Goal: Task Accomplishment & Management: Manage account settings

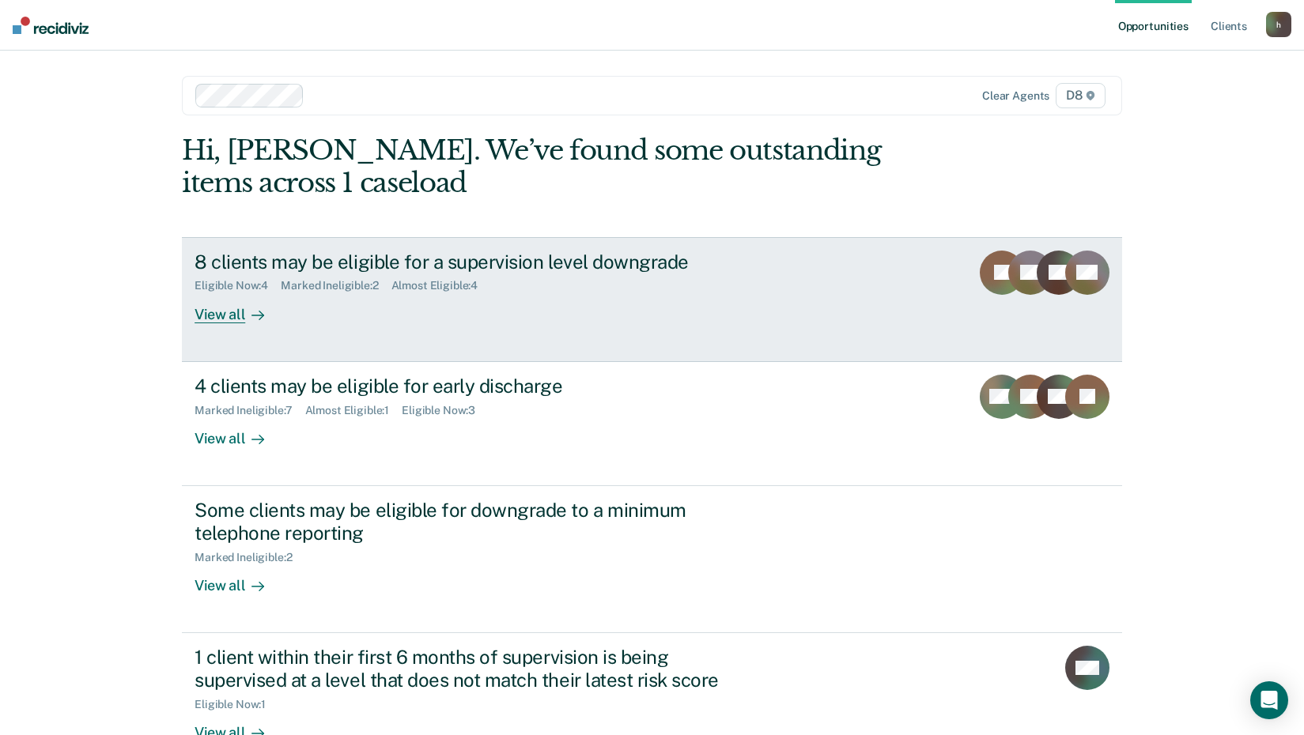
click at [205, 329] on link "8 clients may be eligible for a supervision level downgrade Eligible Now : 4 Ma…" at bounding box center [652, 299] width 940 height 125
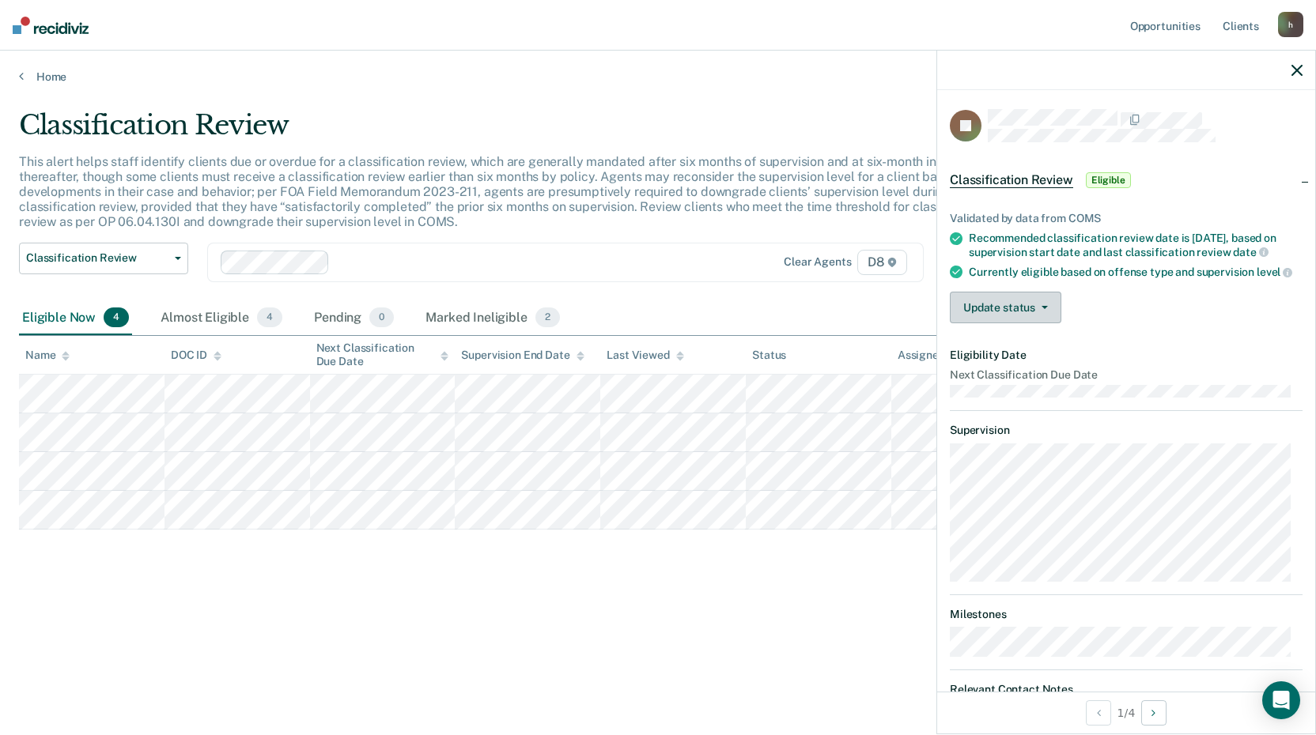
click at [1022, 323] on button "Update status" at bounding box center [1005, 308] width 111 height 32
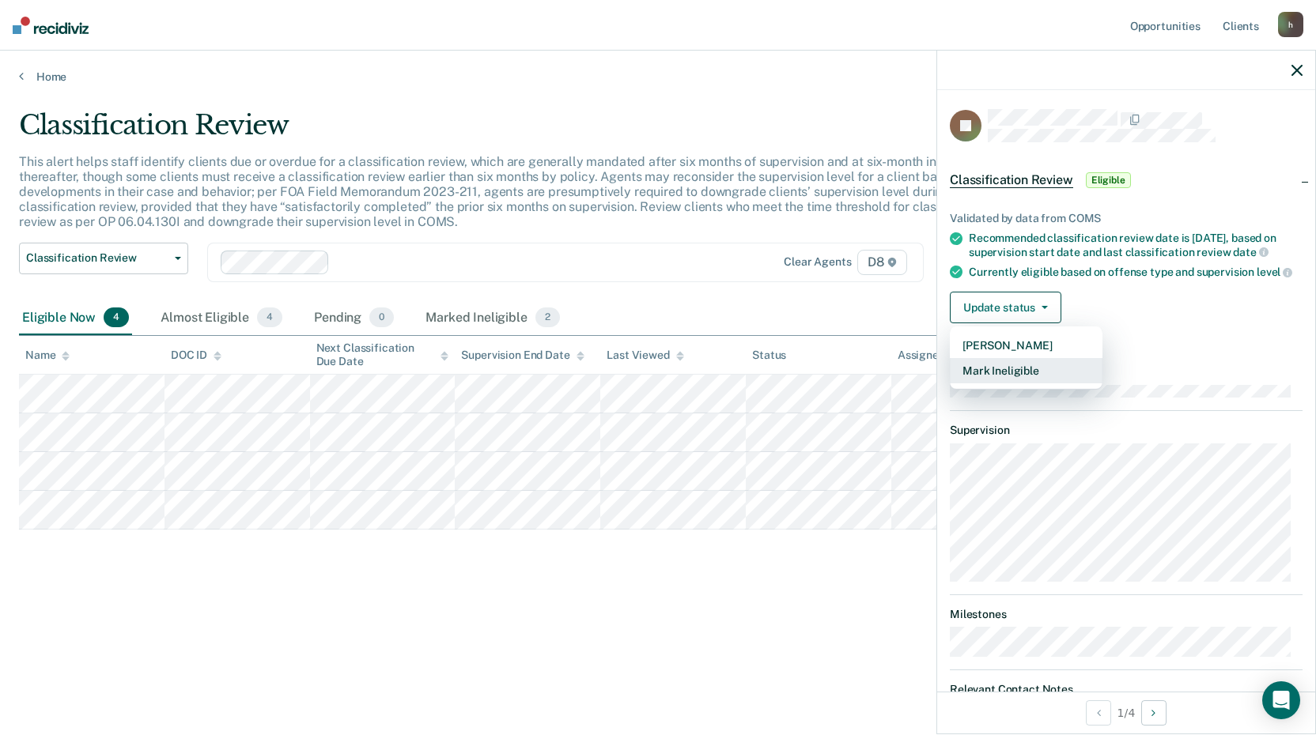
click at [1005, 384] on button "Mark Ineligible" at bounding box center [1026, 370] width 153 height 25
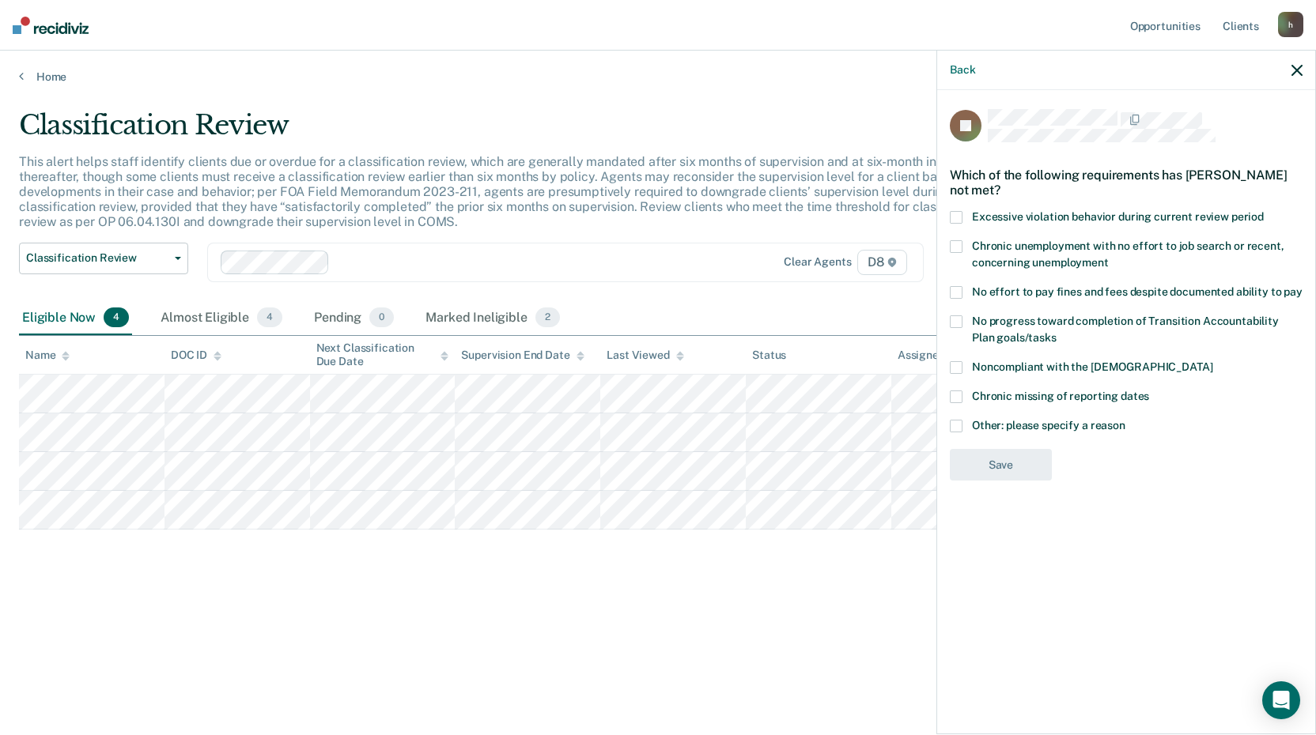
click at [959, 421] on span at bounding box center [956, 426] width 13 height 13
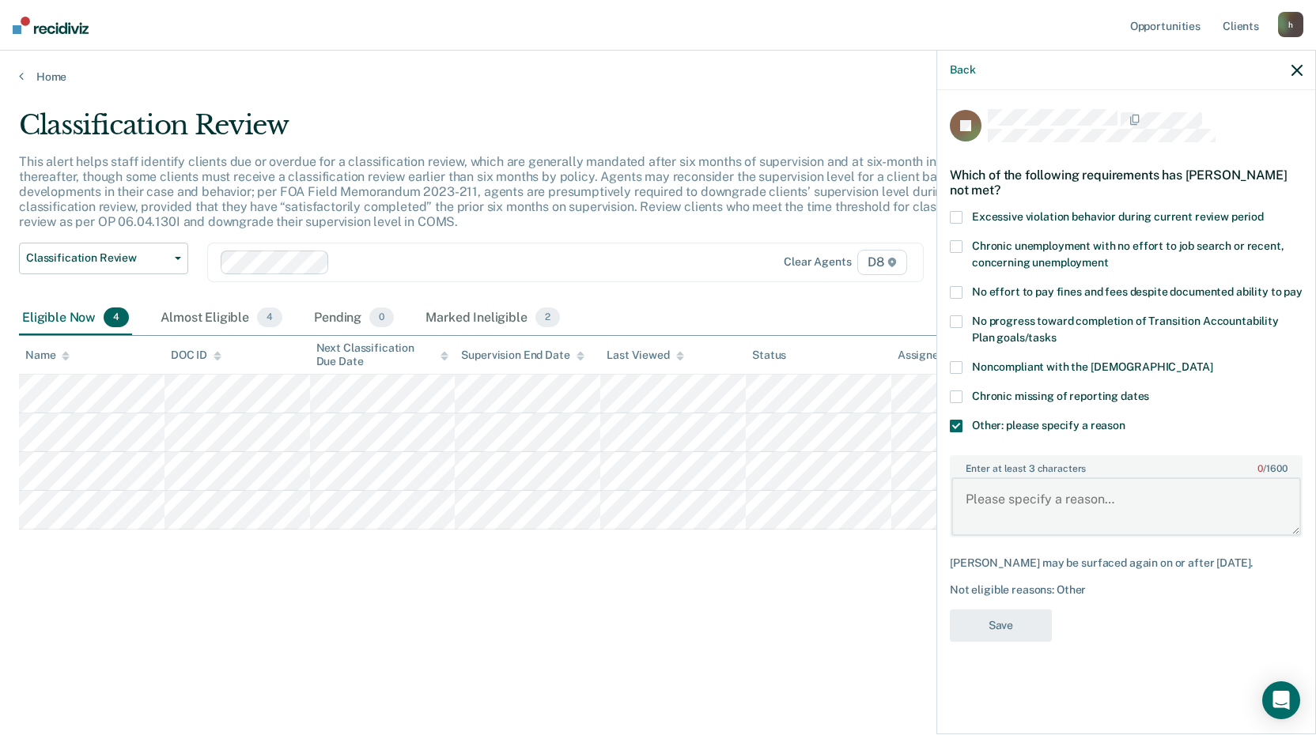
click at [982, 510] on textarea "Enter at least 3 characters 0 / 1600" at bounding box center [1126, 507] width 350 height 59
type textarea "Lowest possible supervision level already for a sex offender."
click at [1013, 629] on button "Save" at bounding box center [1001, 626] width 102 height 32
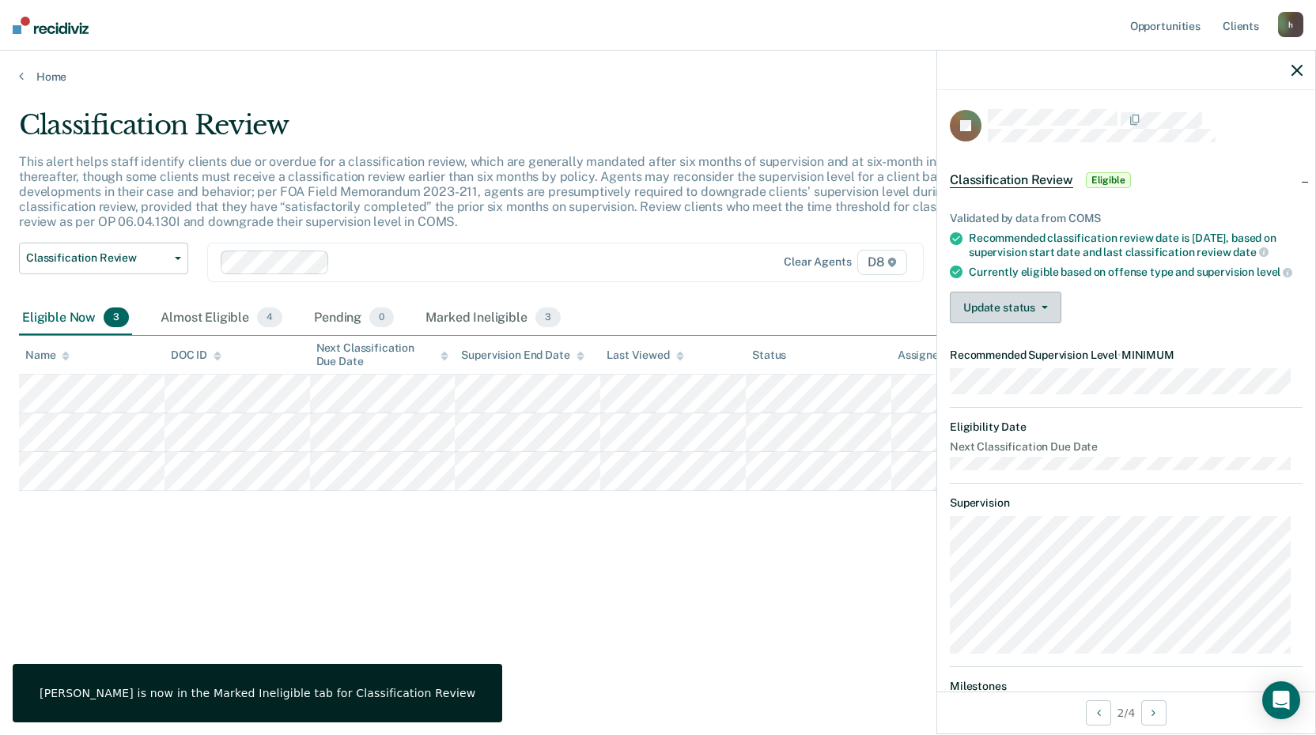
click at [990, 323] on button "Update status" at bounding box center [1005, 308] width 111 height 32
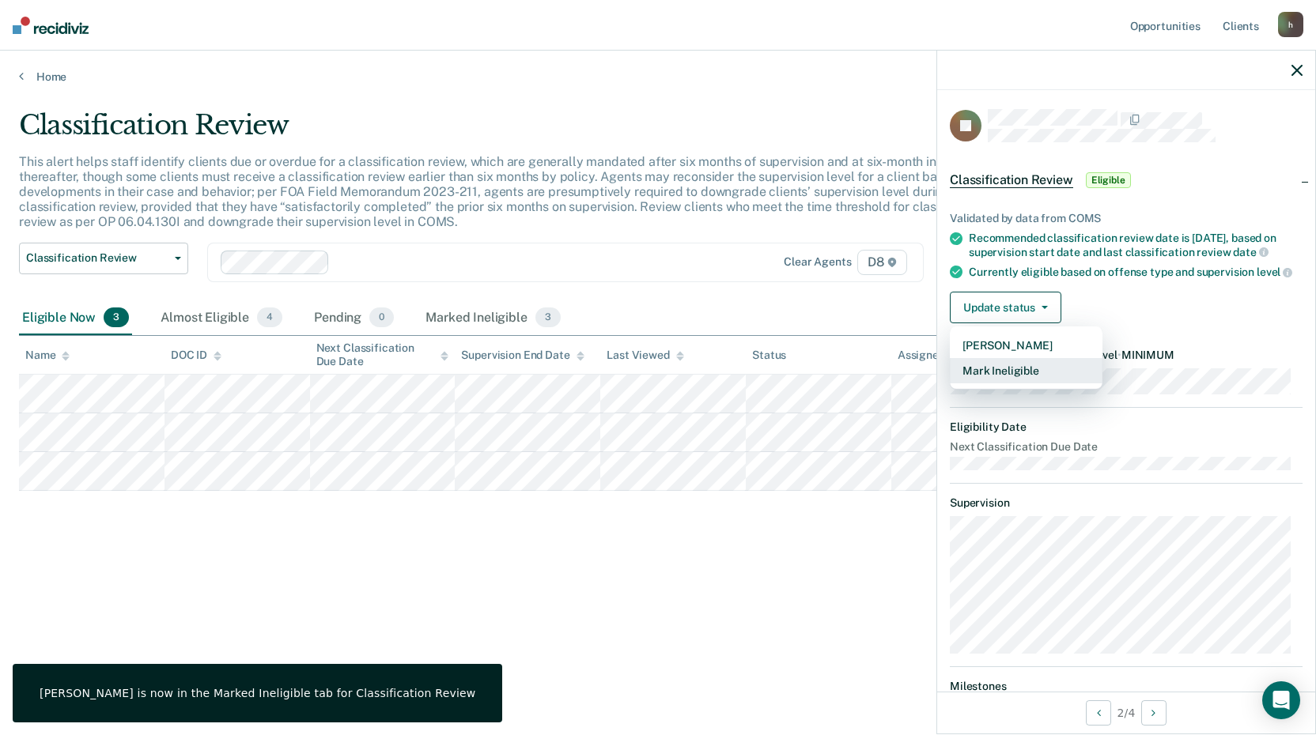
click at [1002, 384] on button "Mark Ineligible" at bounding box center [1026, 370] width 153 height 25
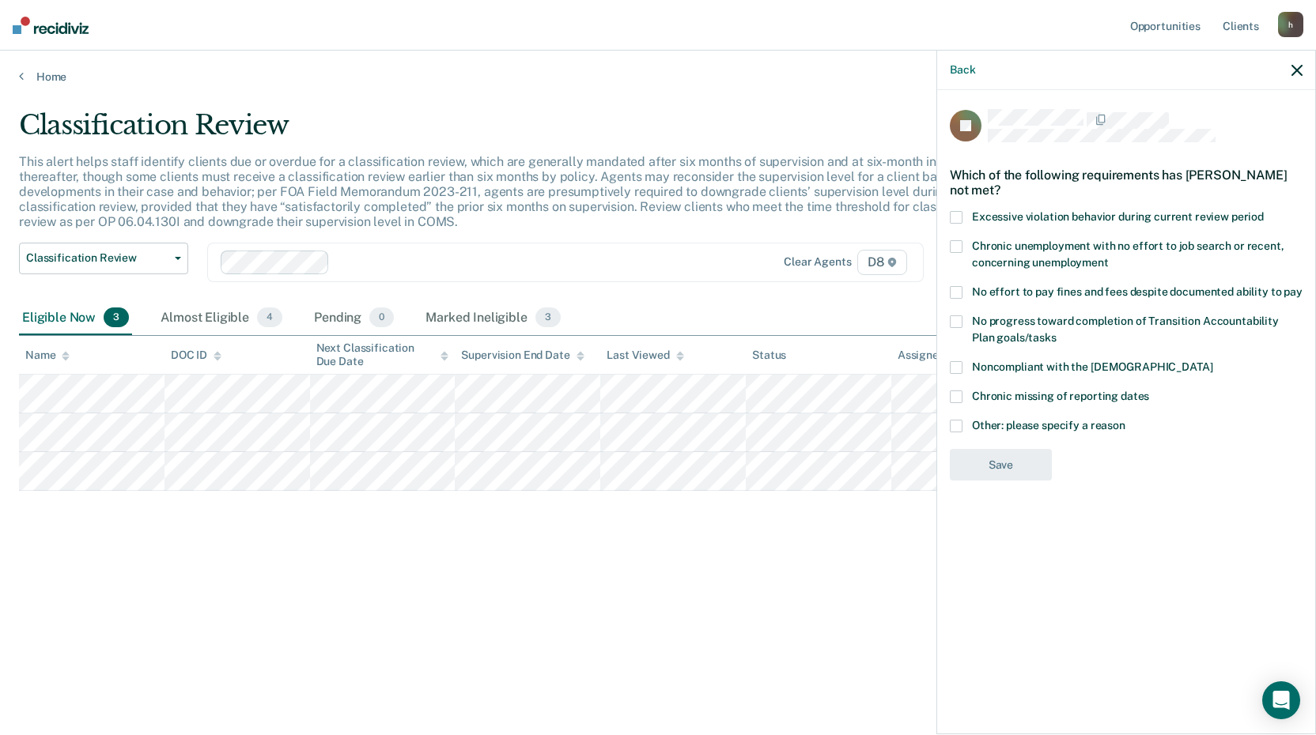
click at [953, 293] on span at bounding box center [956, 292] width 13 height 13
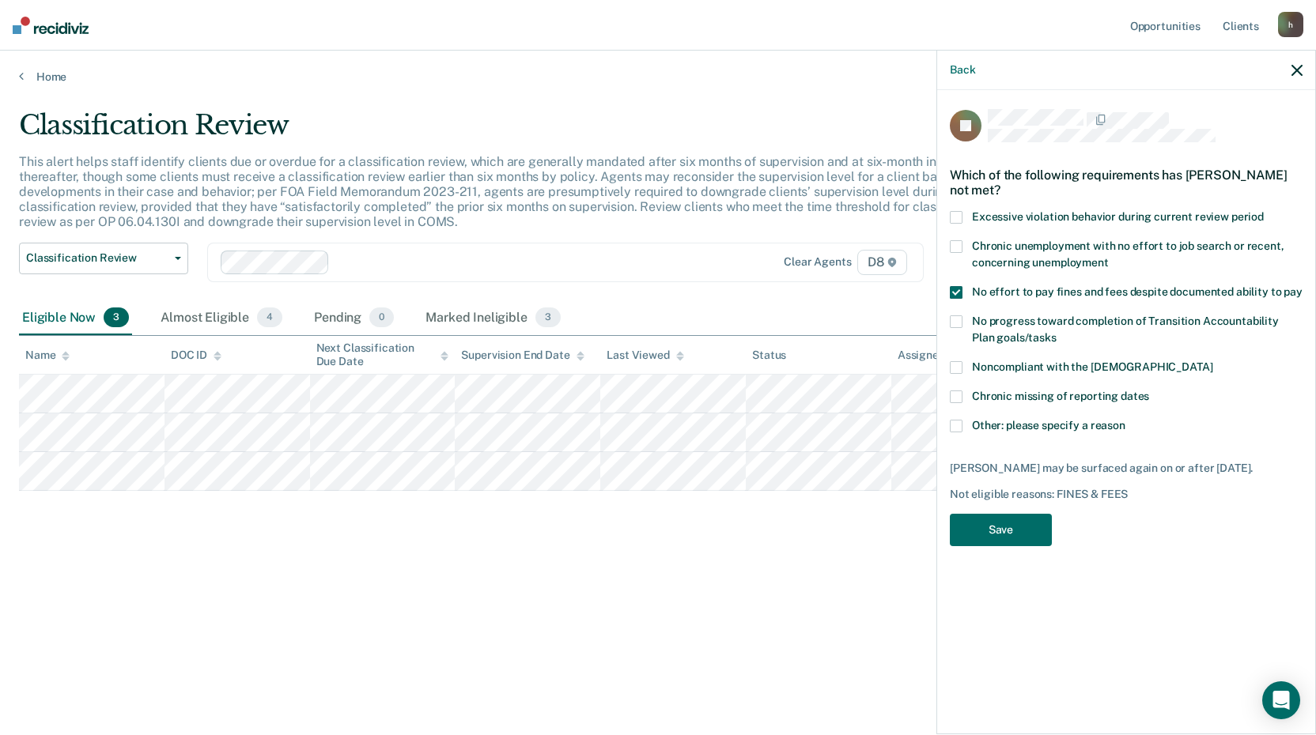
click at [953, 293] on span at bounding box center [956, 292] width 13 height 13
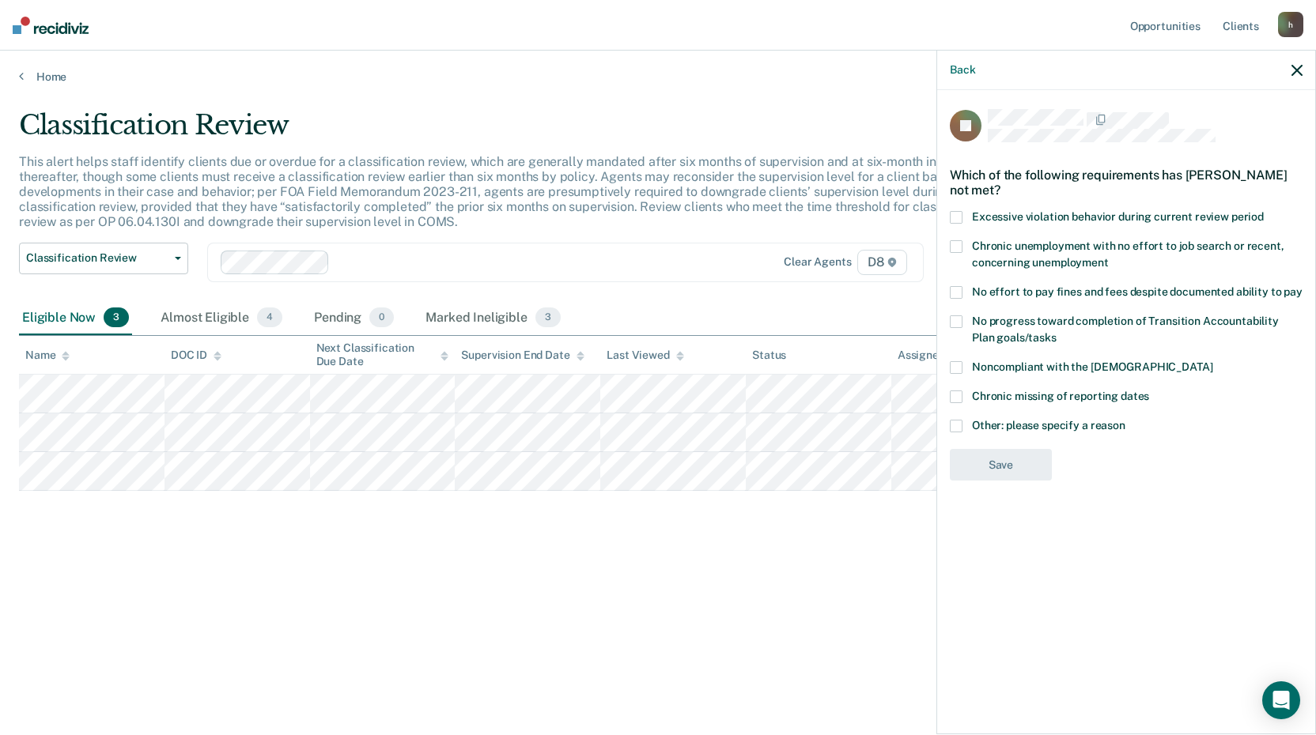
click at [958, 244] on span at bounding box center [956, 246] width 13 height 13
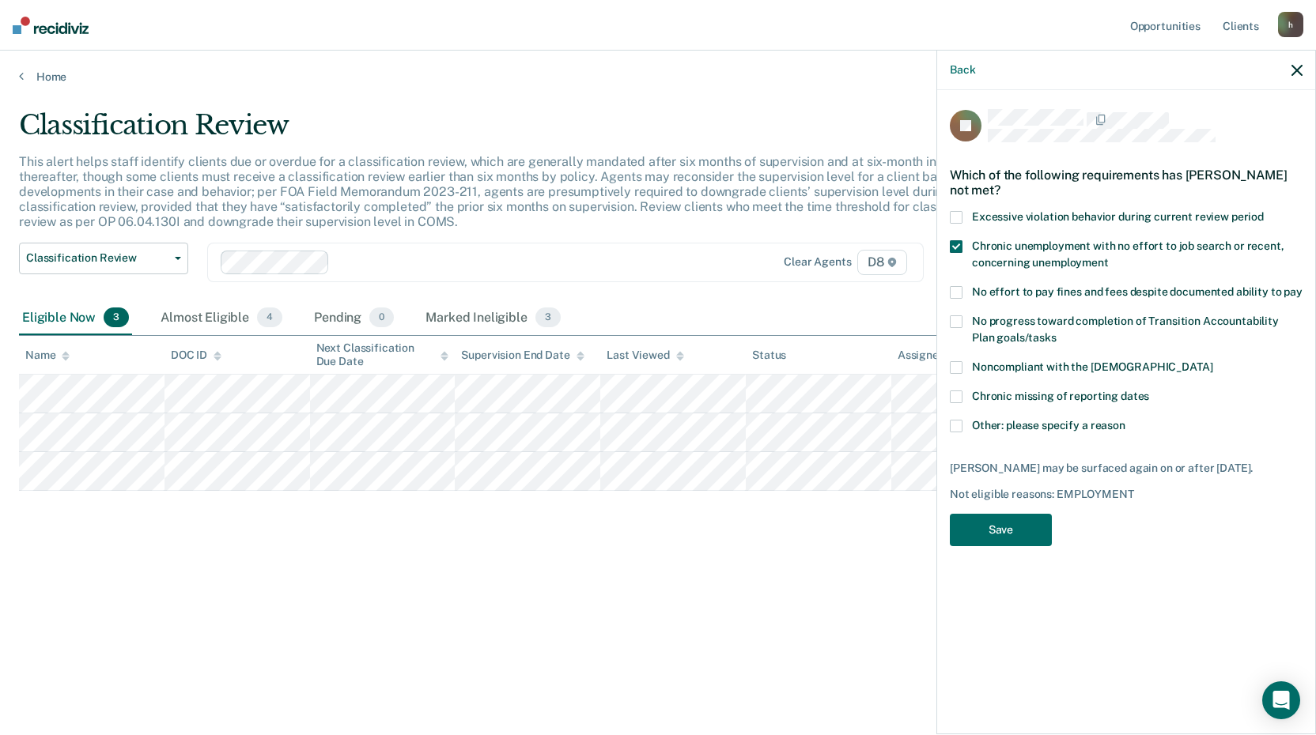
click at [949, 428] on div "JC Which of the following requirements has Justin Coppess not met? Excessive vi…" at bounding box center [1126, 410] width 378 height 641
click at [953, 421] on span at bounding box center [956, 426] width 13 height 13
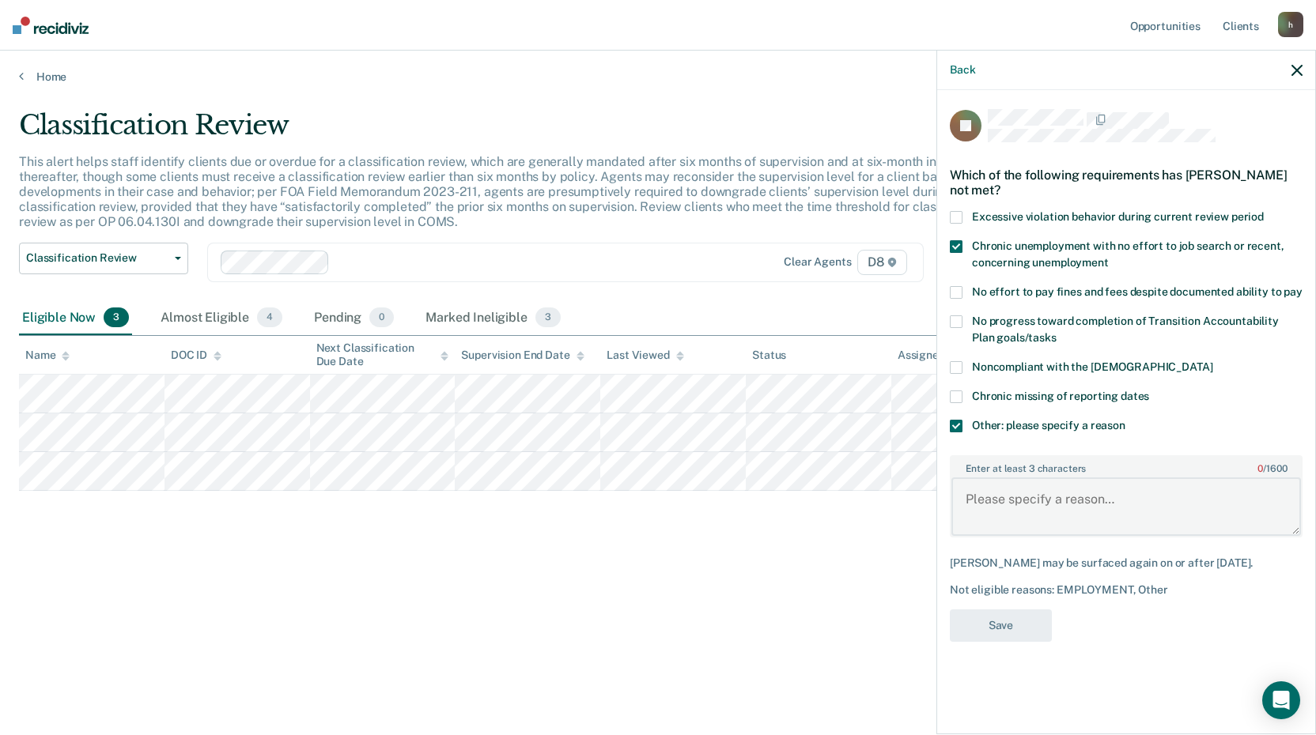
click at [1009, 488] on textarea "Enter at least 3 characters 0 / 1600" at bounding box center [1126, 507] width 350 height 59
type textarea "P"
type textarea "Recent new felony conviction."
click at [1009, 616] on button "Save" at bounding box center [1001, 626] width 102 height 32
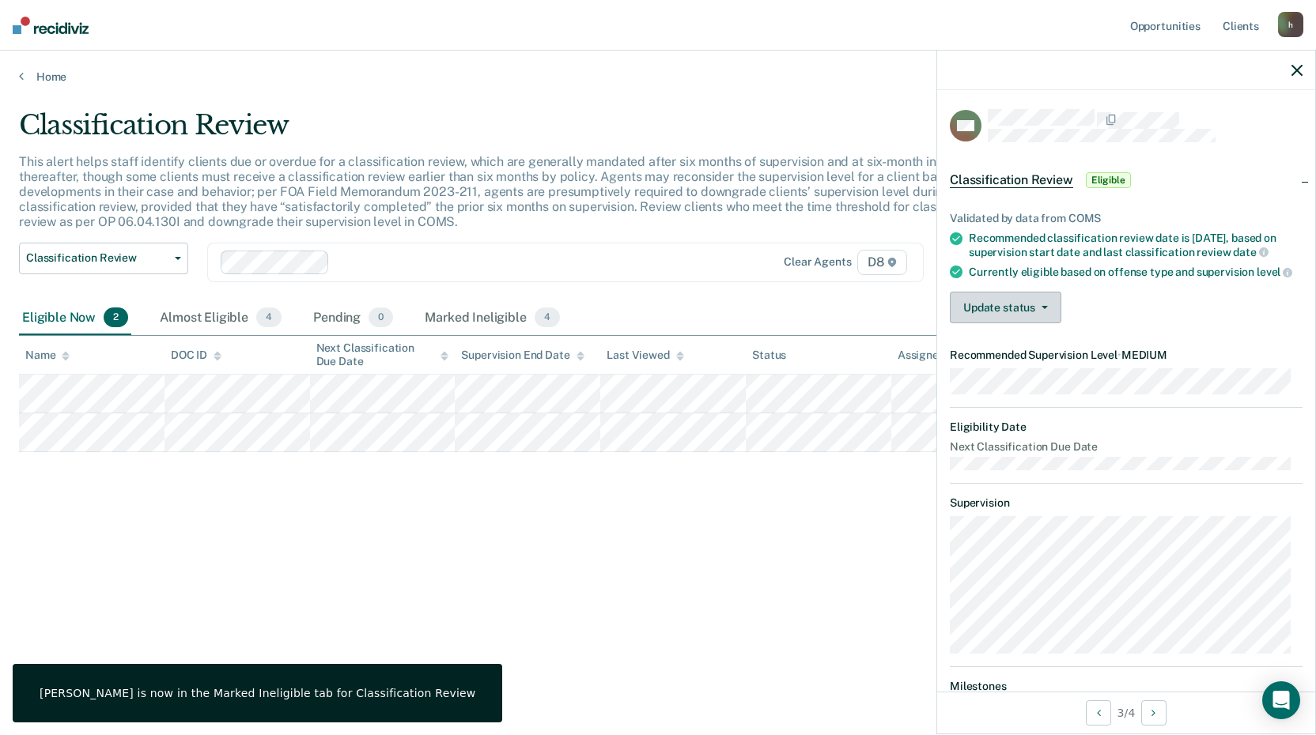
click at [991, 323] on button "Update status" at bounding box center [1005, 308] width 111 height 32
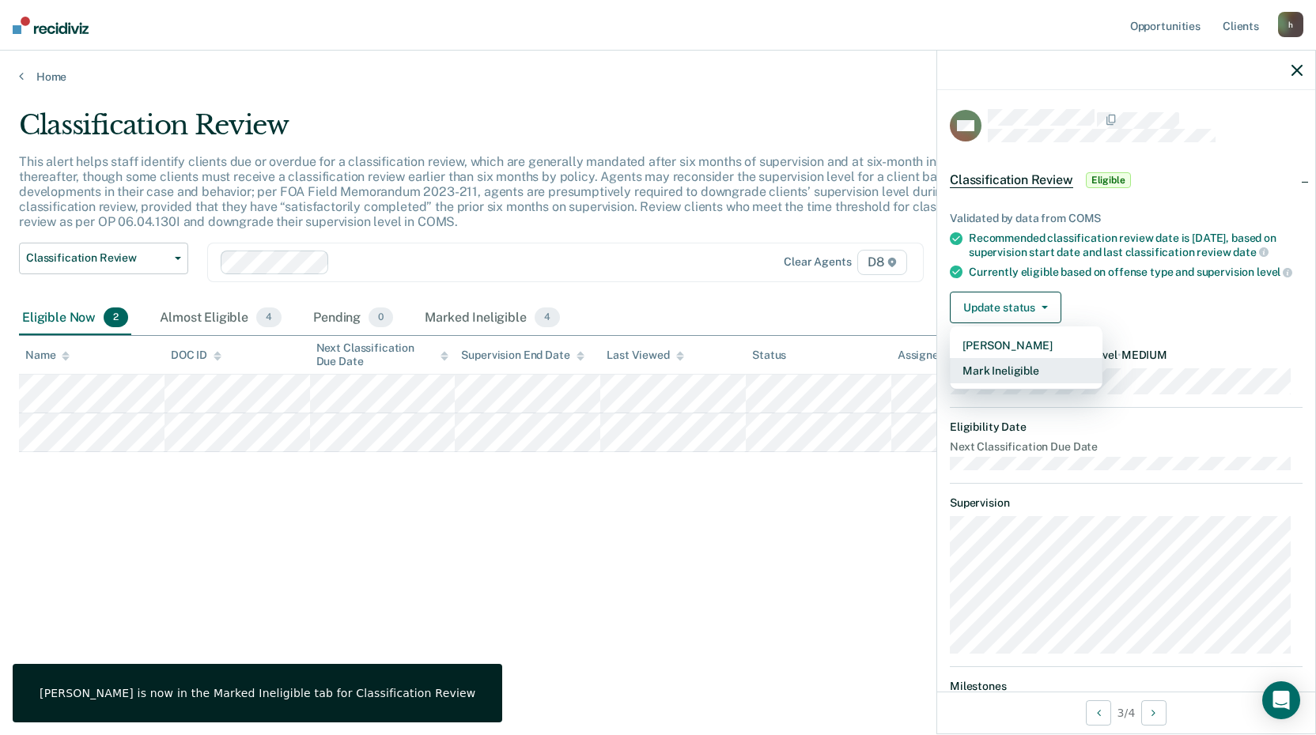
click at [1014, 384] on button "Mark Ineligible" at bounding box center [1026, 370] width 153 height 25
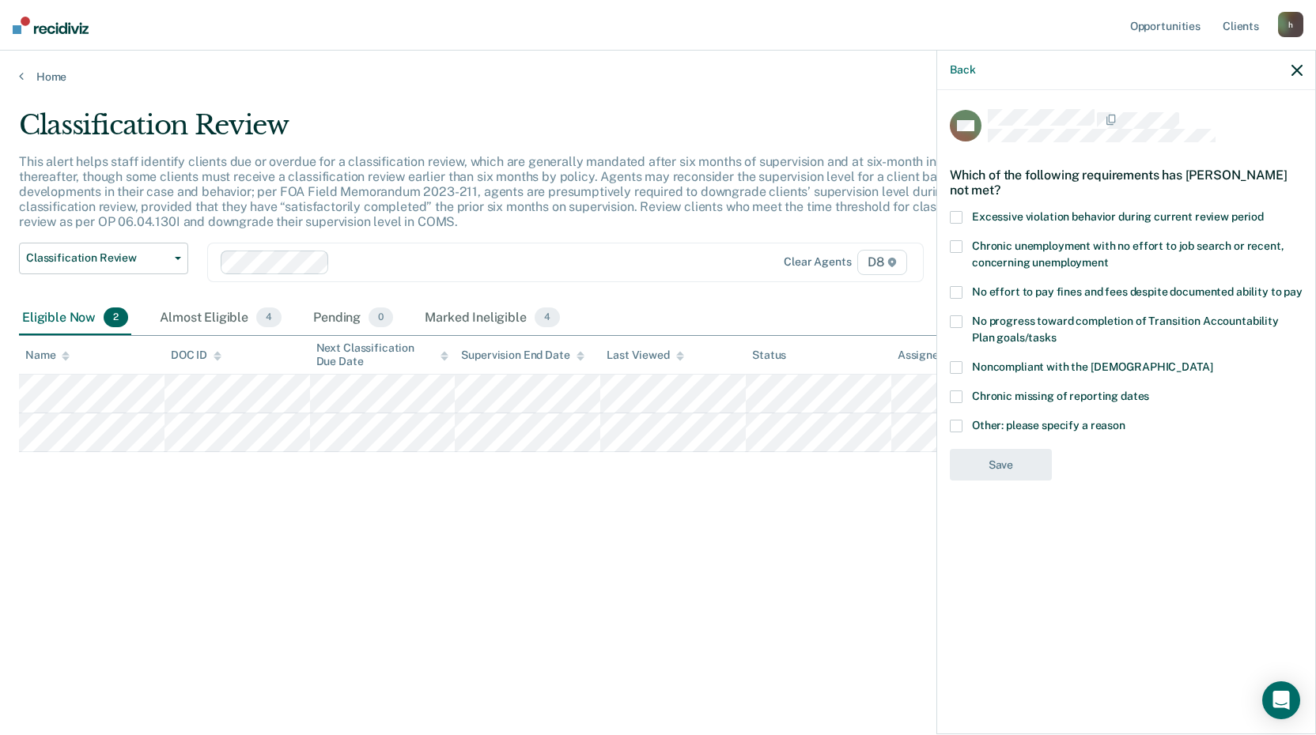
click at [958, 427] on span at bounding box center [956, 426] width 13 height 13
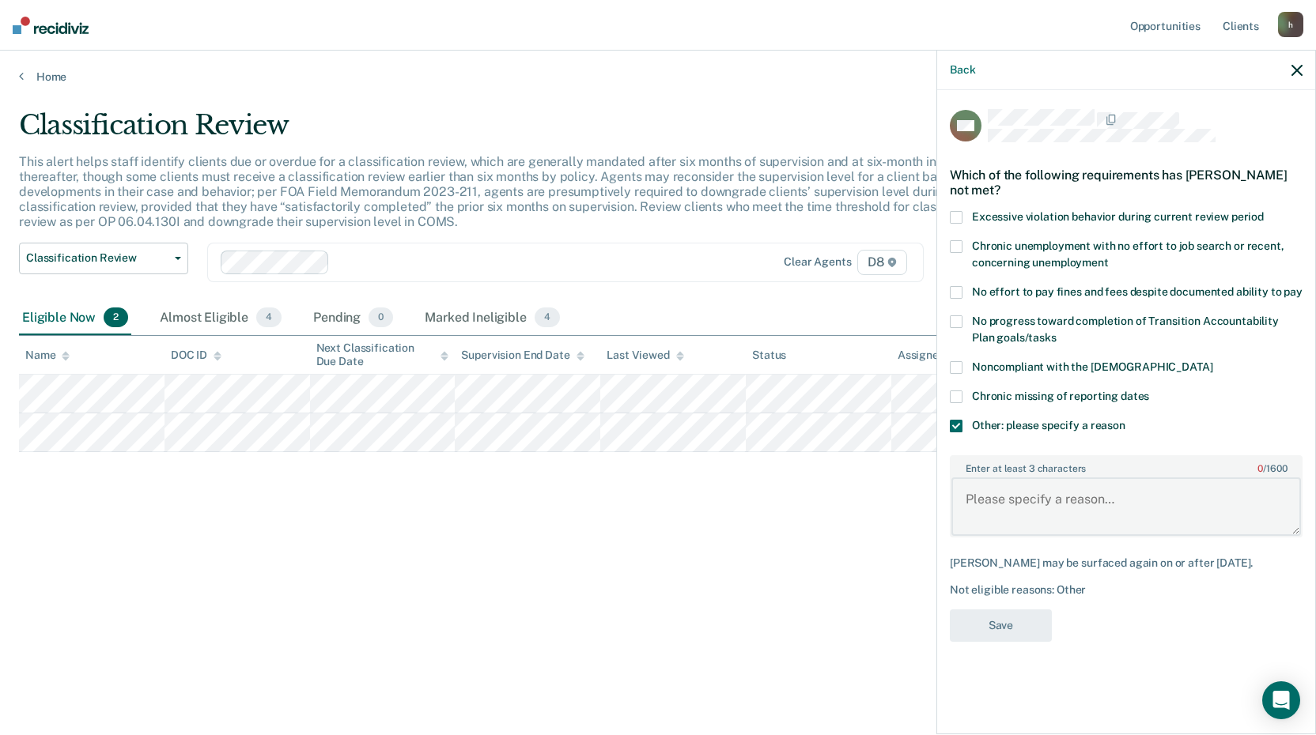
click at [979, 491] on textarea "Enter at least 3 characters 0 / 1600" at bounding box center [1126, 507] width 350 height 59
type textarea "Not eligible for classification review."
click at [1038, 621] on button "Save" at bounding box center [1001, 626] width 102 height 32
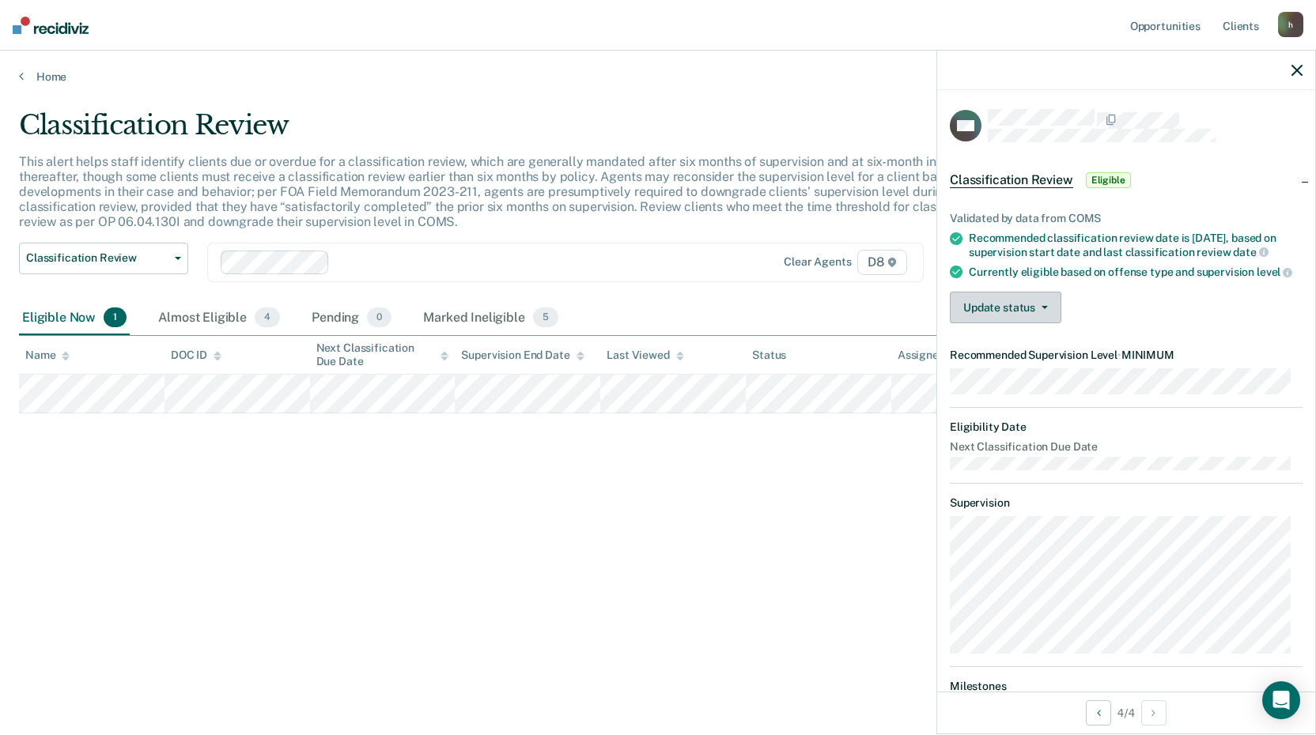
click at [975, 323] on button "Update status" at bounding box center [1005, 308] width 111 height 32
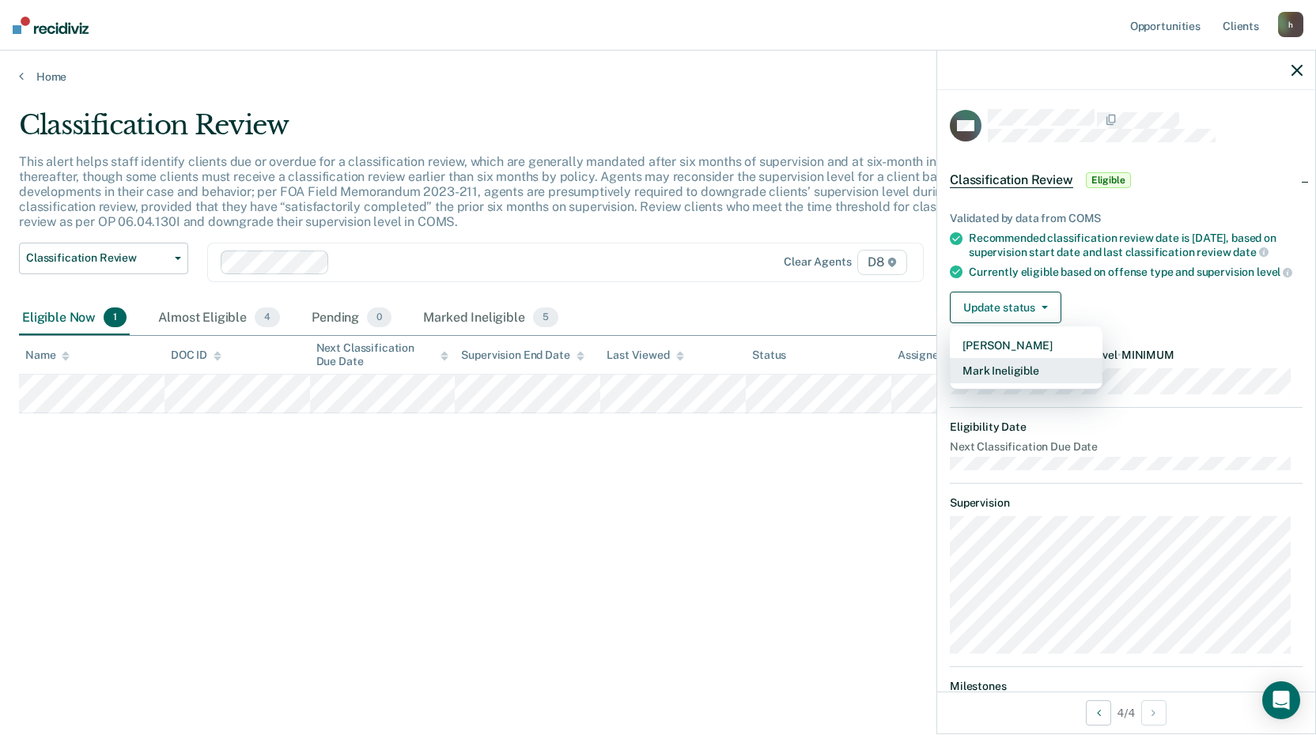
click at [983, 384] on button "Mark Ineligible" at bounding box center [1026, 370] width 153 height 25
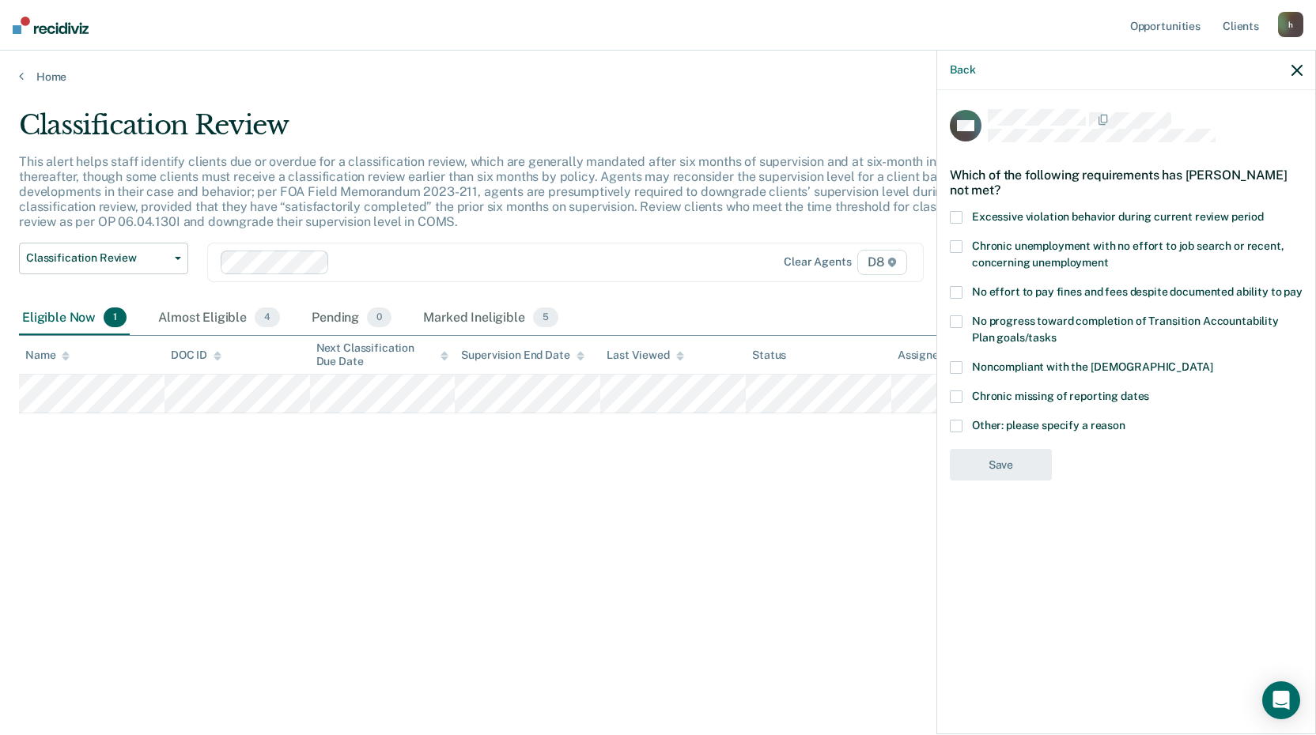
click at [954, 319] on span at bounding box center [956, 322] width 13 height 13
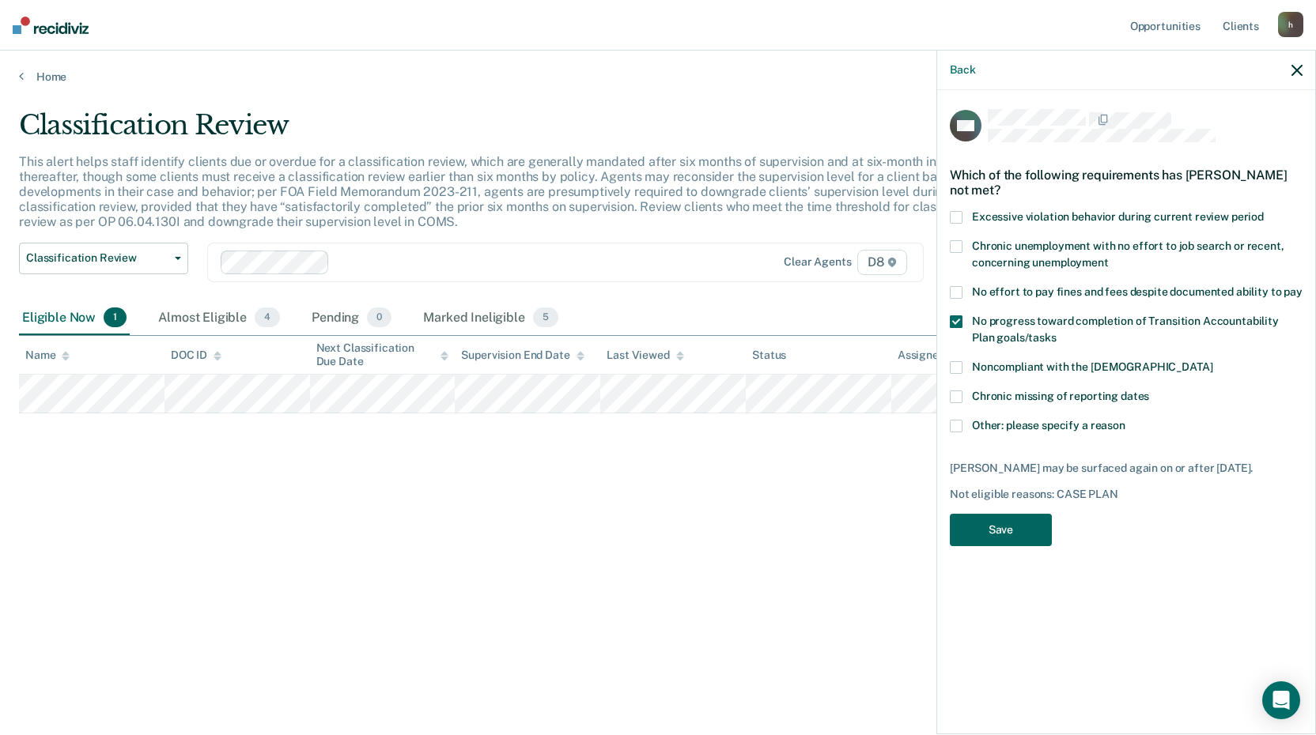
click at [990, 527] on button "Save" at bounding box center [1001, 530] width 102 height 32
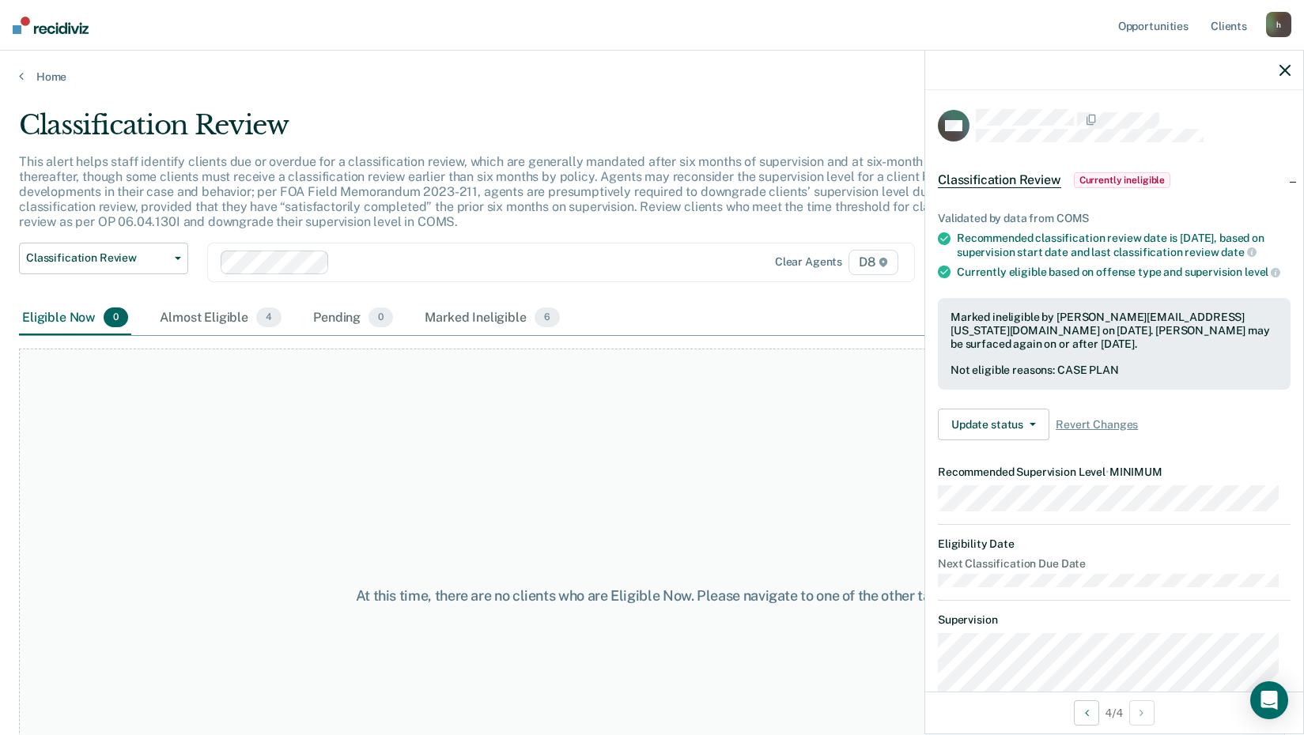
click at [1284, 68] on icon "button" at bounding box center [1284, 70] width 11 height 11
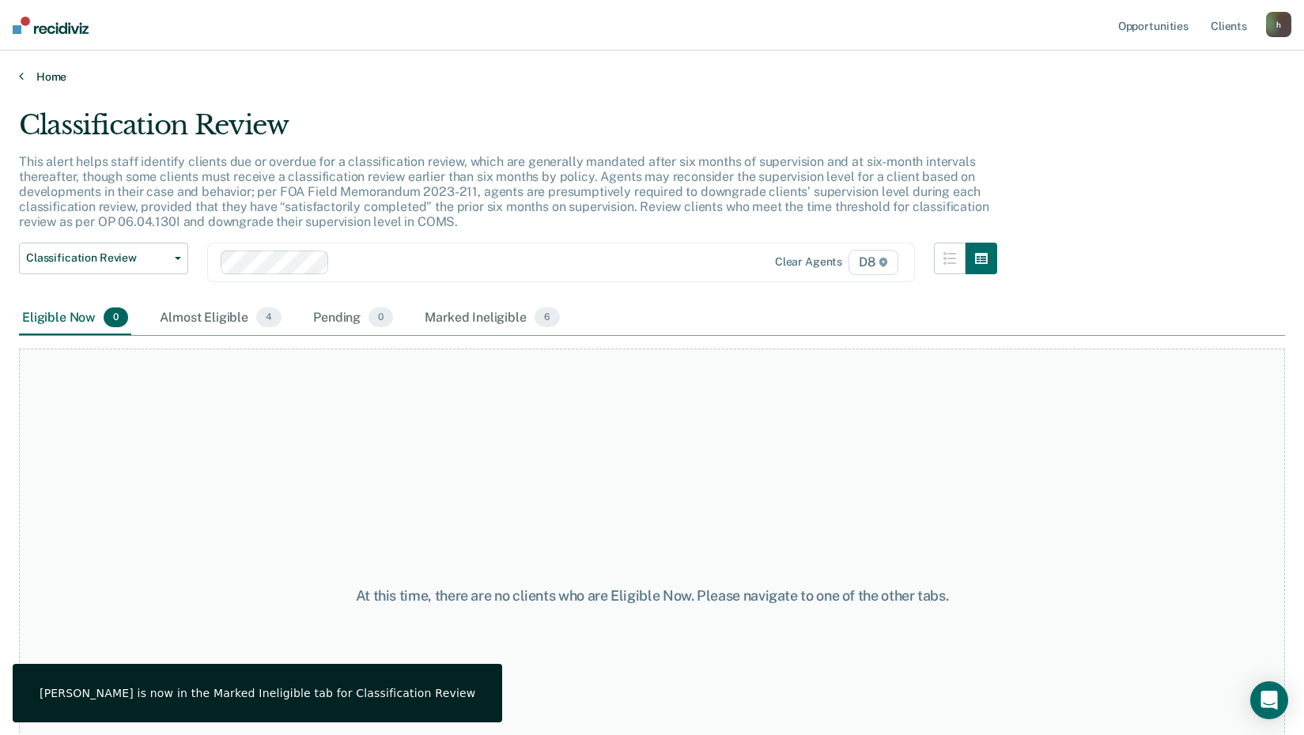
click at [42, 79] on link "Home" at bounding box center [652, 77] width 1266 height 14
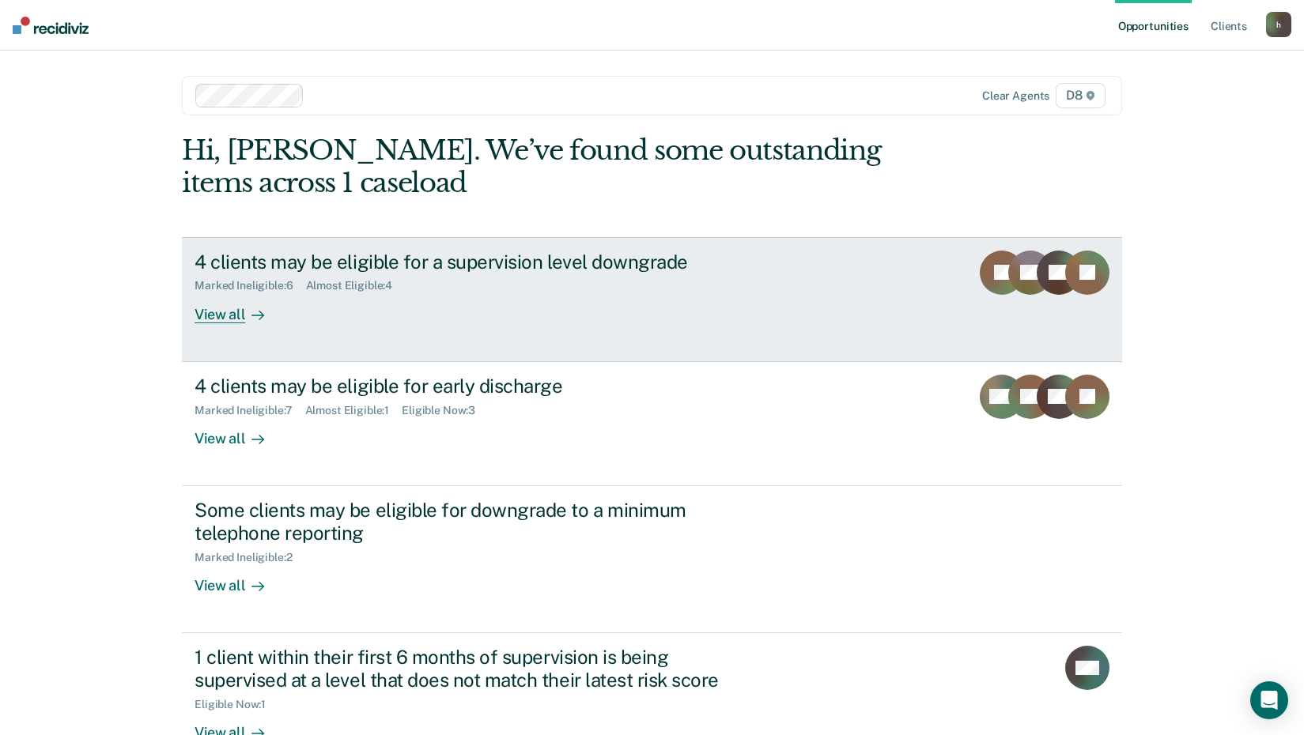
click at [268, 321] on div "View all" at bounding box center [239, 308] width 89 height 31
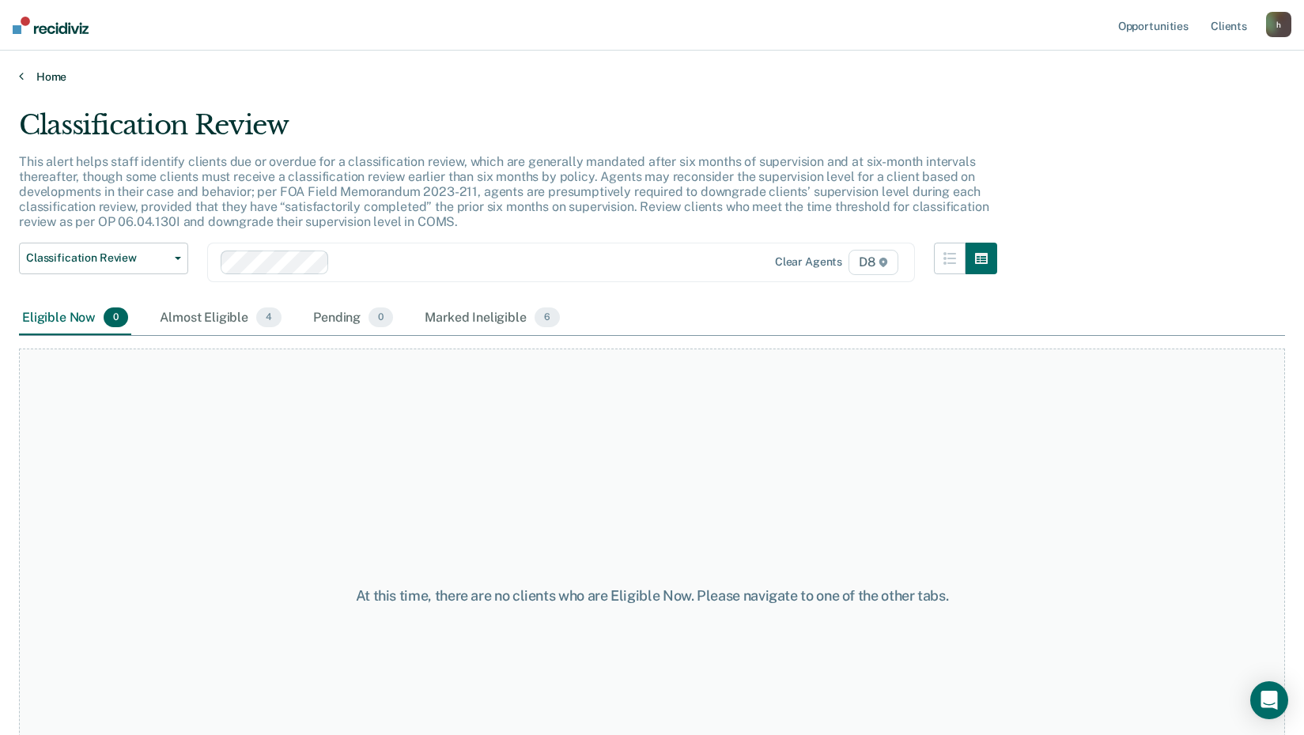
click at [49, 80] on link "Home" at bounding box center [652, 77] width 1266 height 14
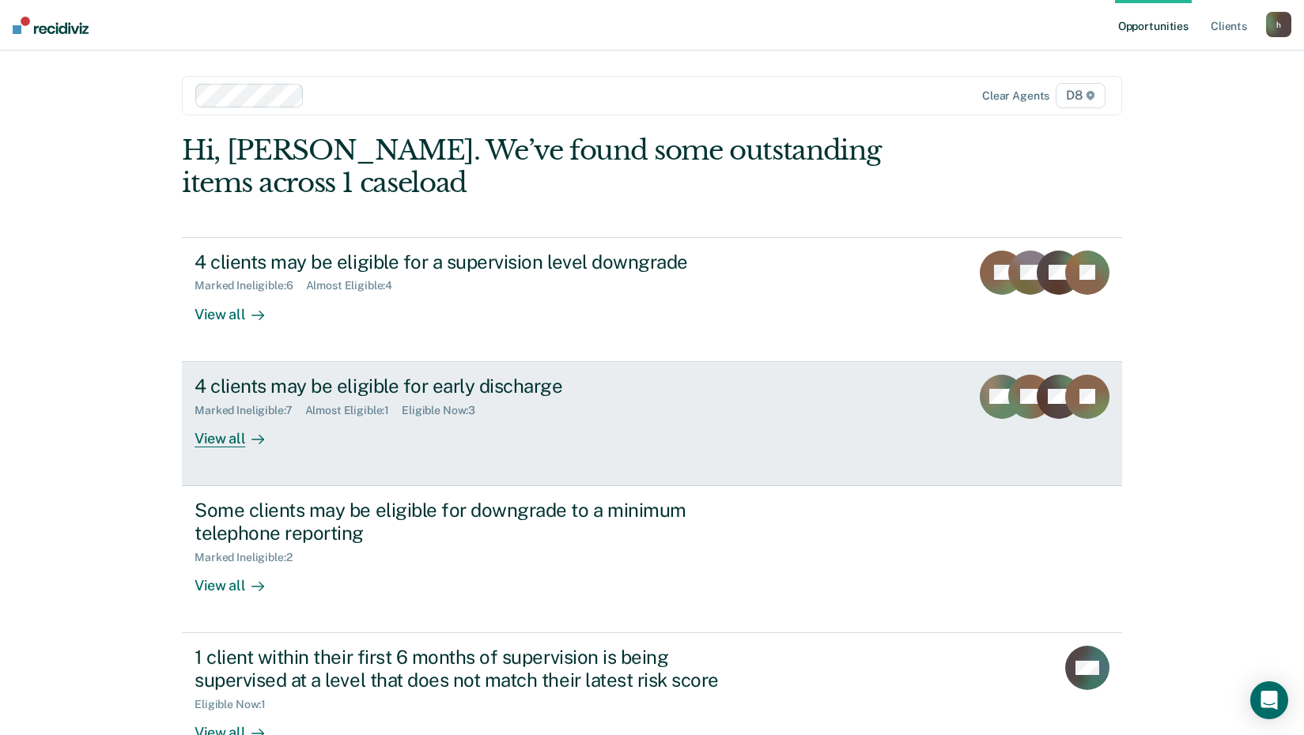
click at [287, 436] on div "4 clients may be eligible for early discharge Marked Ineligible : 7 Almost Elig…" at bounding box center [491, 411] width 593 height 73
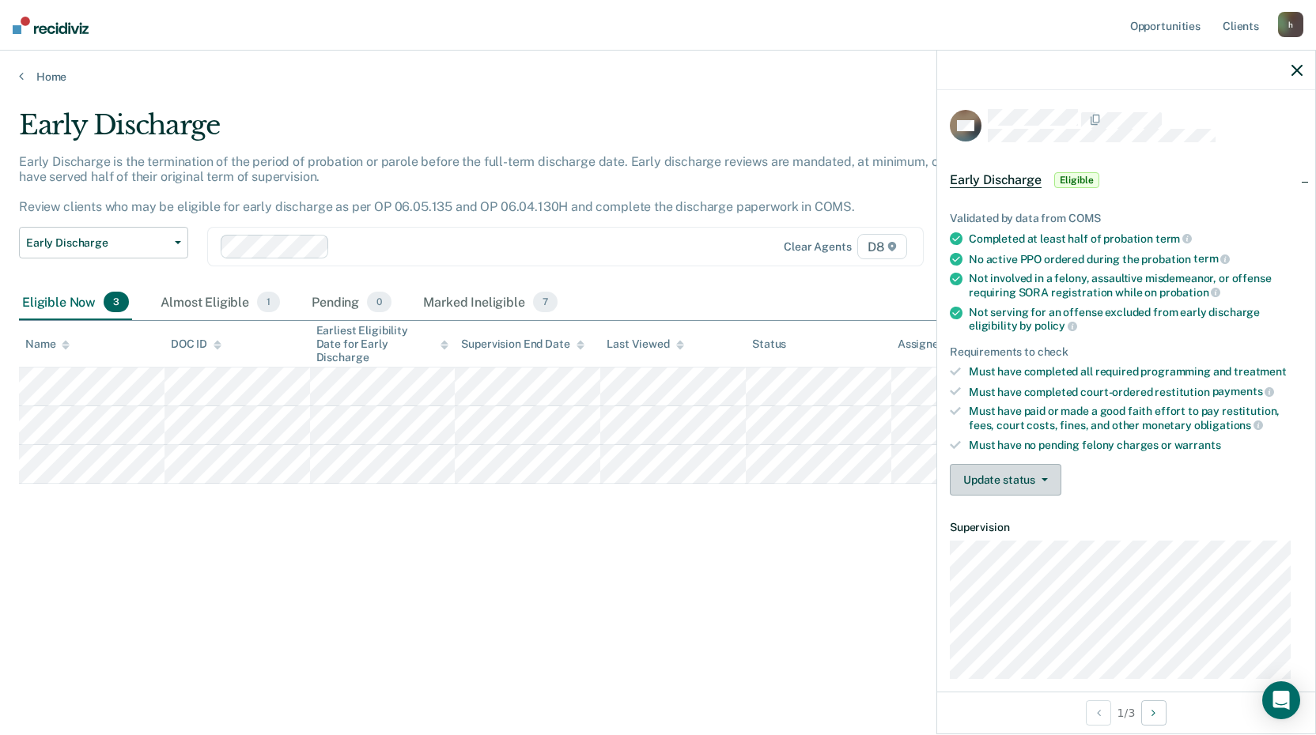
click at [1015, 486] on button "Update status" at bounding box center [1005, 480] width 111 height 32
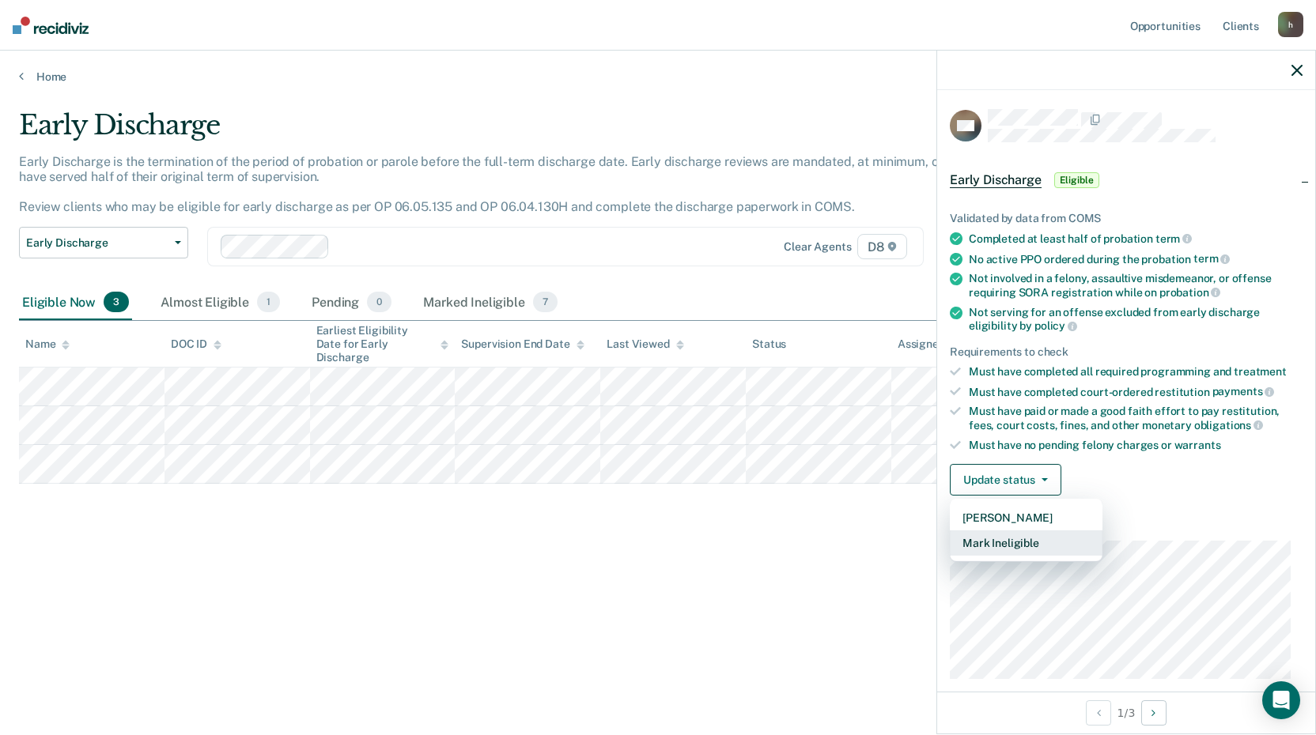
click at [992, 546] on button "Mark Ineligible" at bounding box center [1026, 543] width 153 height 25
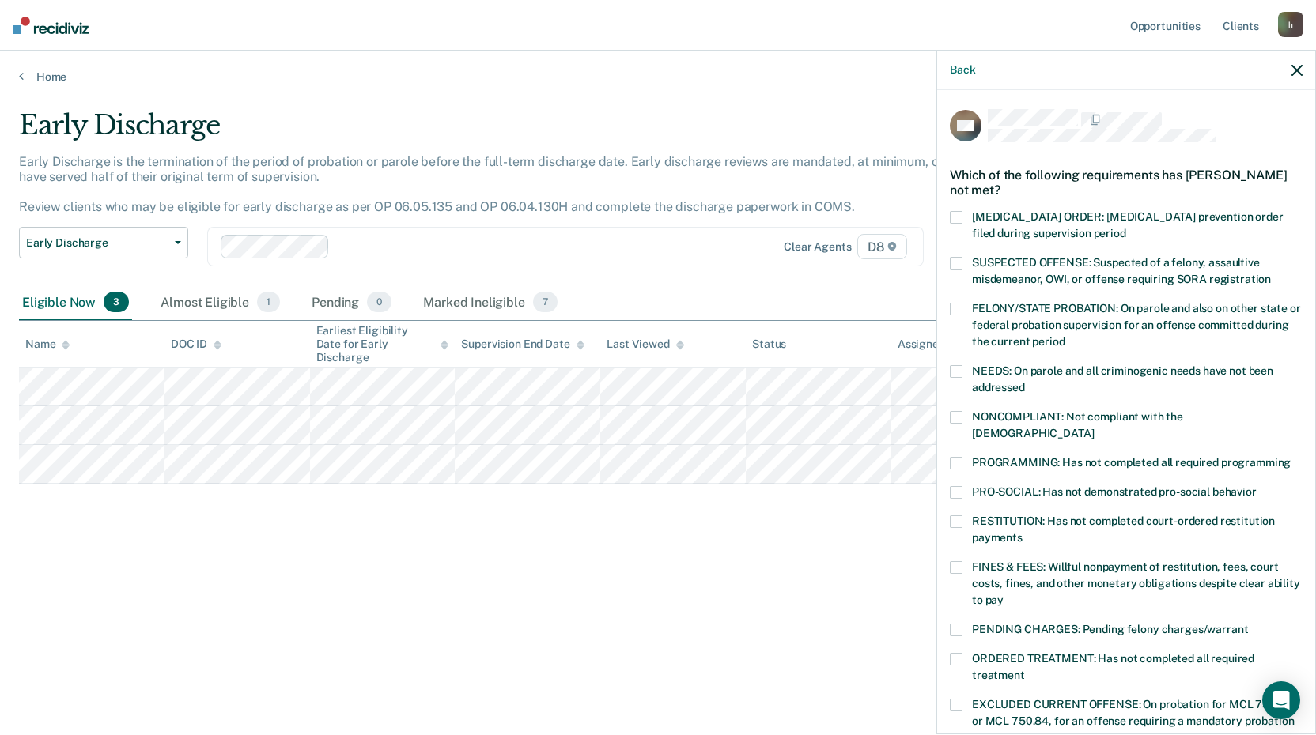
click at [963, 457] on label "PROGRAMMING: Has not completed all required programming" at bounding box center [1126, 465] width 353 height 17
click at [956, 561] on span at bounding box center [956, 567] width 13 height 13
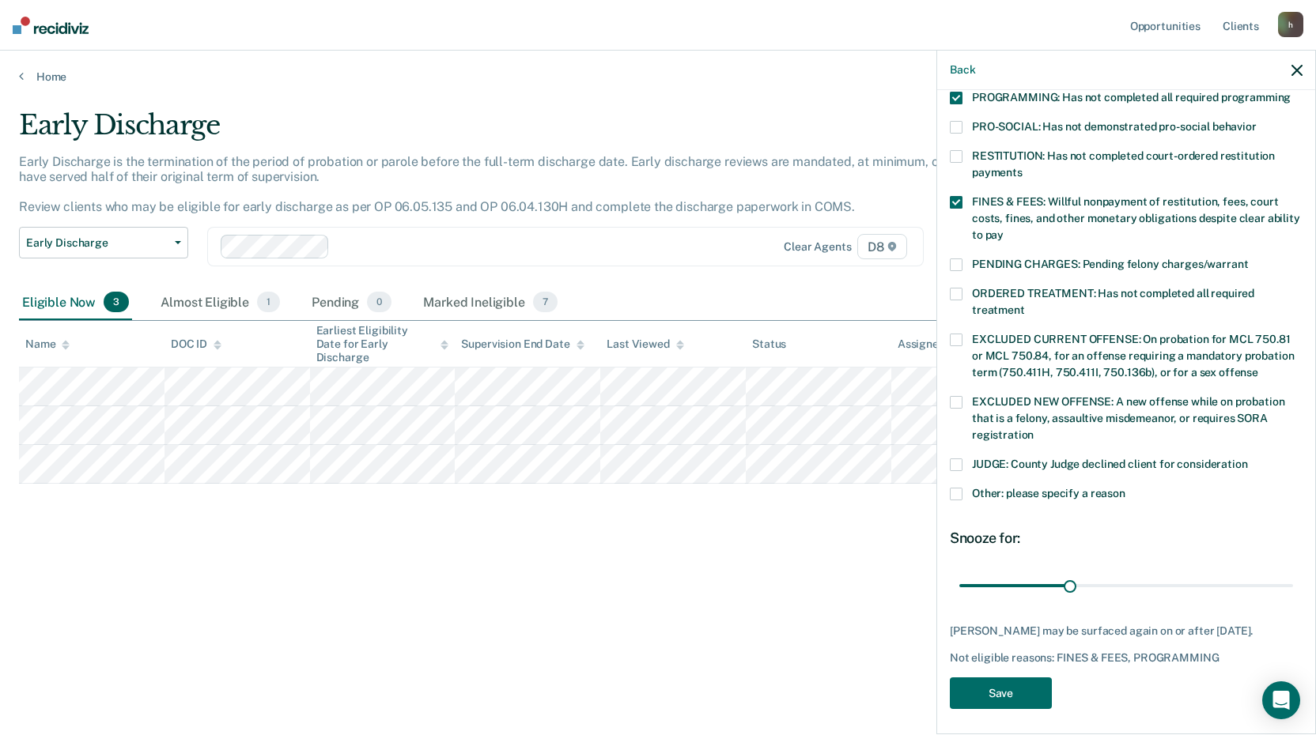
scroll to position [367, 0]
click at [990, 690] on button "Save" at bounding box center [1001, 692] width 102 height 32
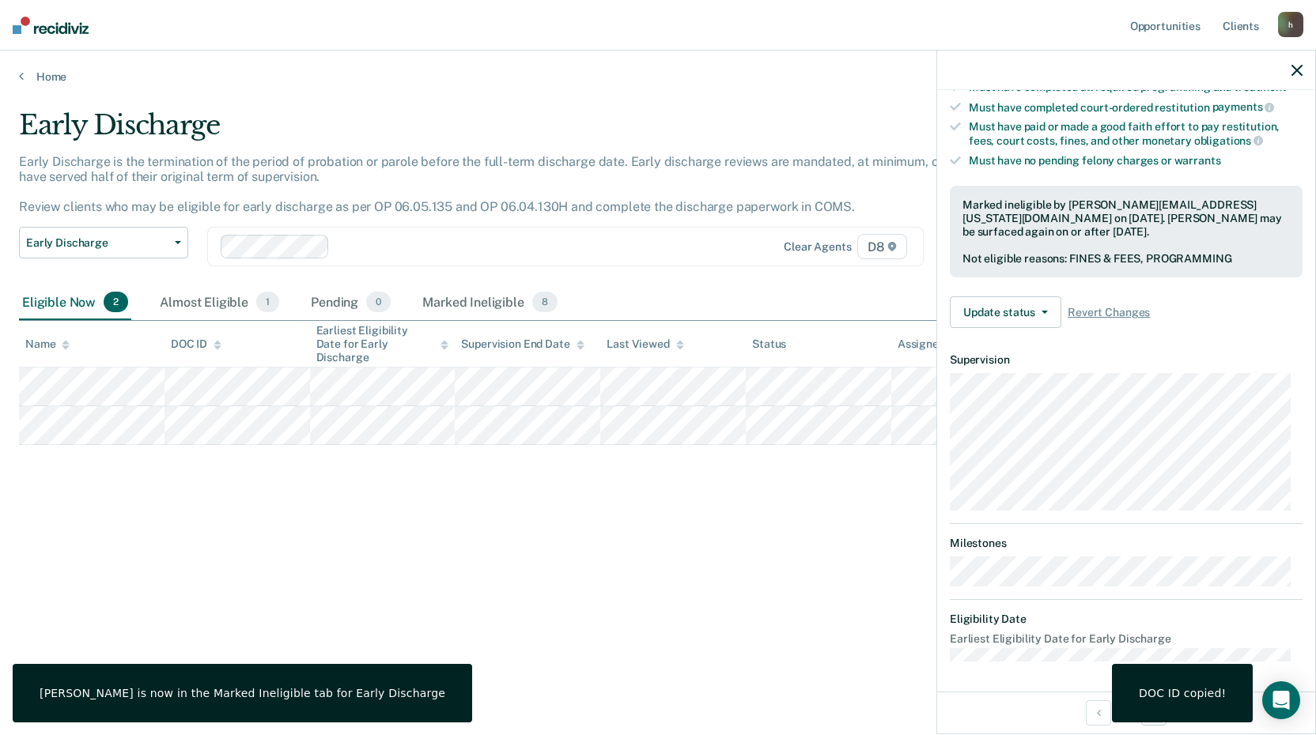
scroll to position [184, 0]
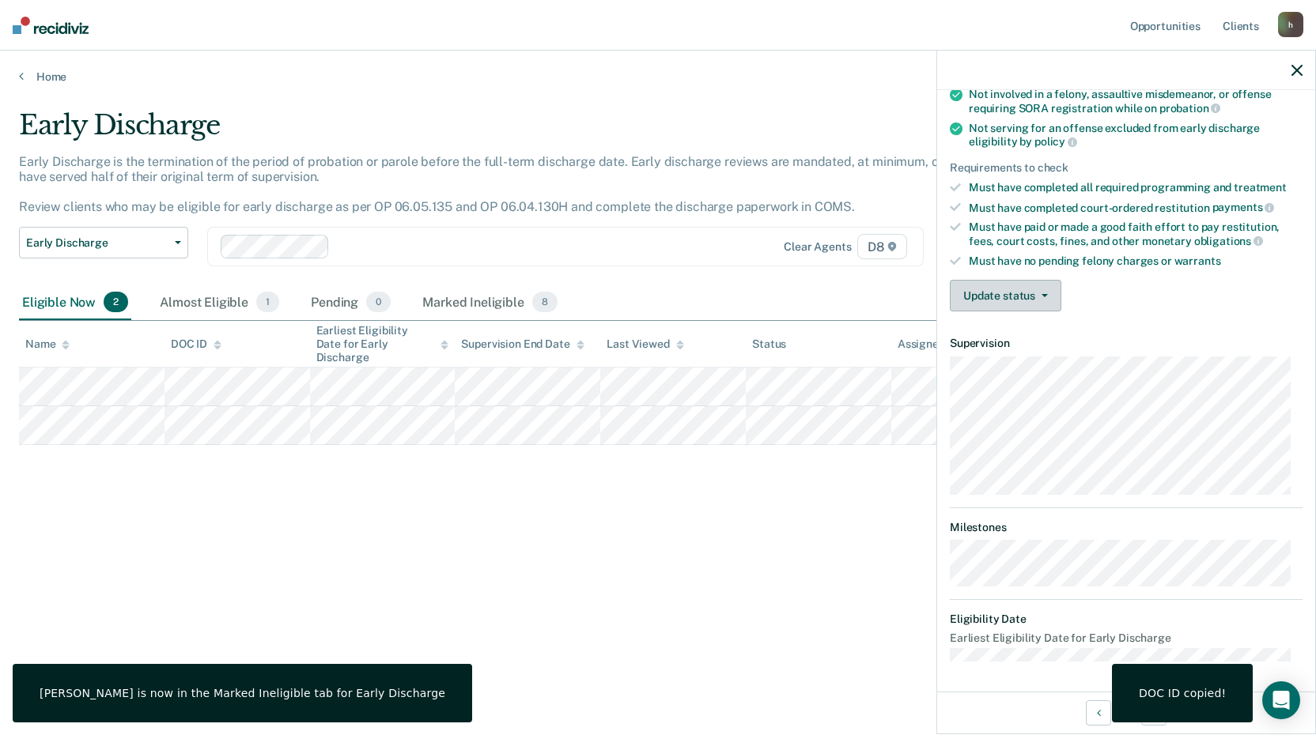
click at [995, 287] on button "Update status" at bounding box center [1005, 296] width 111 height 32
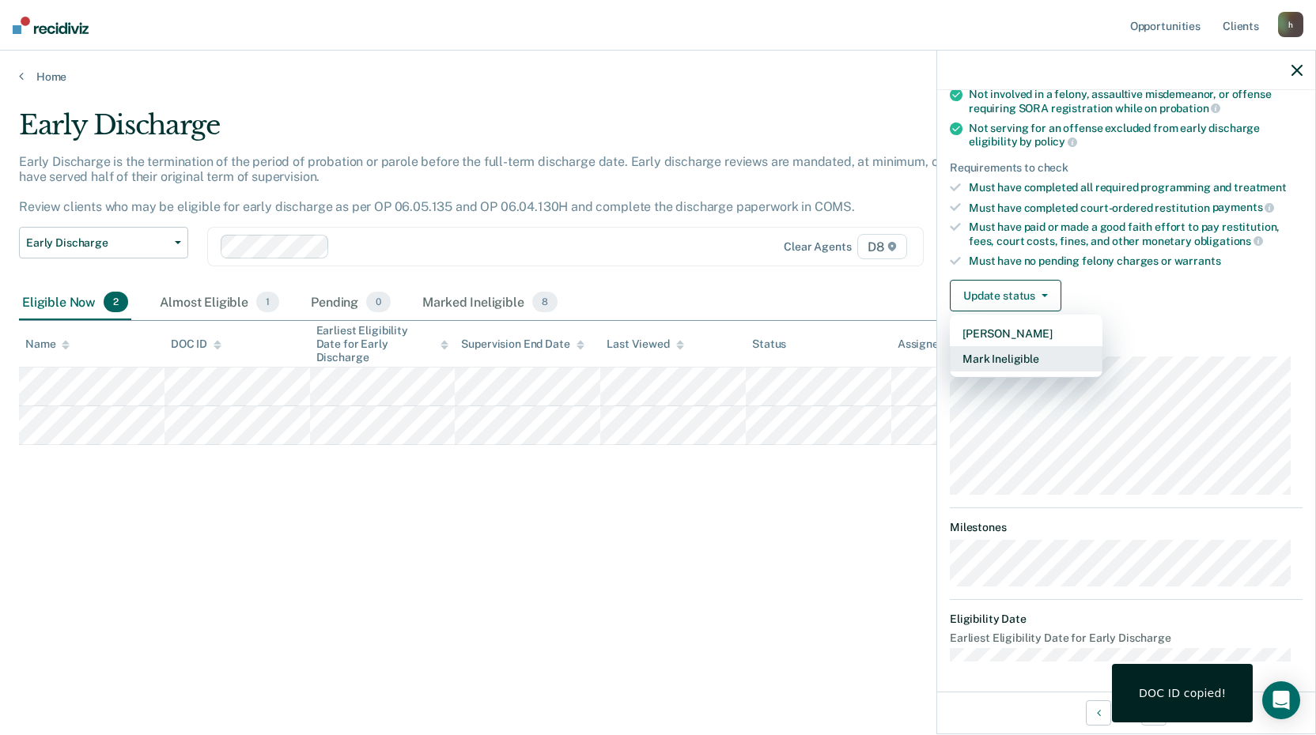
click at [1007, 367] on button "Mark Ineligible" at bounding box center [1026, 358] width 153 height 25
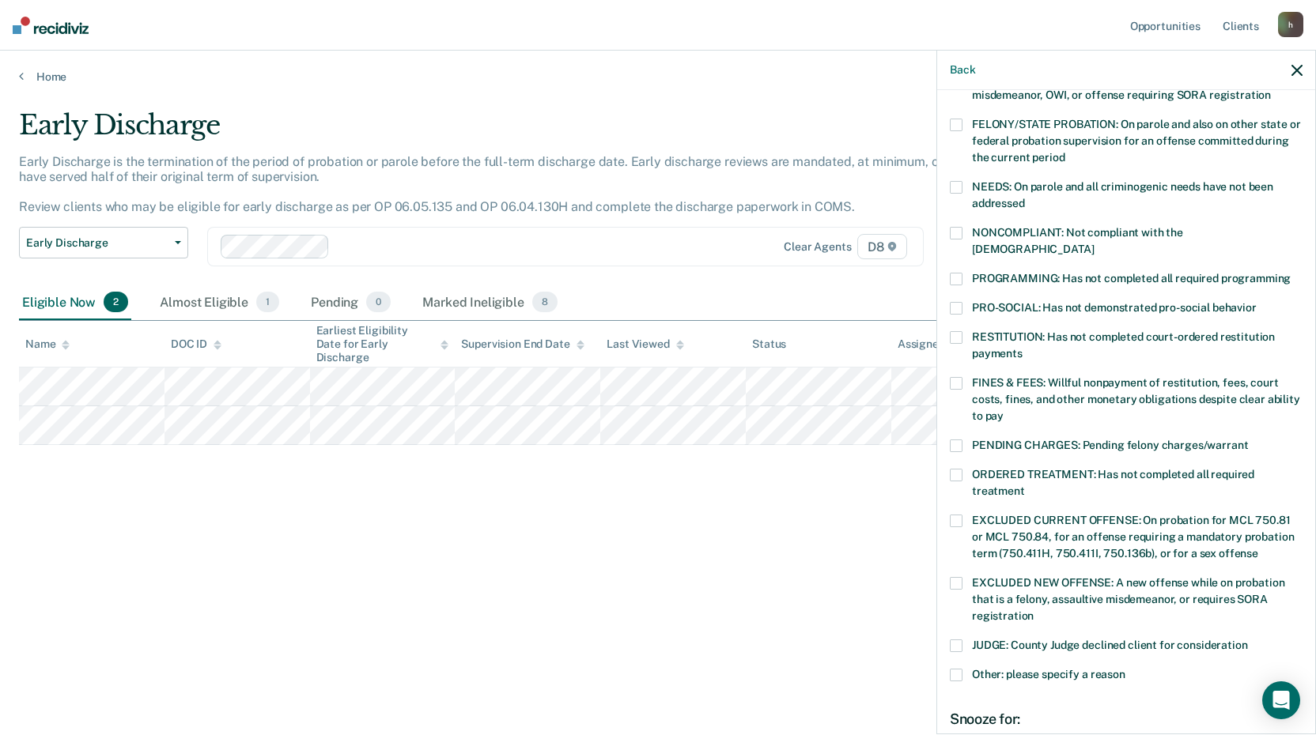
click at [959, 469] on span at bounding box center [956, 475] width 13 height 13
click at [951, 229] on span at bounding box center [956, 233] width 13 height 13
click at [963, 377] on label "FINES & FEES: Willful nonpayment of restitution, fees, court costs, fines, and …" at bounding box center [1126, 402] width 353 height 50
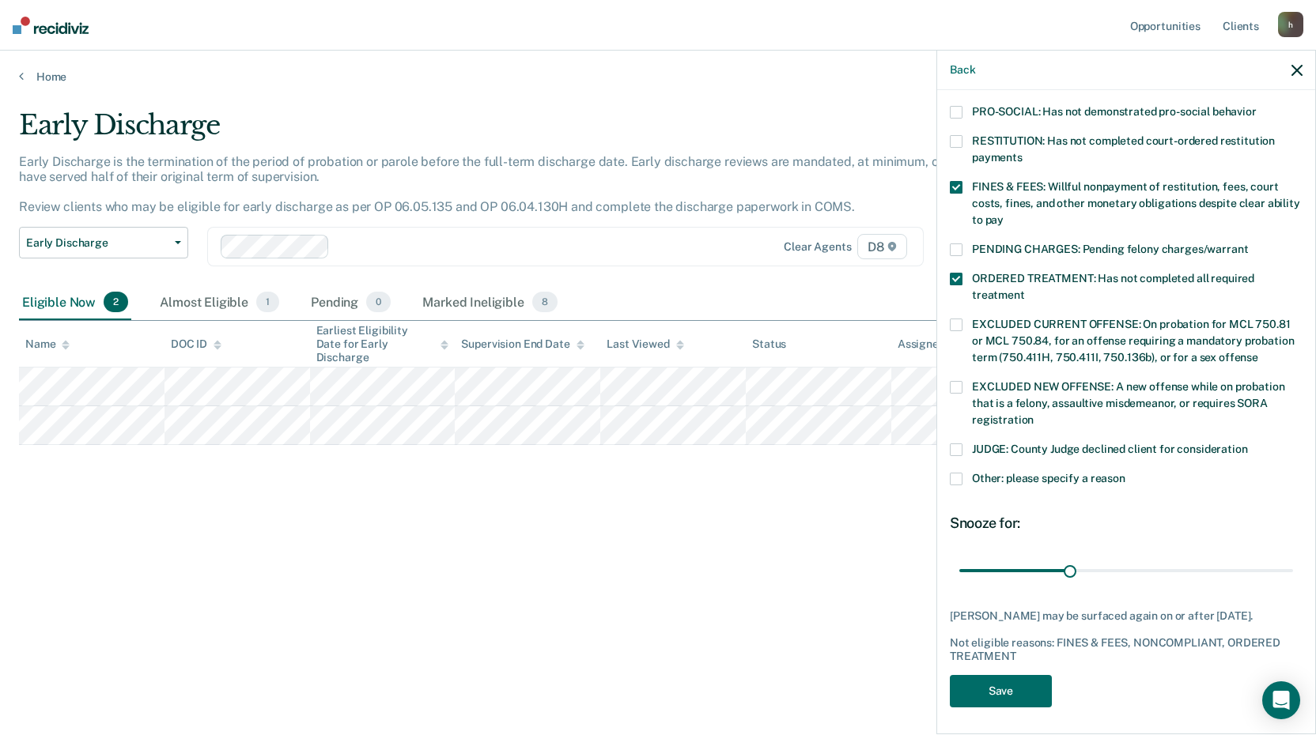
click at [1002, 705] on div "DS Which of the following requirements has Danielle Spratt not met? CHILD ABUSE…" at bounding box center [1126, 223] width 353 height 988
click at [1010, 685] on button "Save" at bounding box center [1001, 691] width 102 height 32
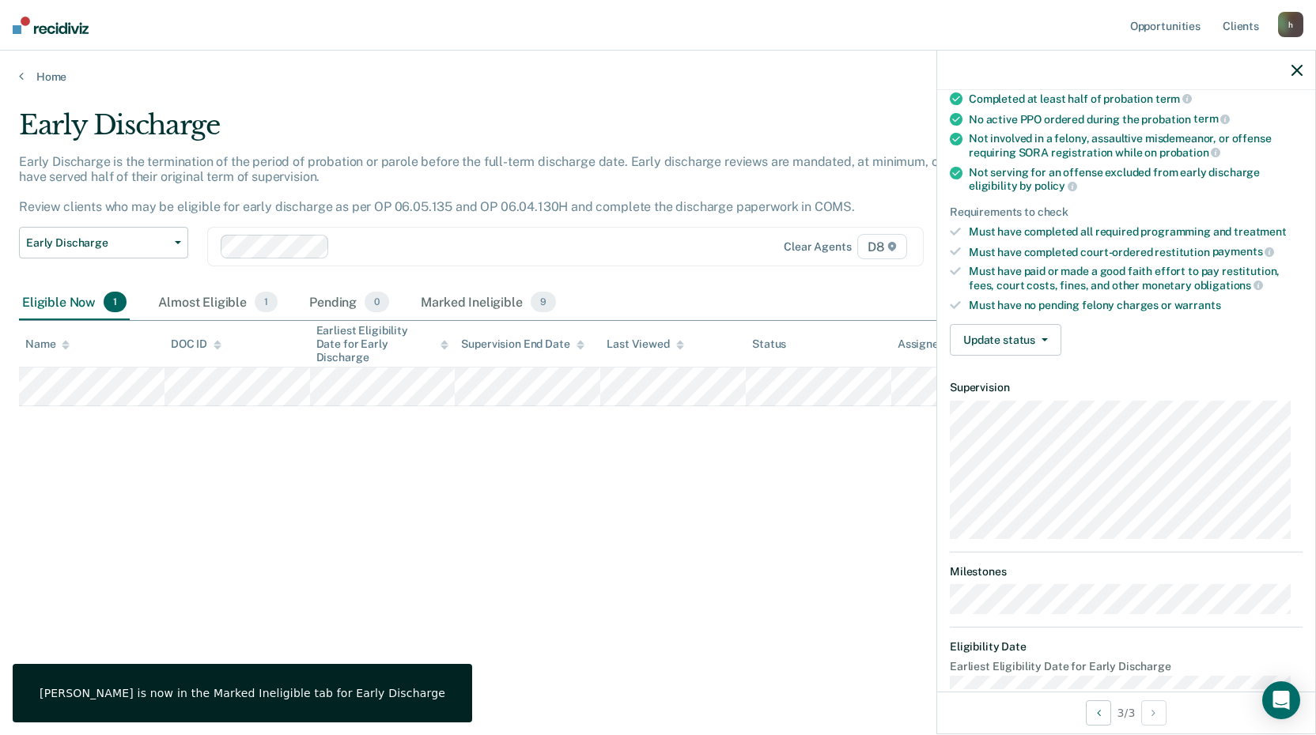
scroll to position [168, 0]
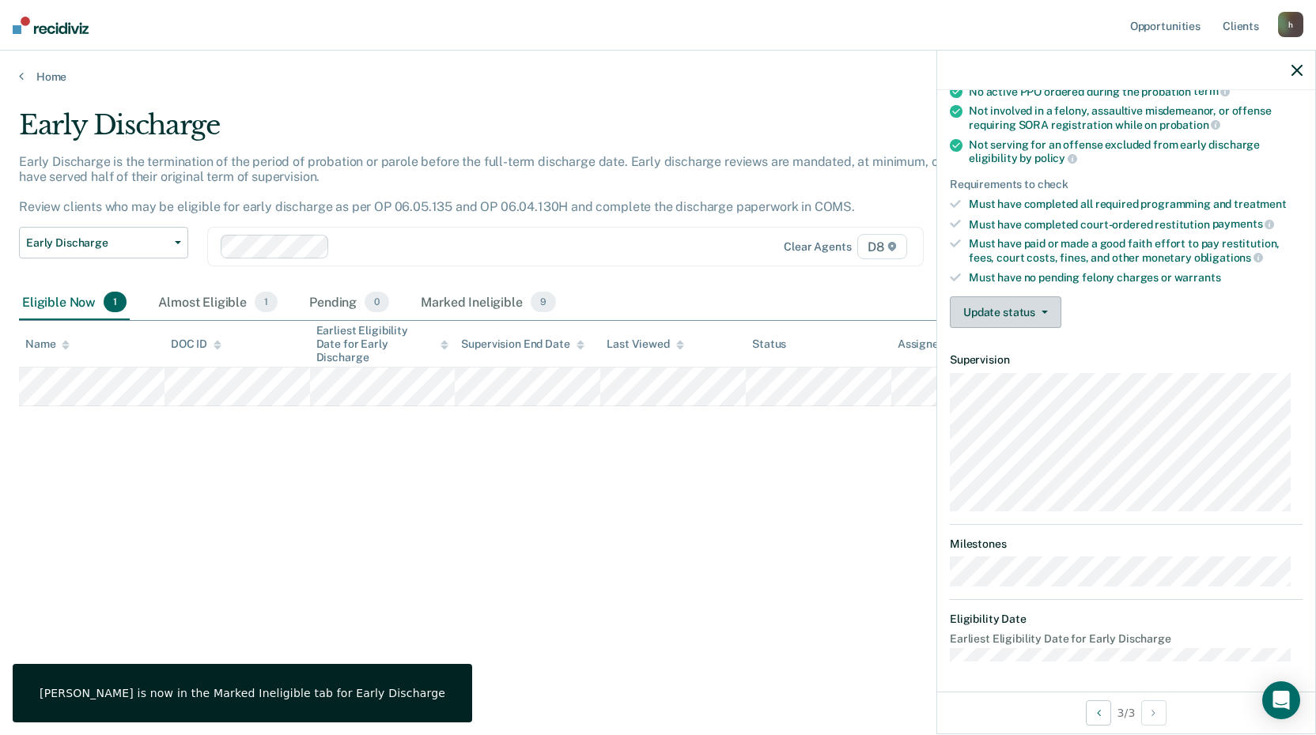
click at [982, 311] on button "Update status" at bounding box center [1005, 313] width 111 height 32
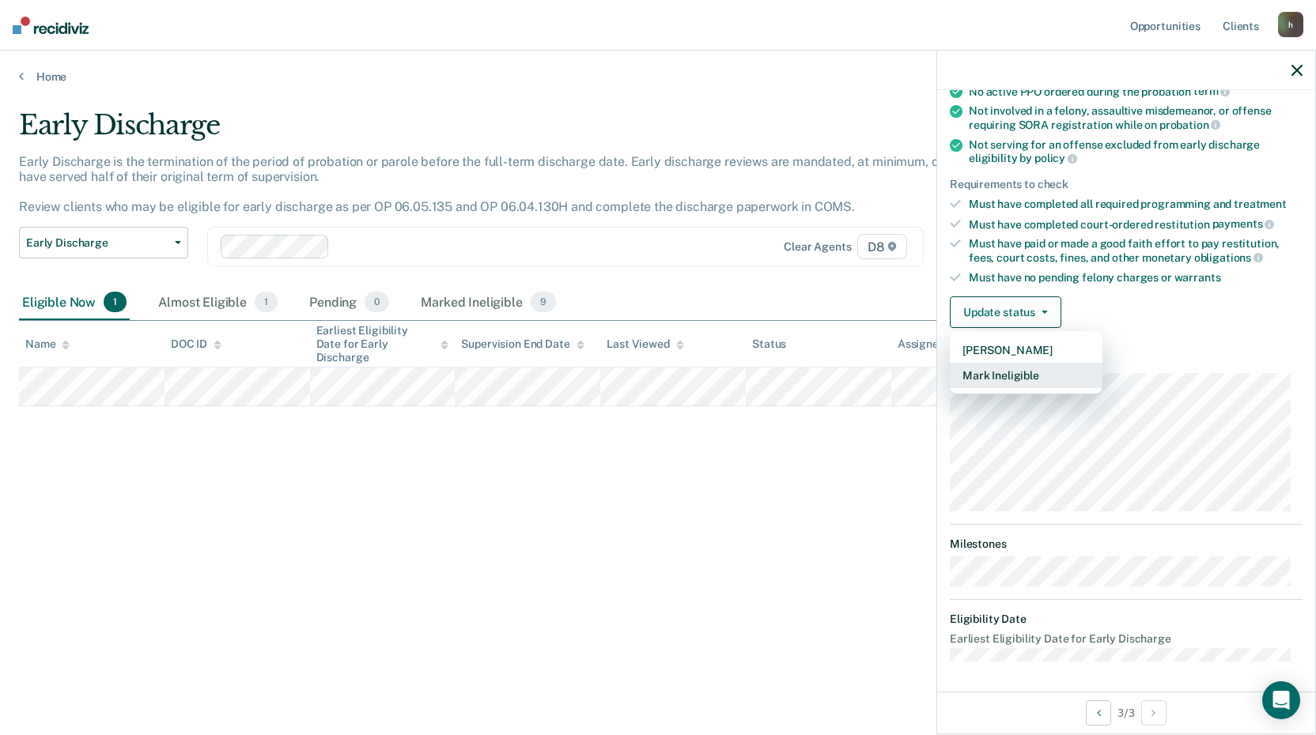
click at [1003, 377] on button "Mark Ineligible" at bounding box center [1026, 375] width 153 height 25
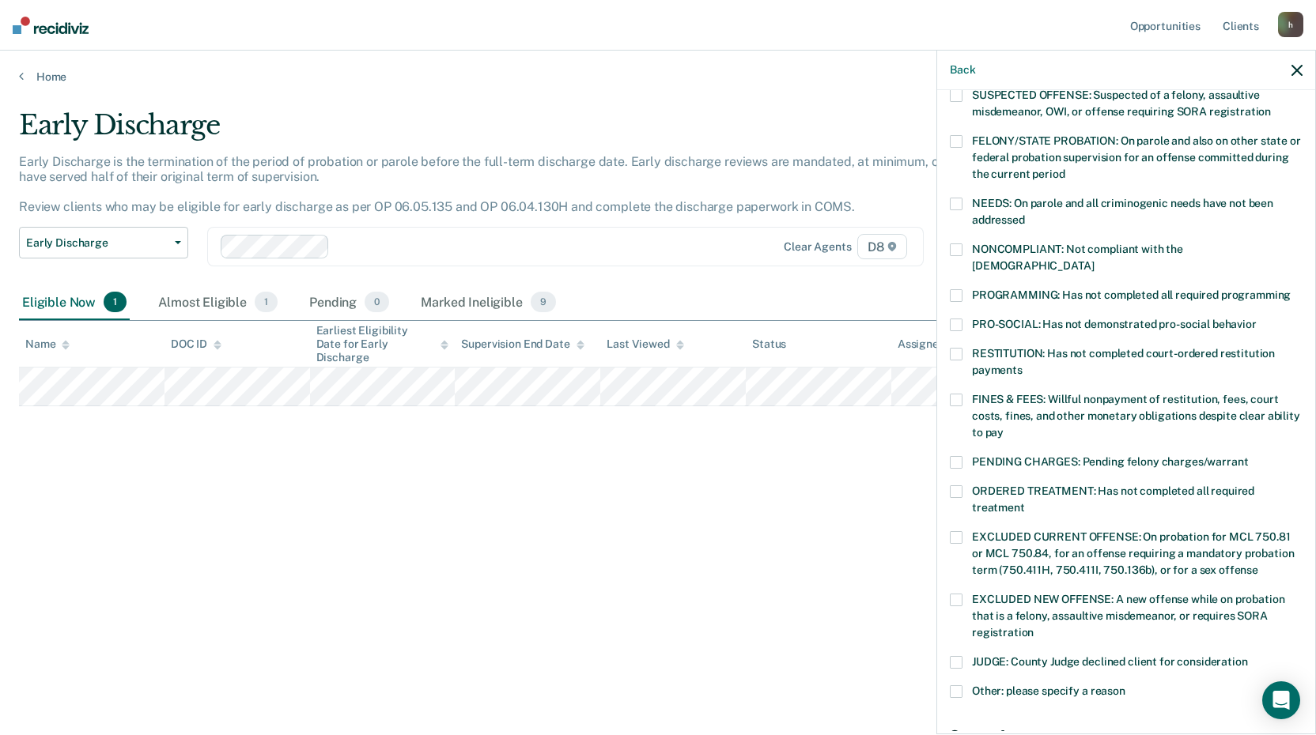
click at [960, 394] on span at bounding box center [956, 400] width 13 height 13
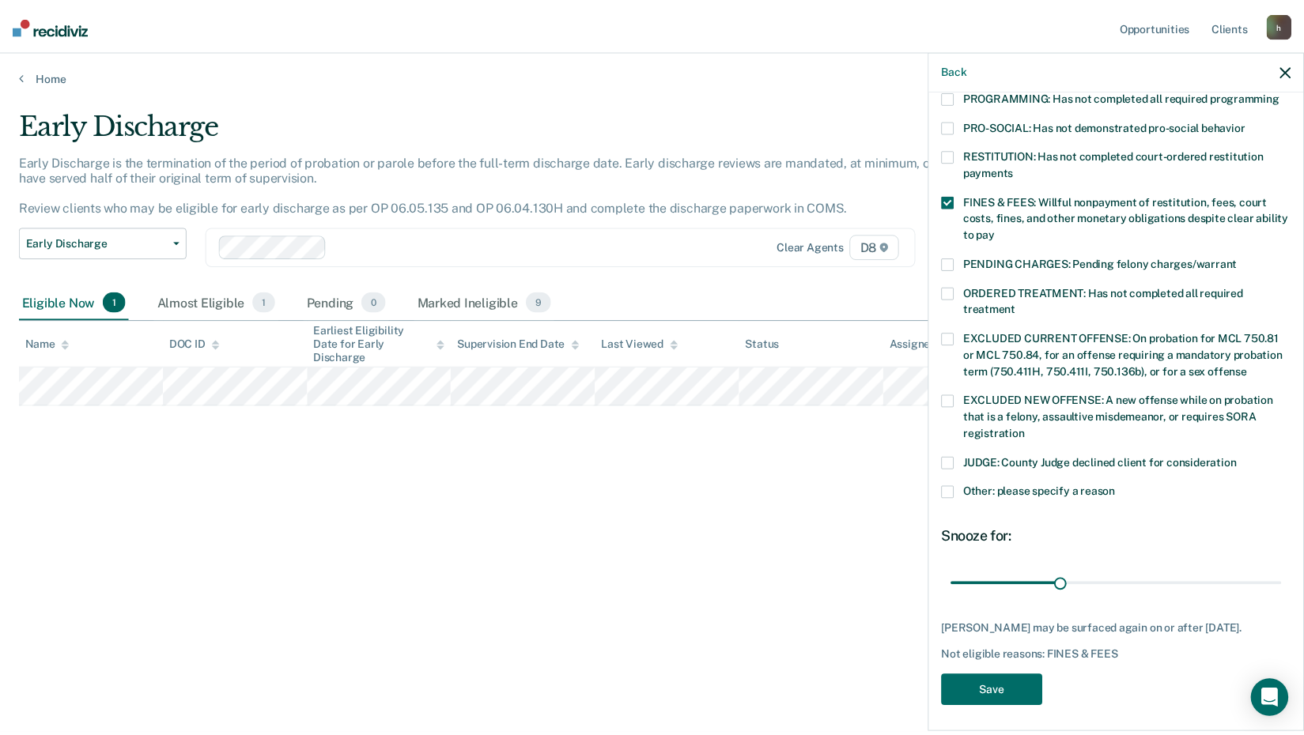
scroll to position [367, 0]
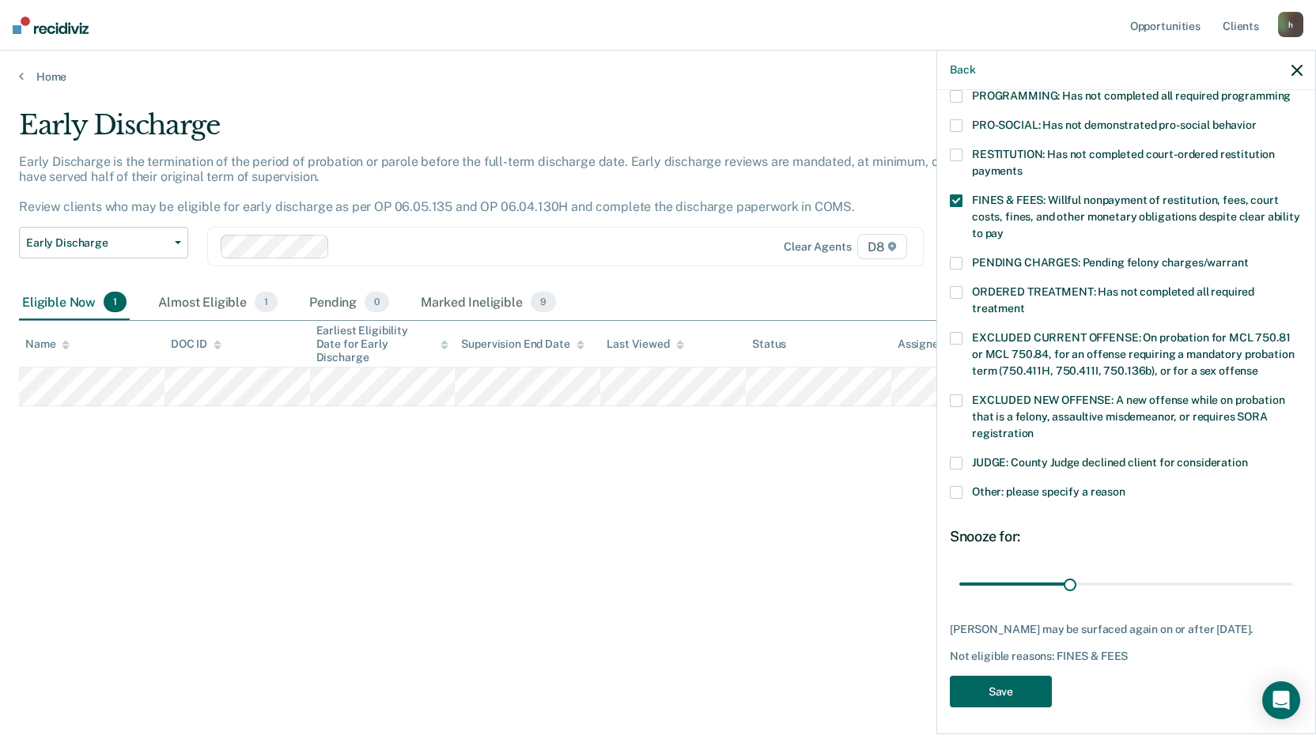
click at [1027, 676] on button "Save" at bounding box center [1001, 692] width 102 height 32
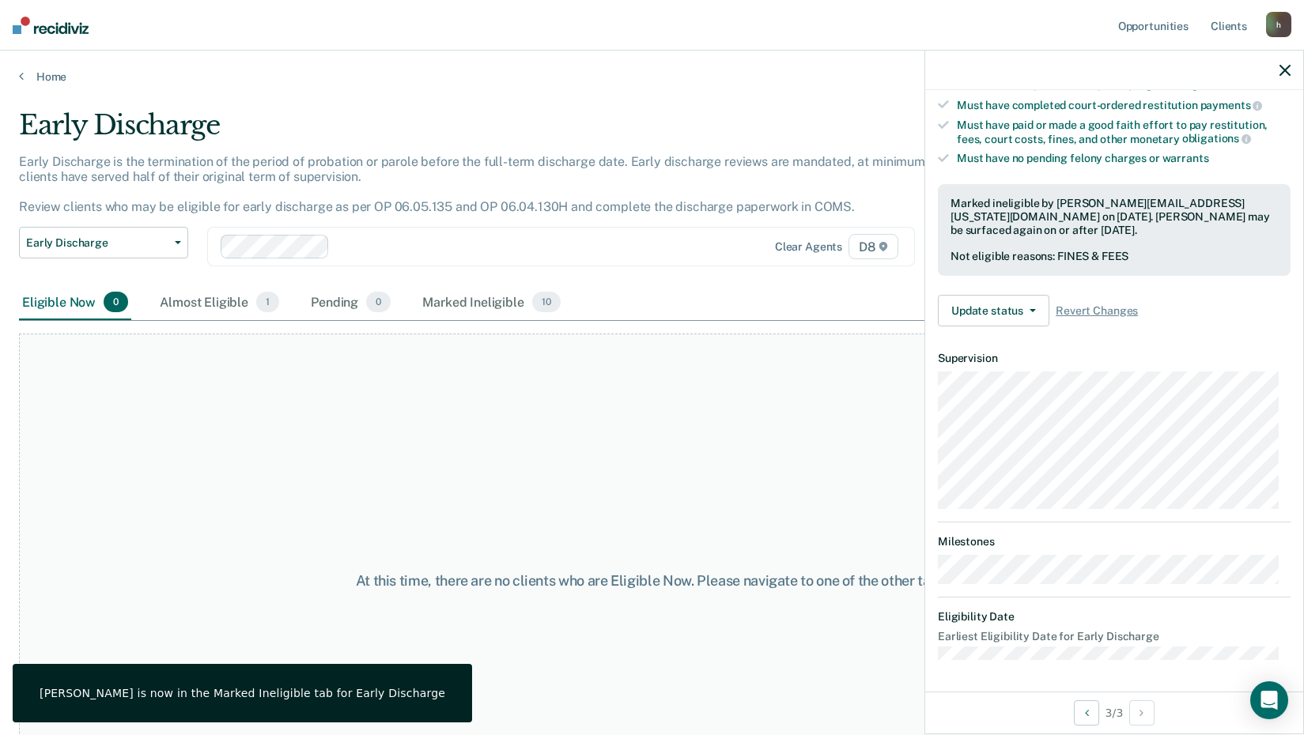
scroll to position [285, 0]
click at [1279, 67] on icon "button" at bounding box center [1284, 70] width 11 height 11
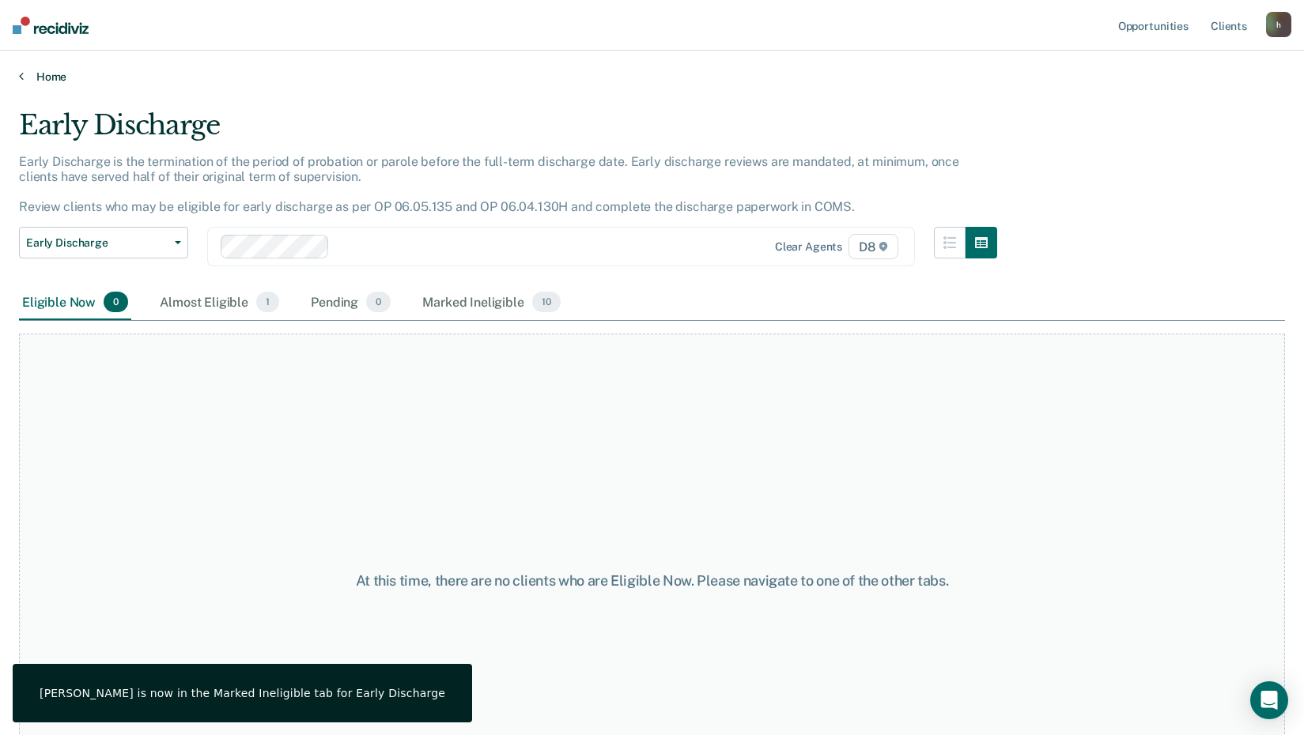
click at [44, 76] on link "Home" at bounding box center [652, 77] width 1266 height 14
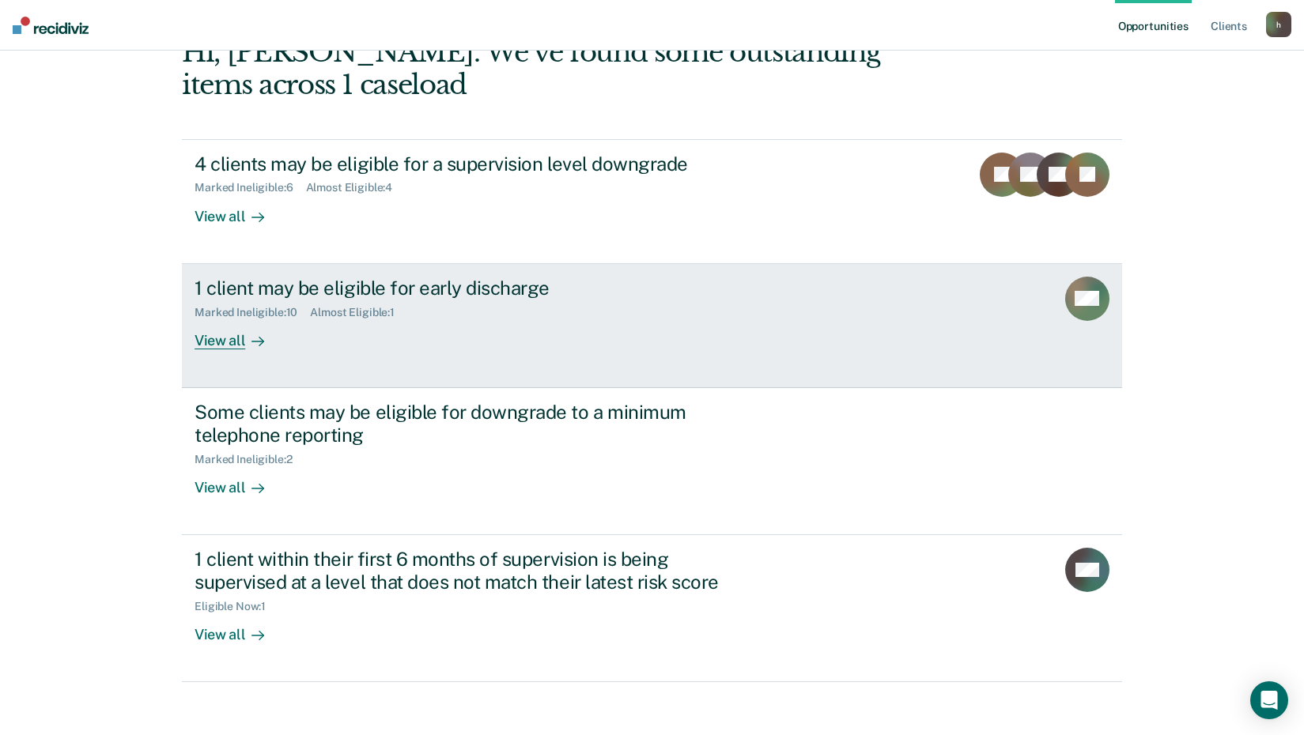
scroll to position [108, 0]
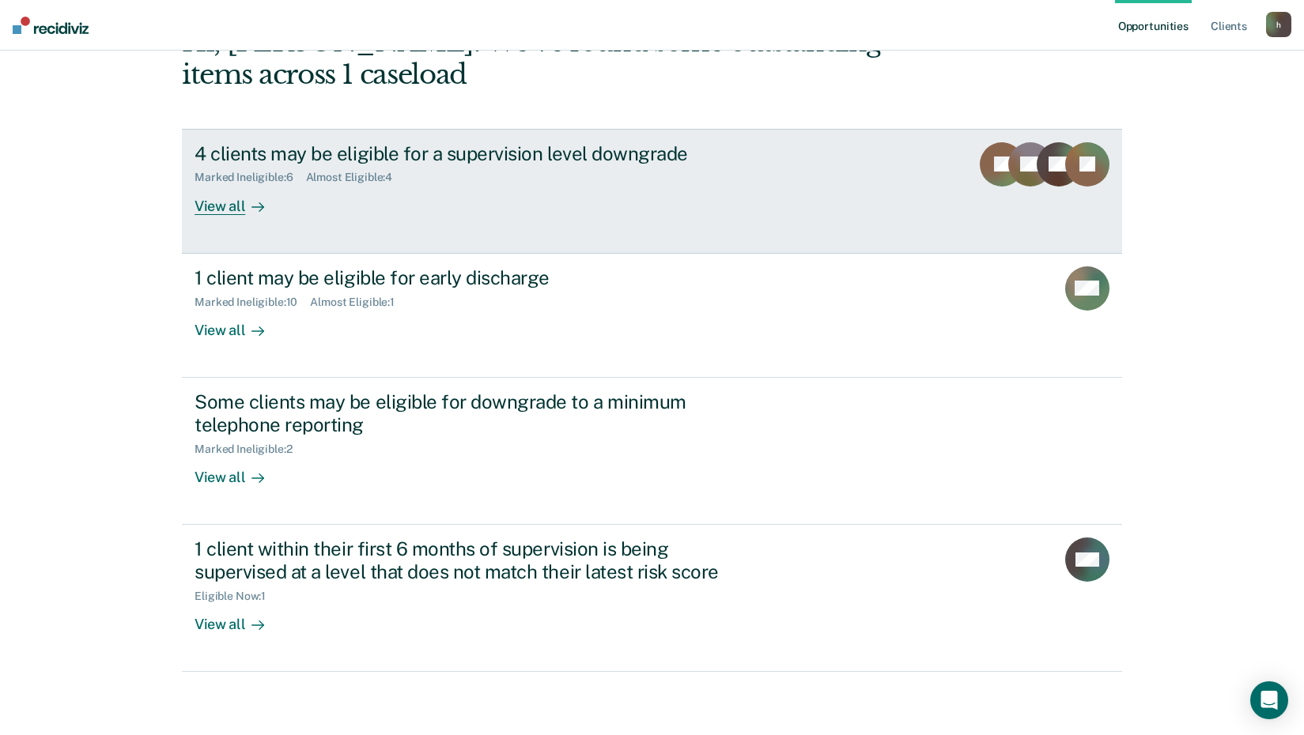
click at [256, 193] on div "View all" at bounding box center [239, 199] width 89 height 31
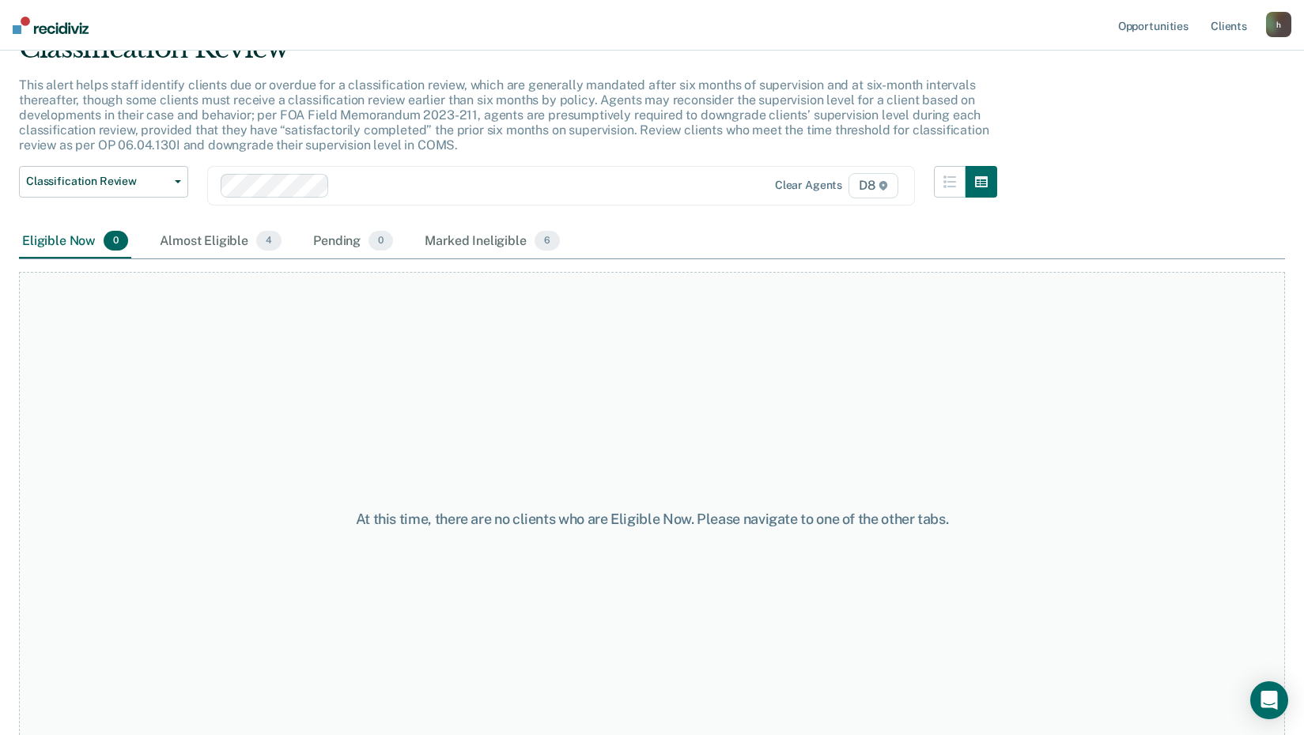
scroll to position [79, 0]
click at [202, 237] on div "Almost Eligible 4" at bounding box center [221, 239] width 128 height 35
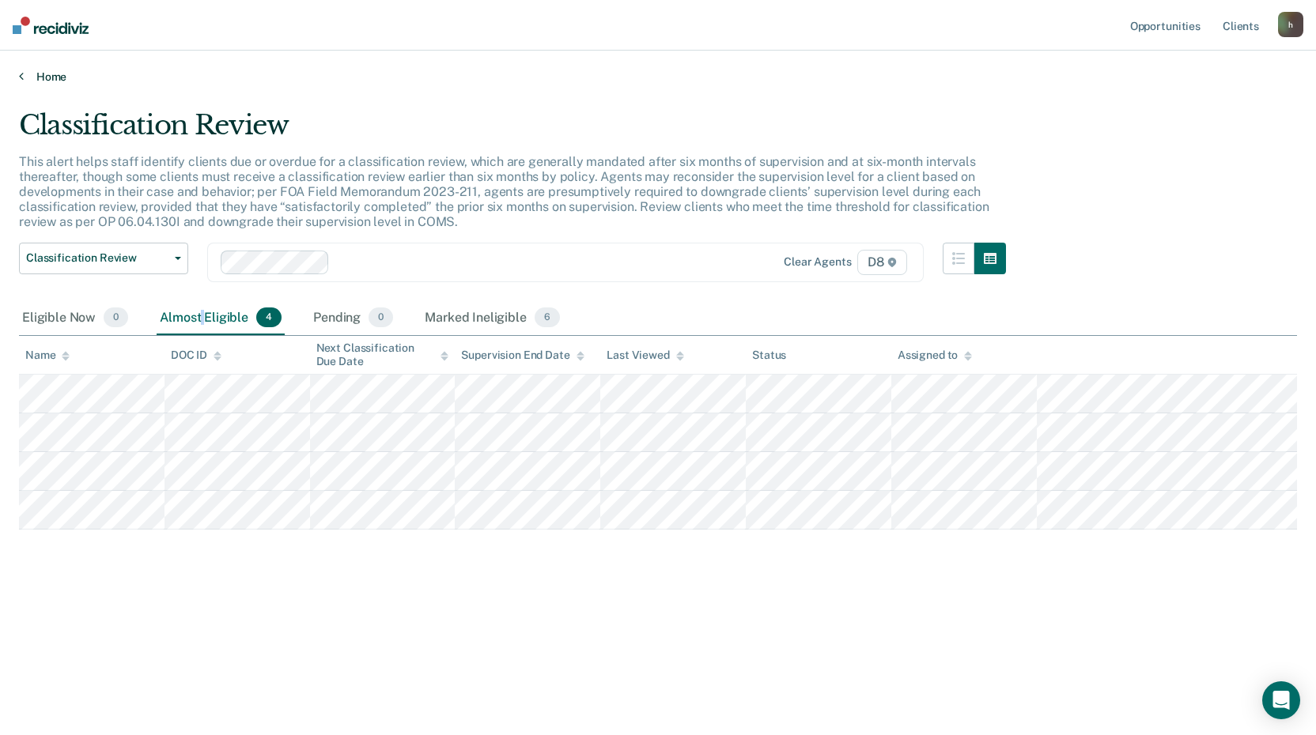
click at [49, 75] on link "Home" at bounding box center [658, 77] width 1278 height 14
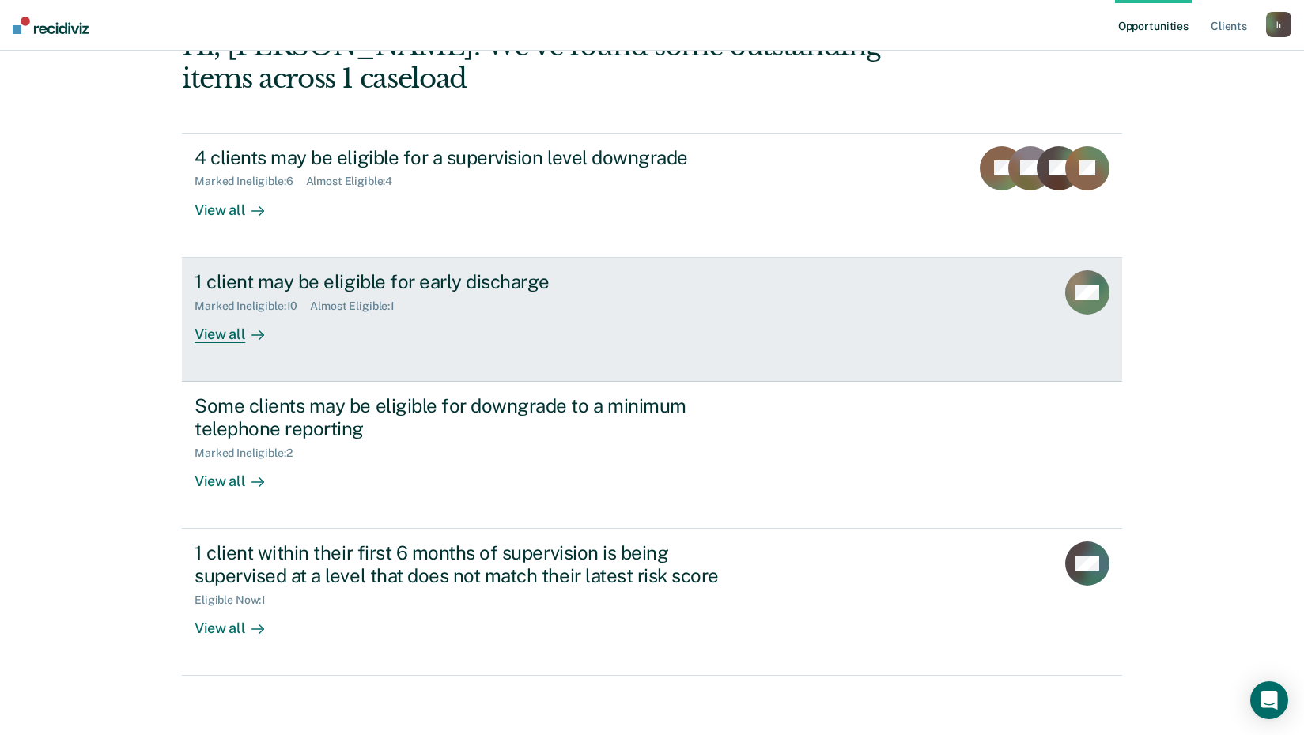
scroll to position [108, 0]
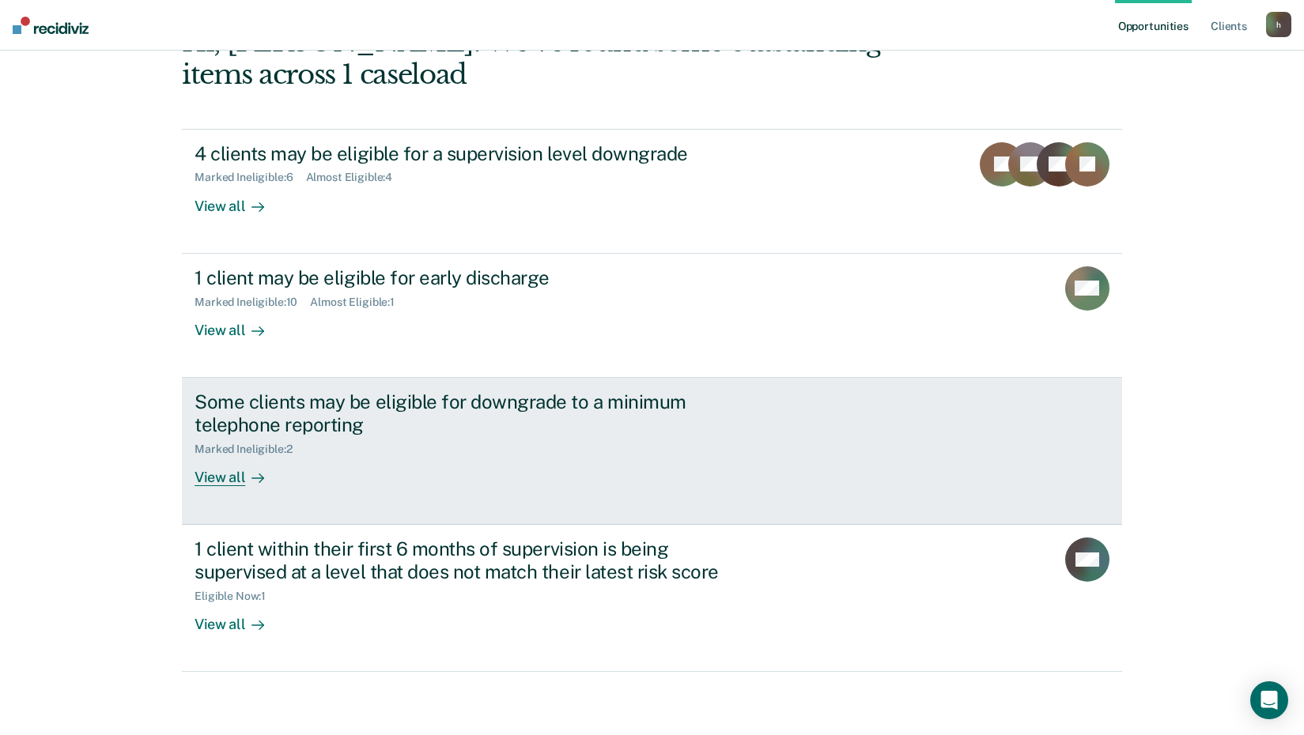
click at [272, 421] on div "Some clients may be eligible for downgrade to a minimum telephone reporting" at bounding box center [472, 414] width 555 height 46
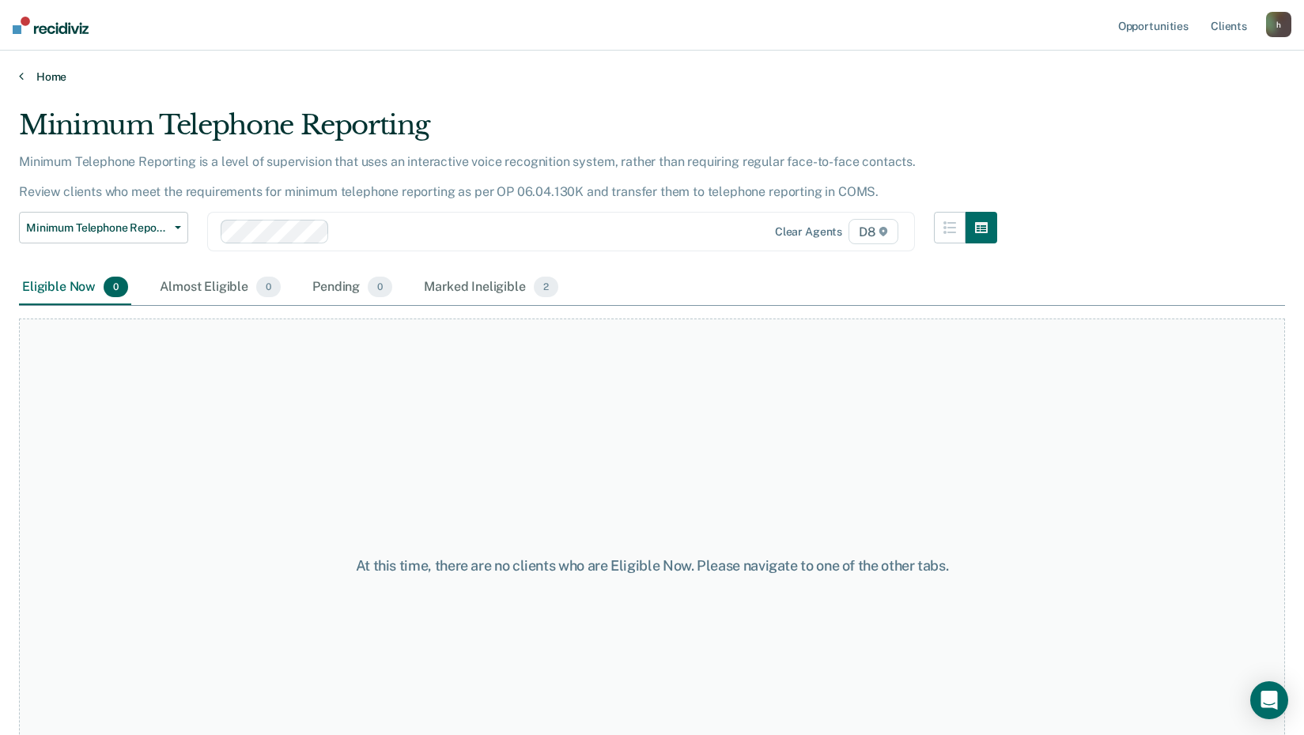
click at [37, 72] on link "Home" at bounding box center [652, 77] width 1266 height 14
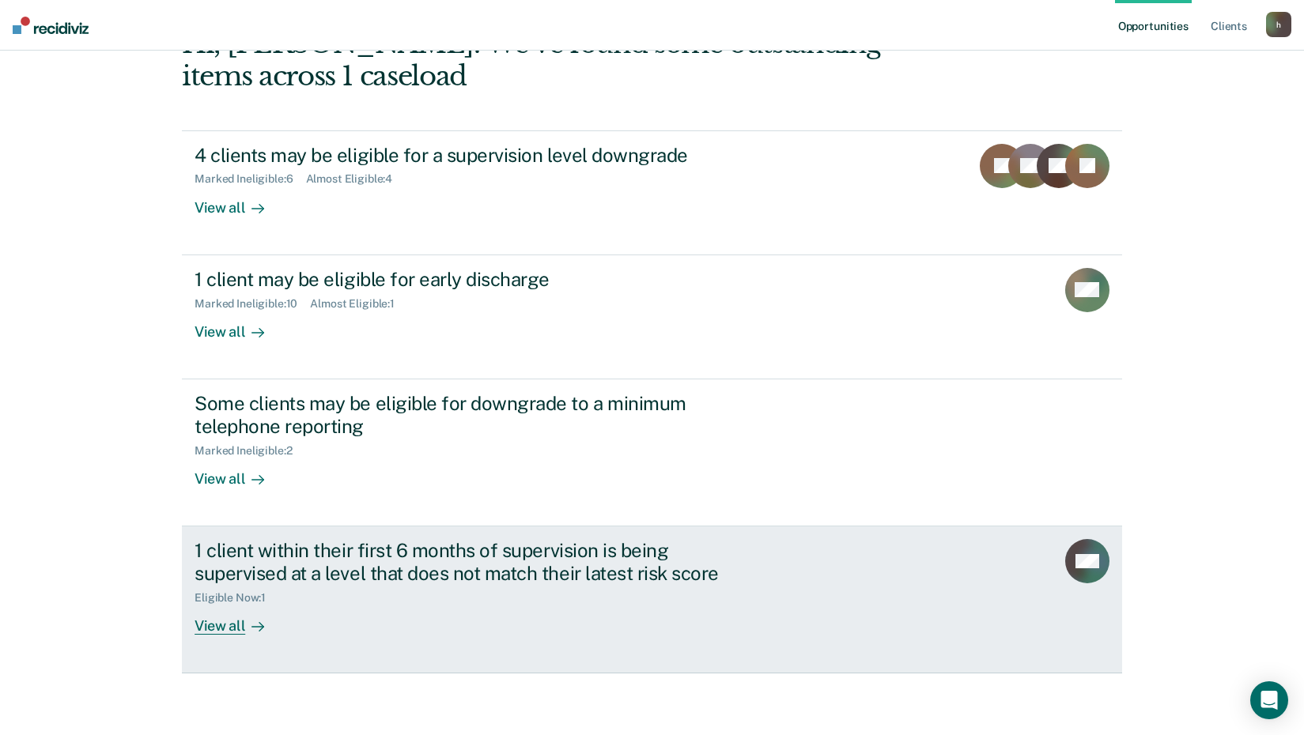
scroll to position [108, 0]
click at [264, 572] on div "1 client within their first 6 months of supervision is being supervised at a le…" at bounding box center [472, 561] width 555 height 46
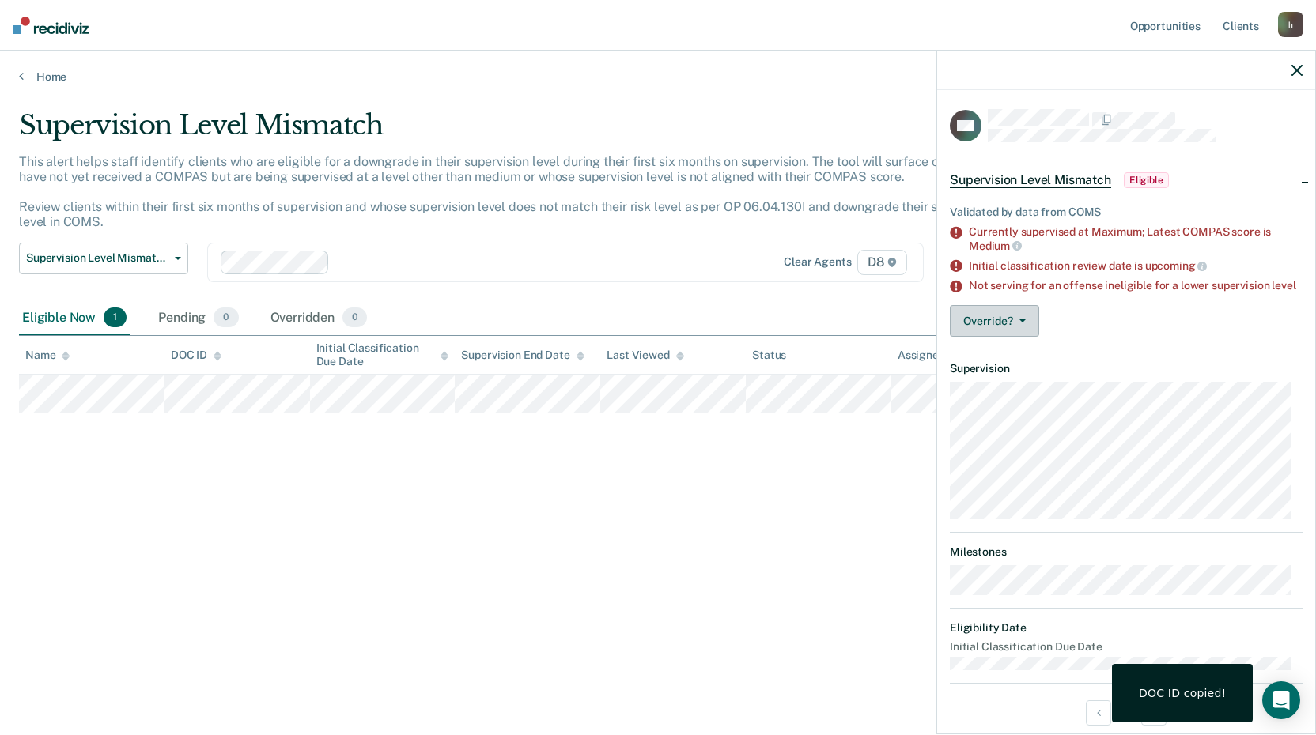
click at [973, 324] on button "Override?" at bounding box center [994, 321] width 89 height 32
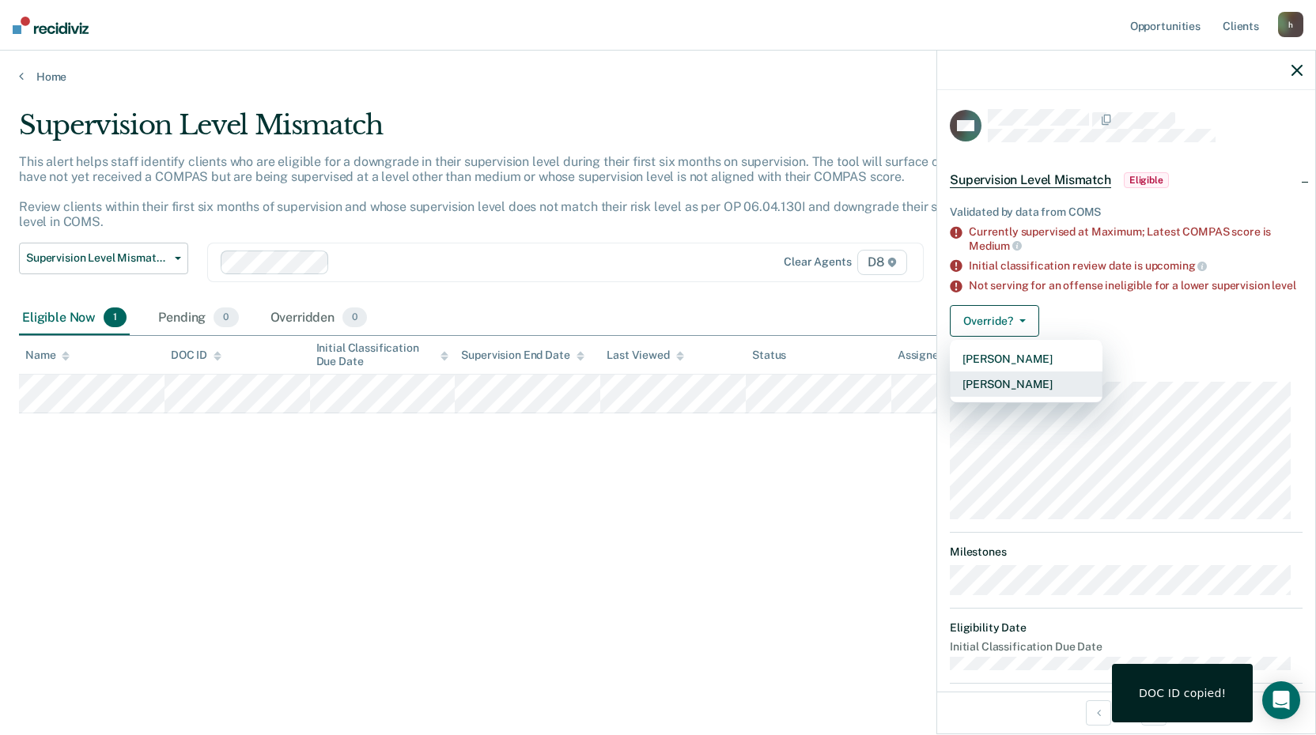
click at [999, 397] on button "Mark Overridden" at bounding box center [1026, 384] width 153 height 25
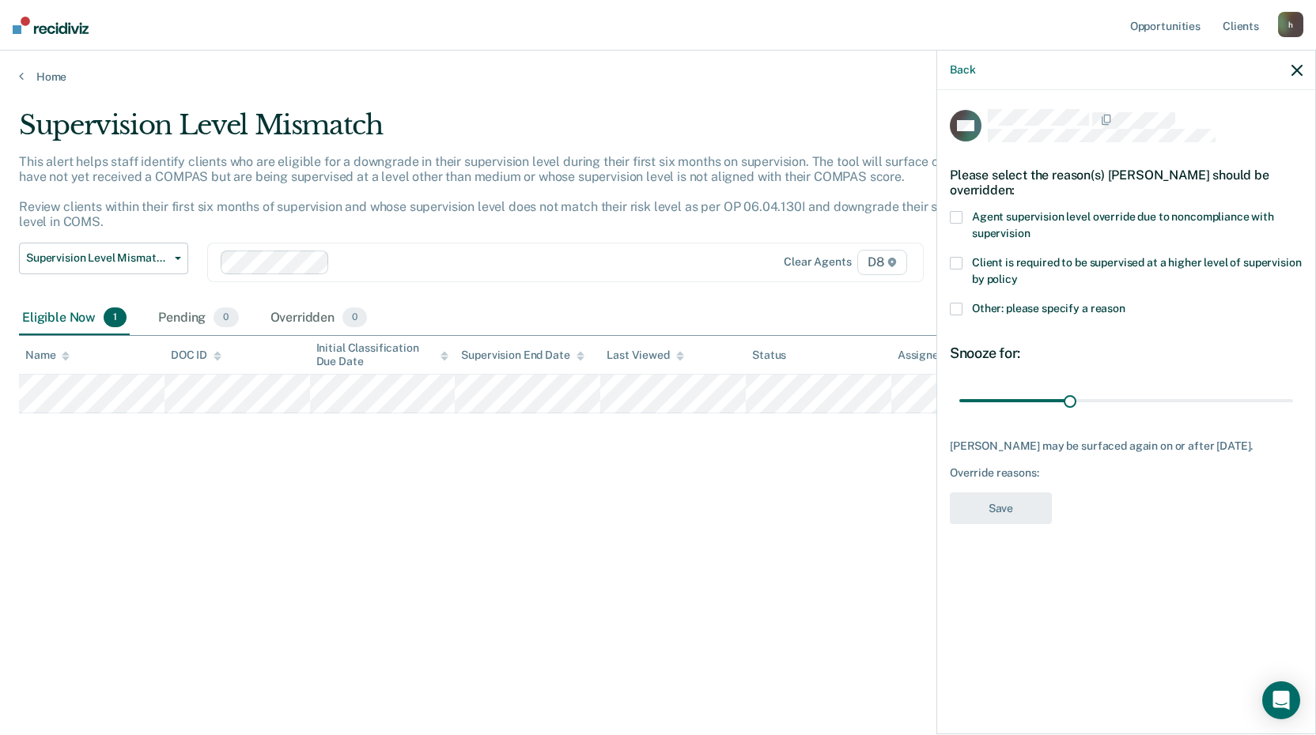
click at [953, 303] on span at bounding box center [956, 309] width 13 height 13
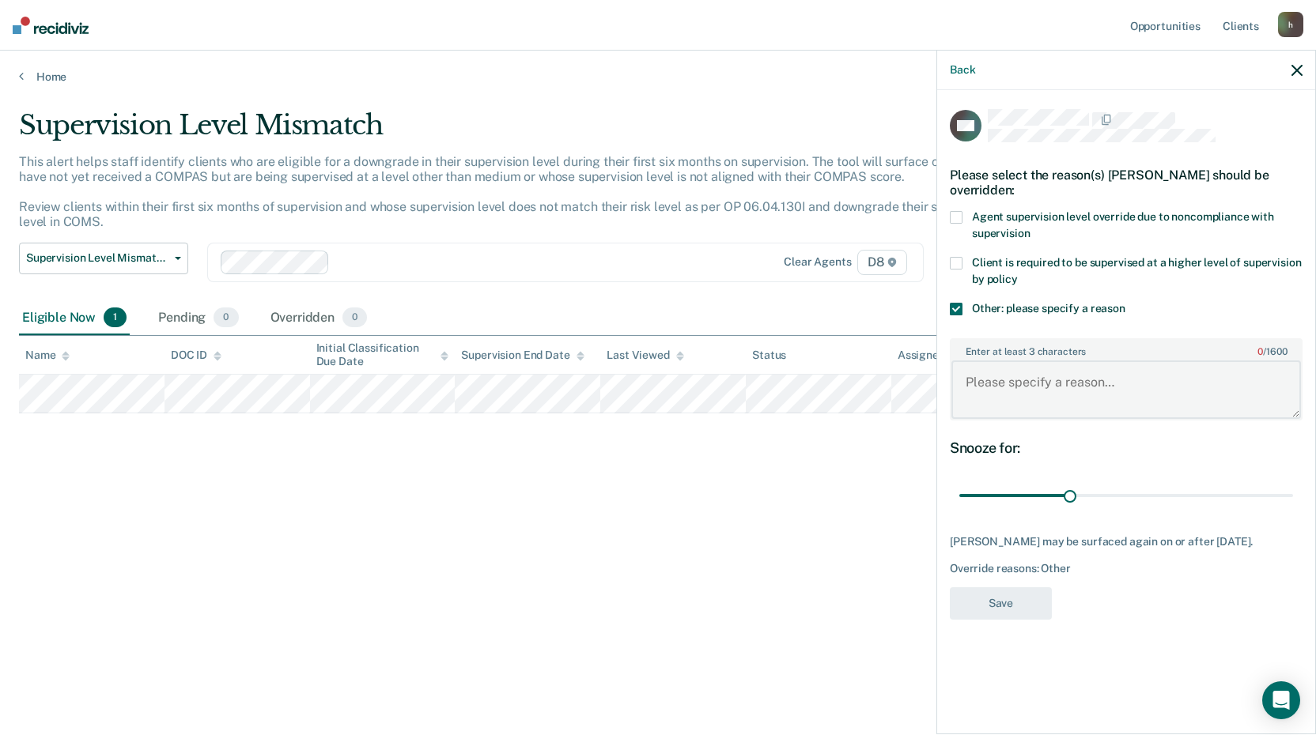
click at [981, 372] on textarea "Enter at least 3 characters 0 / 1600" at bounding box center [1126, 390] width 350 height 59
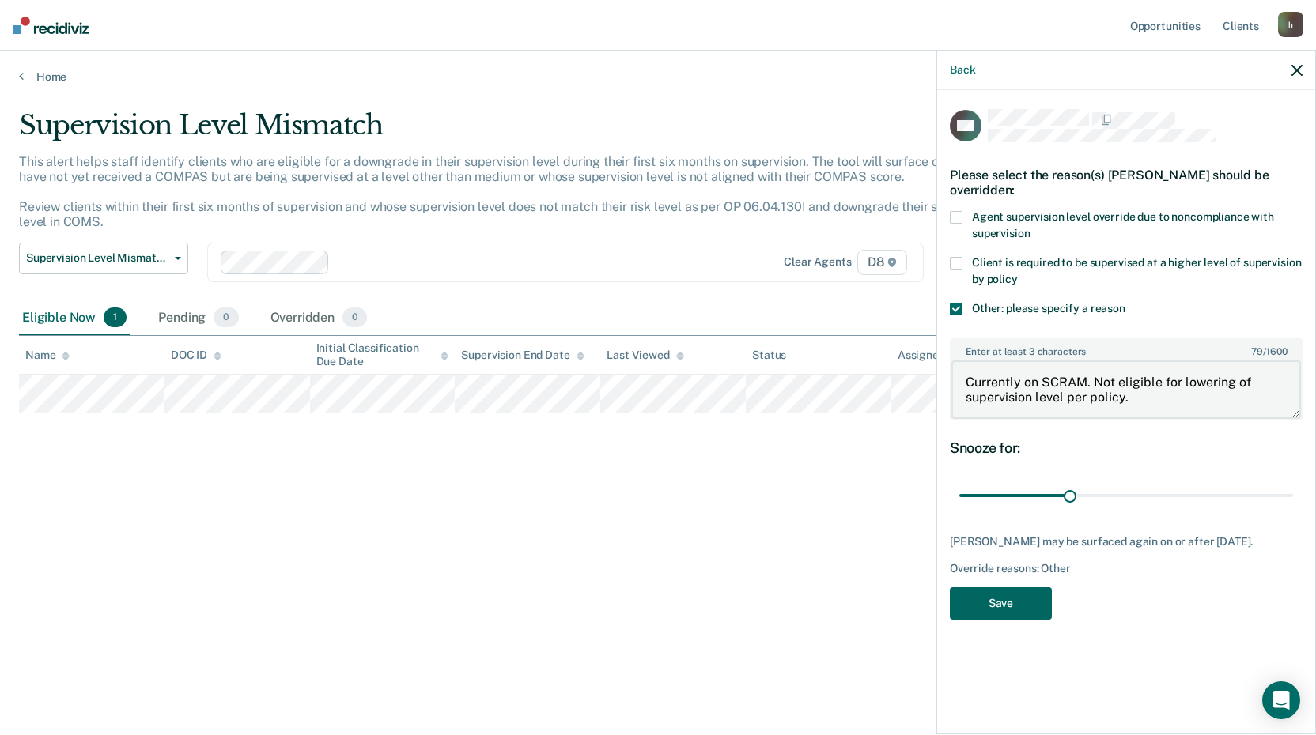
type textarea "Currently on SCRAM. Not eligible for lowering of supervision level per policy."
click at [989, 605] on button "Save" at bounding box center [1001, 604] width 102 height 32
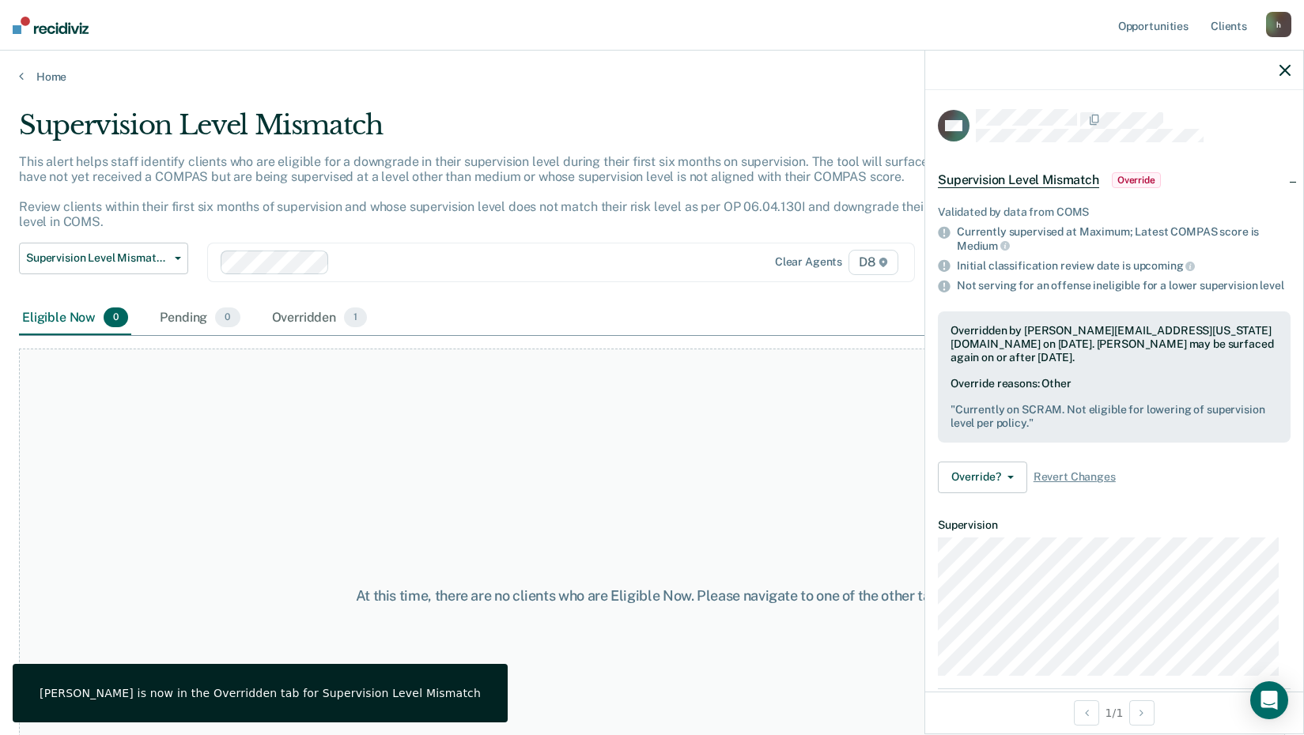
click at [1288, 64] on button "button" at bounding box center [1284, 69] width 11 height 13
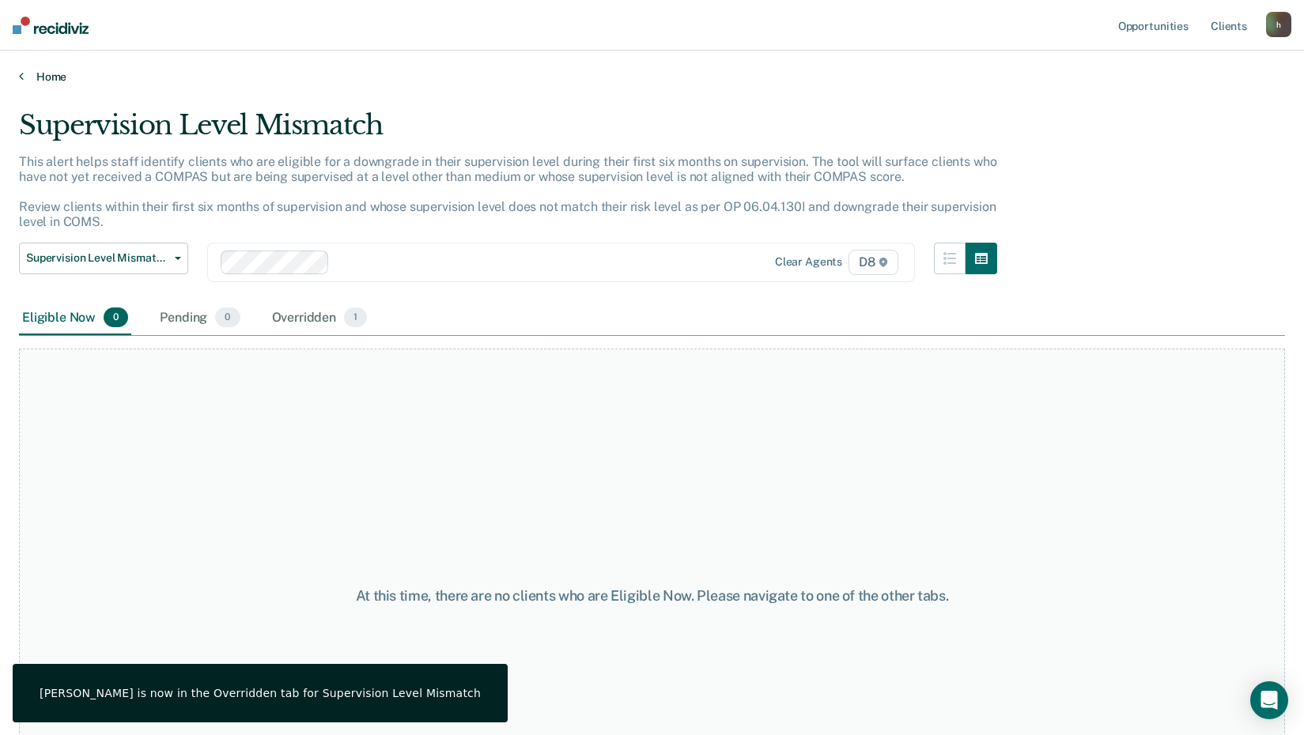
click at [54, 70] on link "Home" at bounding box center [652, 77] width 1266 height 14
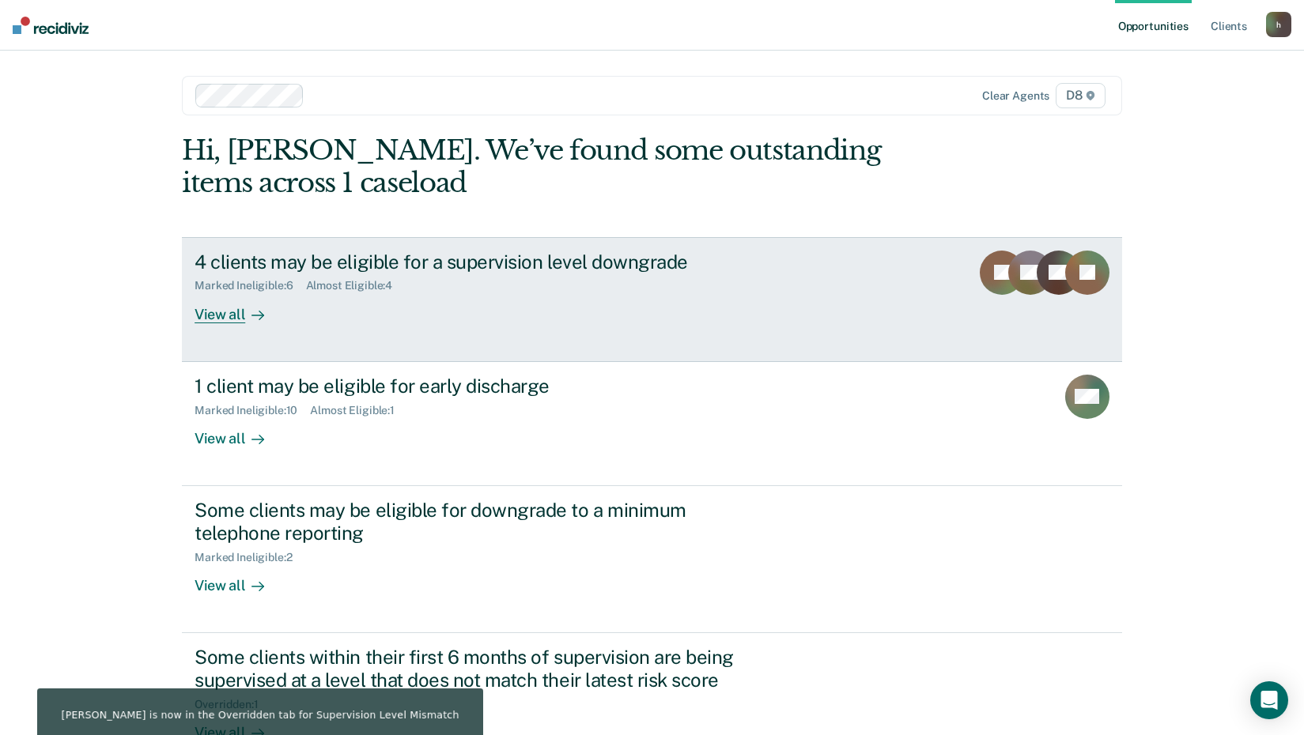
click at [370, 278] on div "Marked Ineligible : 6 Almost Eligible : 4" at bounding box center [472, 283] width 555 height 20
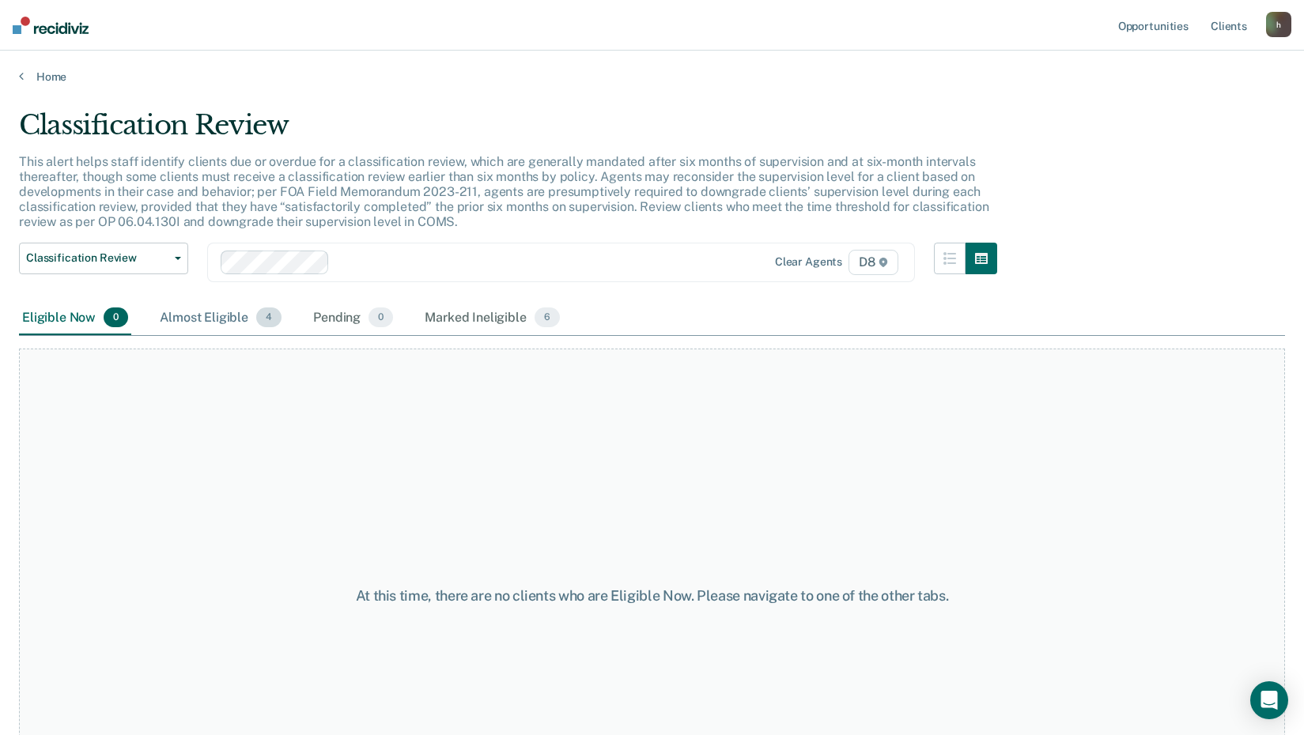
click at [198, 319] on div "Almost Eligible 4" at bounding box center [221, 318] width 128 height 35
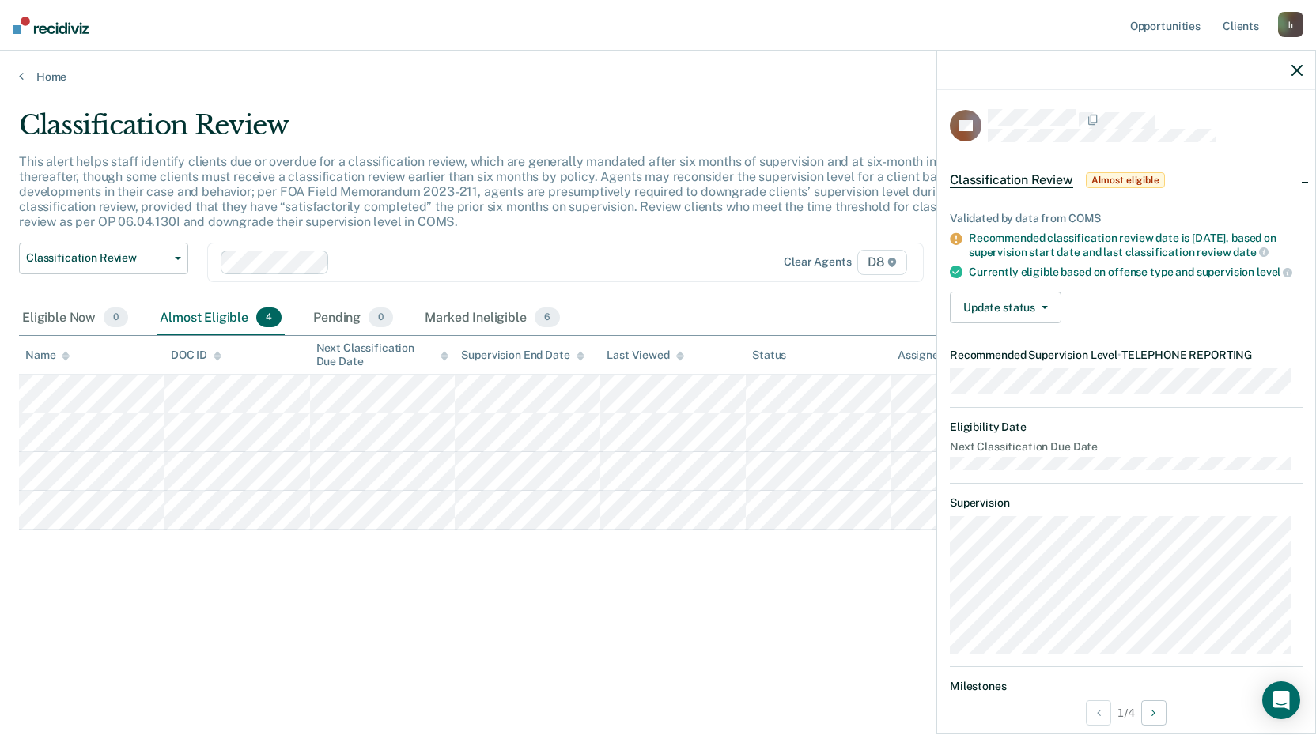
click at [1295, 69] on icon "button" at bounding box center [1296, 70] width 11 height 11
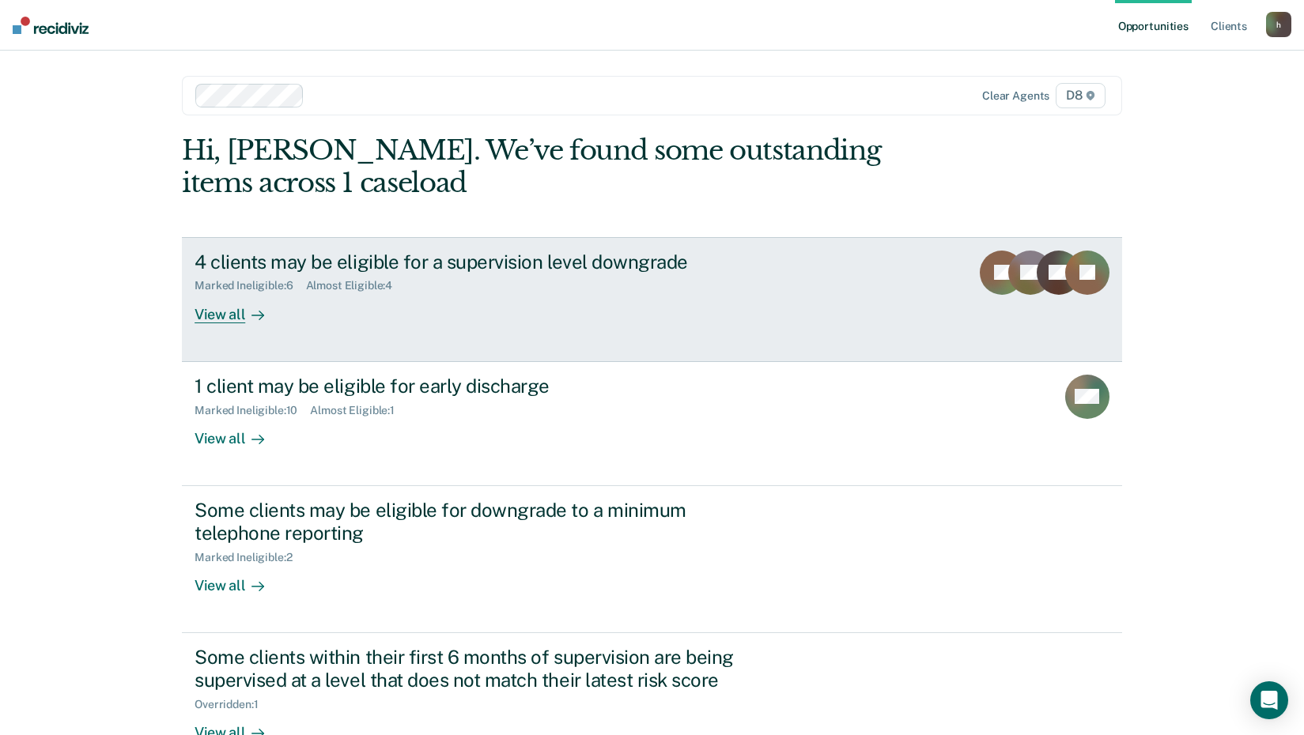
click at [217, 313] on div "View all" at bounding box center [239, 308] width 89 height 31
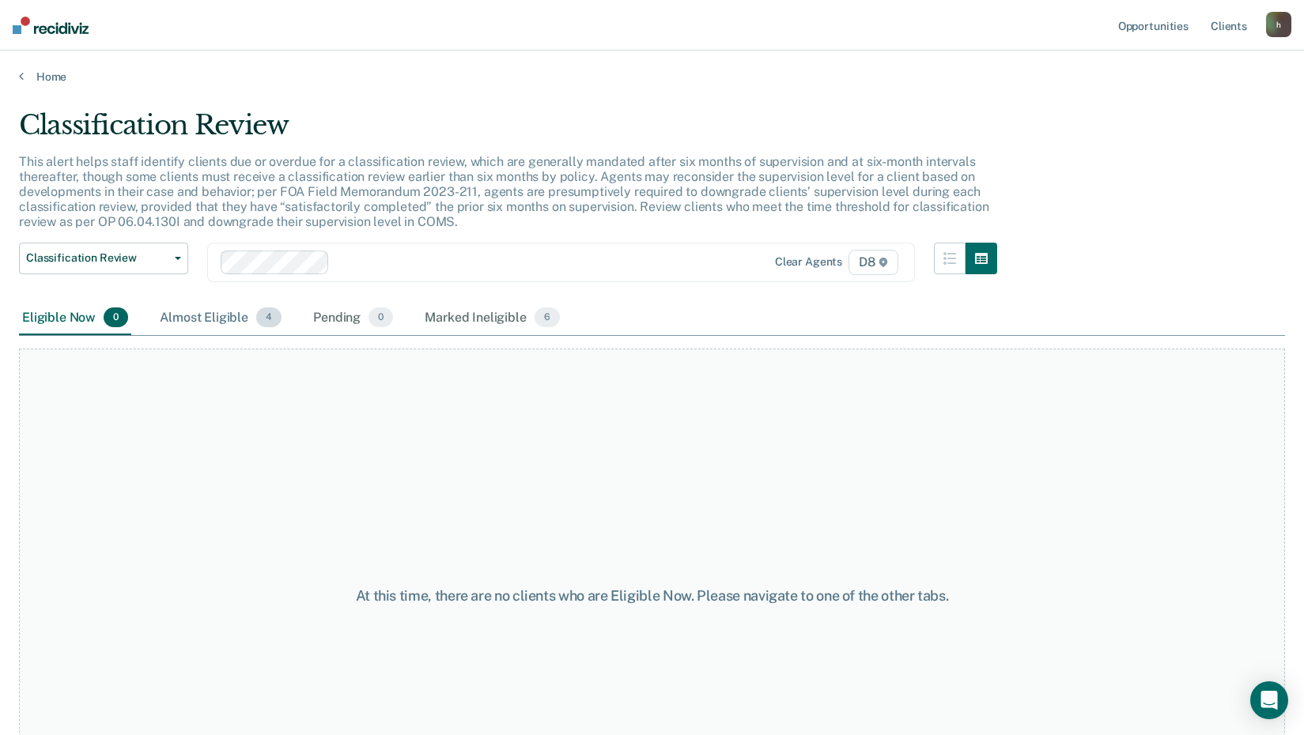
click at [219, 314] on div "Almost Eligible 4" at bounding box center [221, 318] width 128 height 35
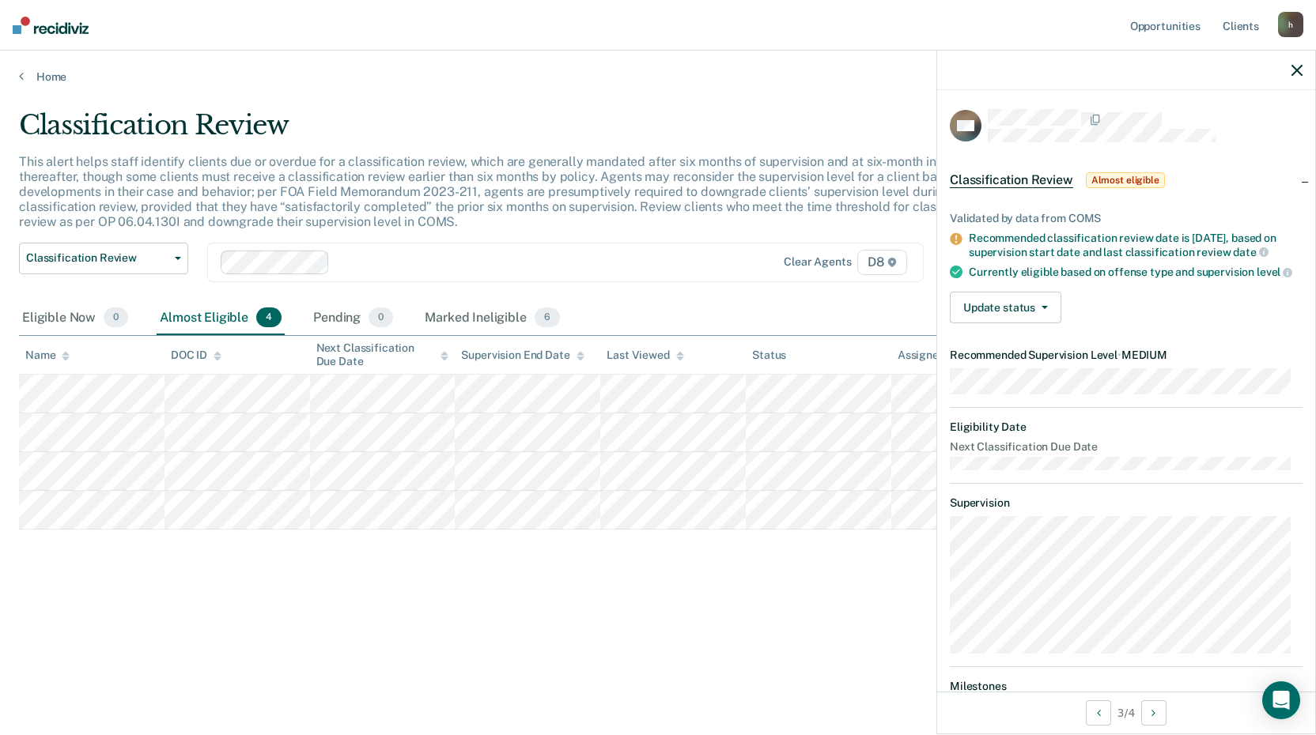
click at [1300, 69] on icon "button" at bounding box center [1296, 70] width 11 height 11
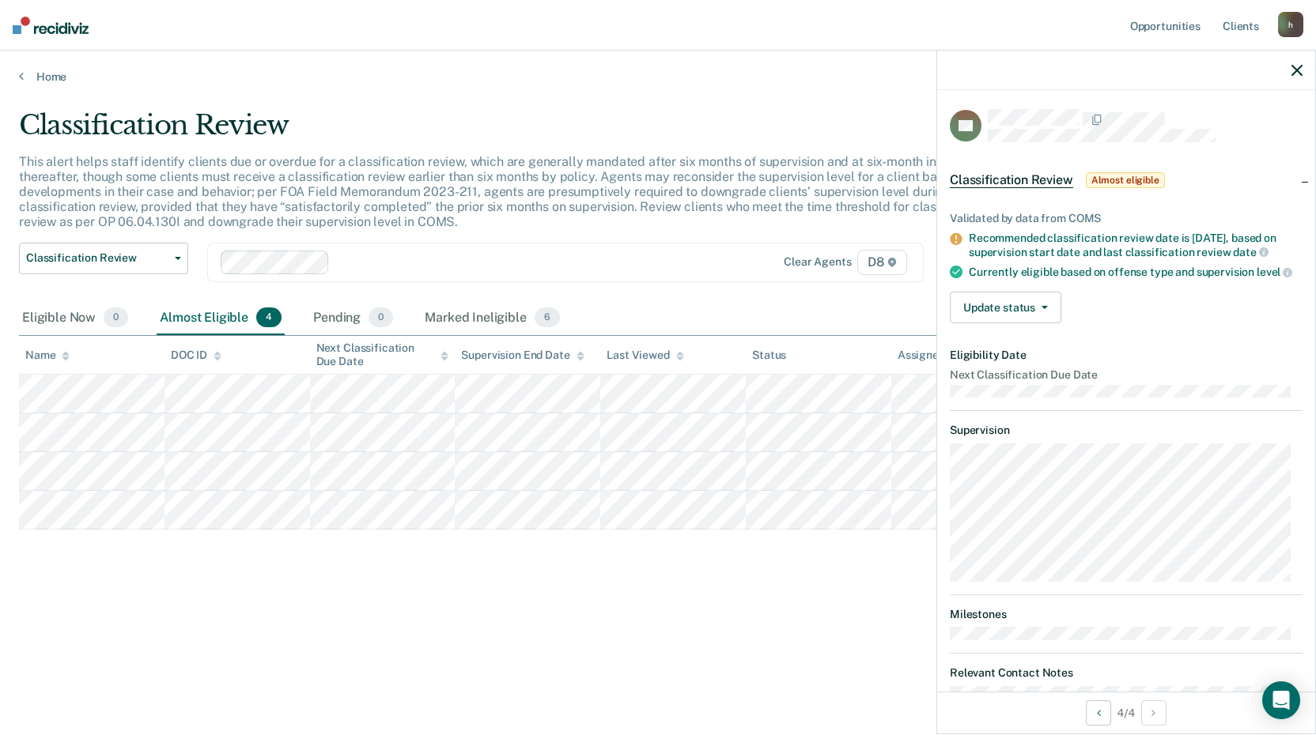
click at [1303, 70] on div at bounding box center [1126, 71] width 378 height 40
click at [1296, 72] on icon "button" at bounding box center [1296, 70] width 11 height 11
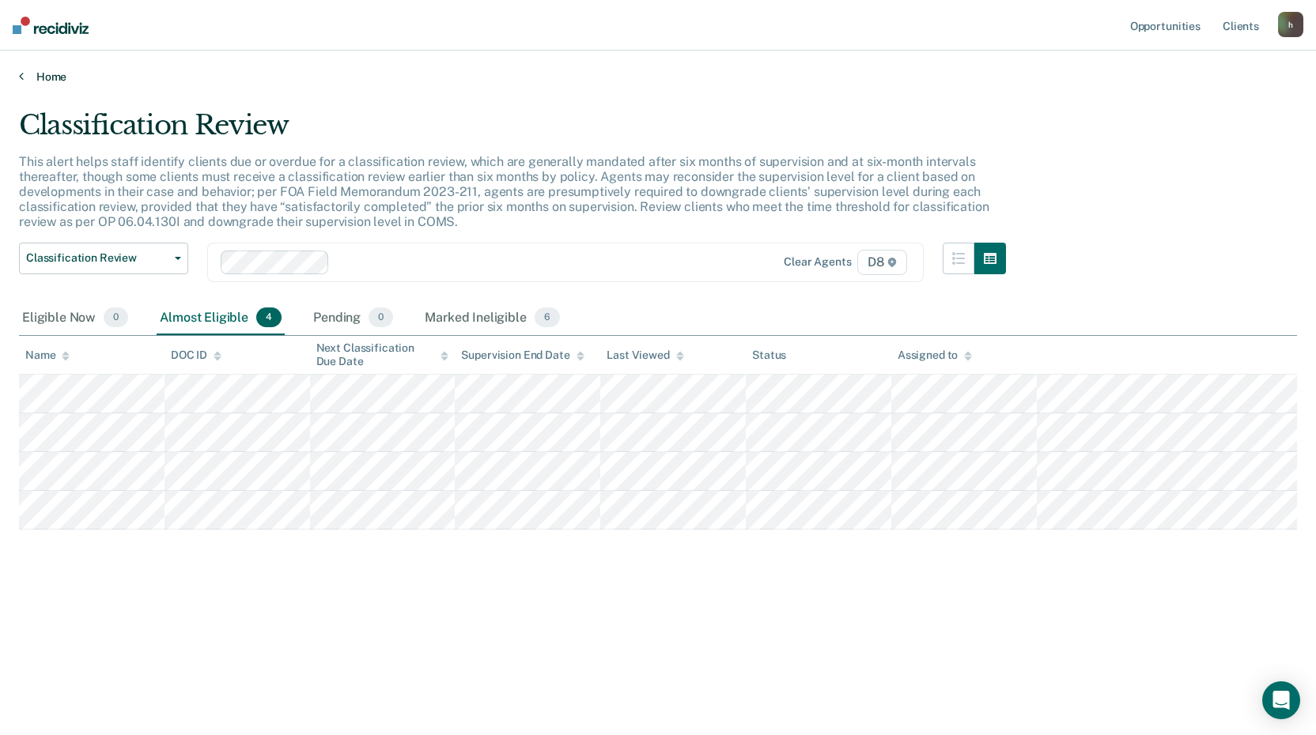
click at [51, 80] on link "Home" at bounding box center [658, 77] width 1278 height 14
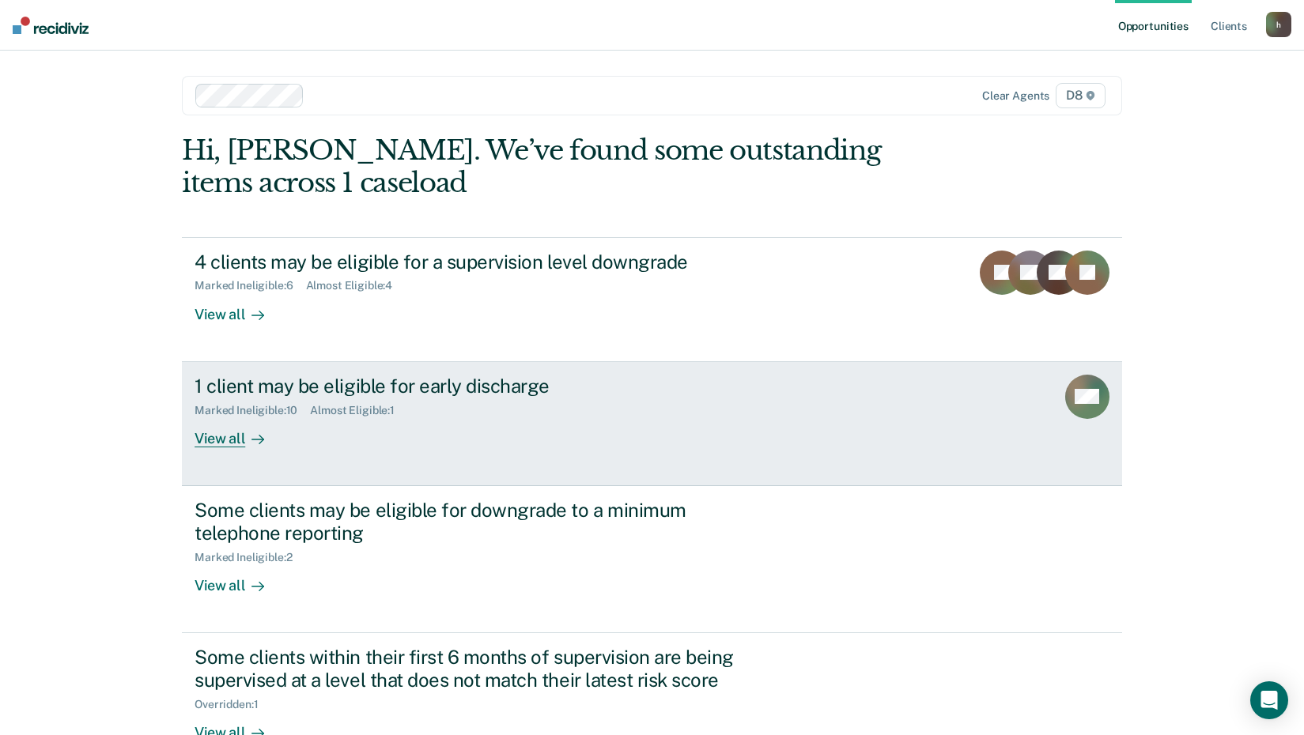
click at [245, 433] on div at bounding box center [254, 438] width 19 height 18
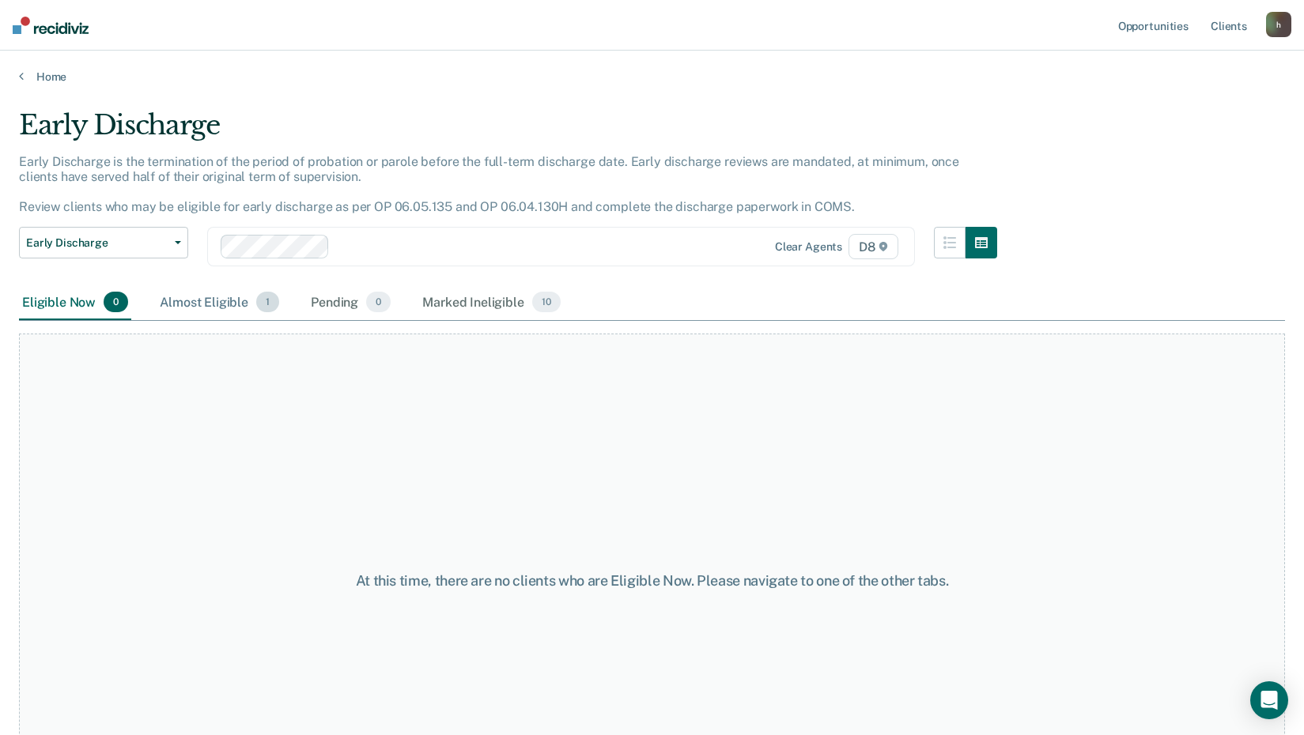
click at [213, 297] on div "Almost Eligible 1" at bounding box center [220, 302] width 126 height 35
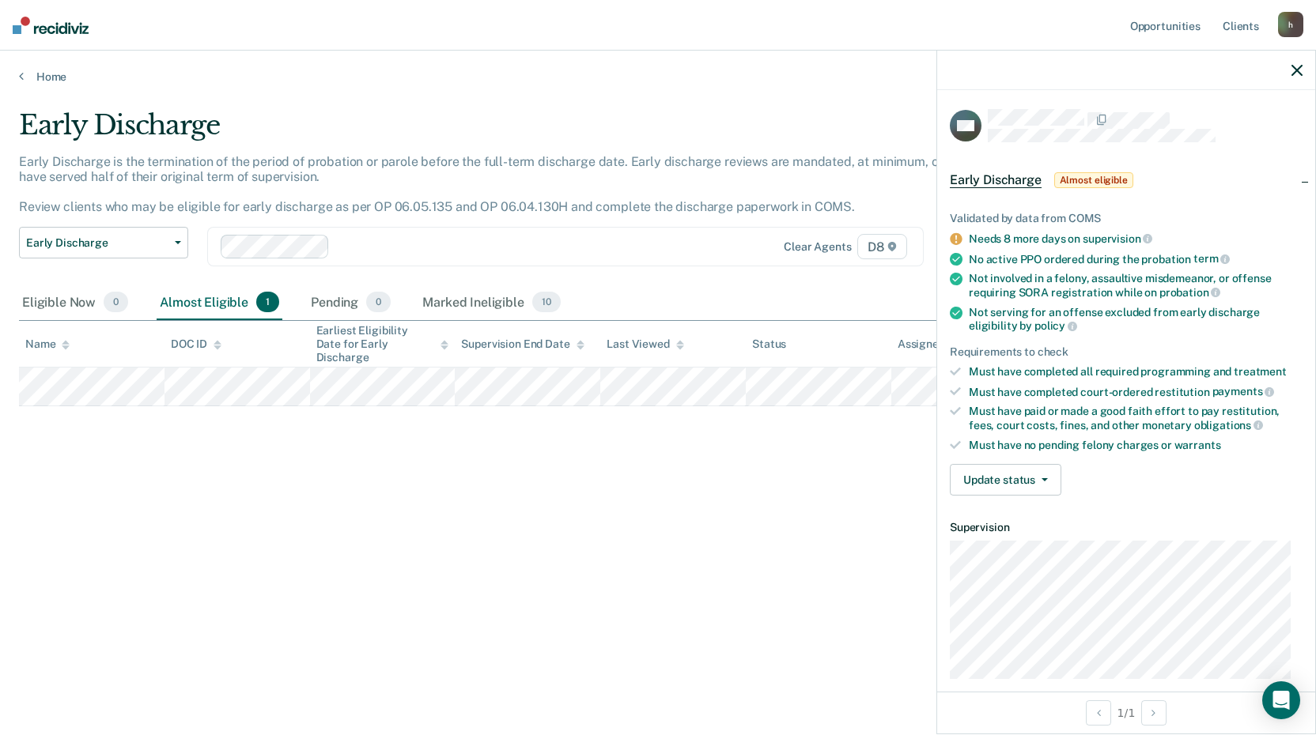
click at [1301, 67] on icon "button" at bounding box center [1296, 70] width 11 height 11
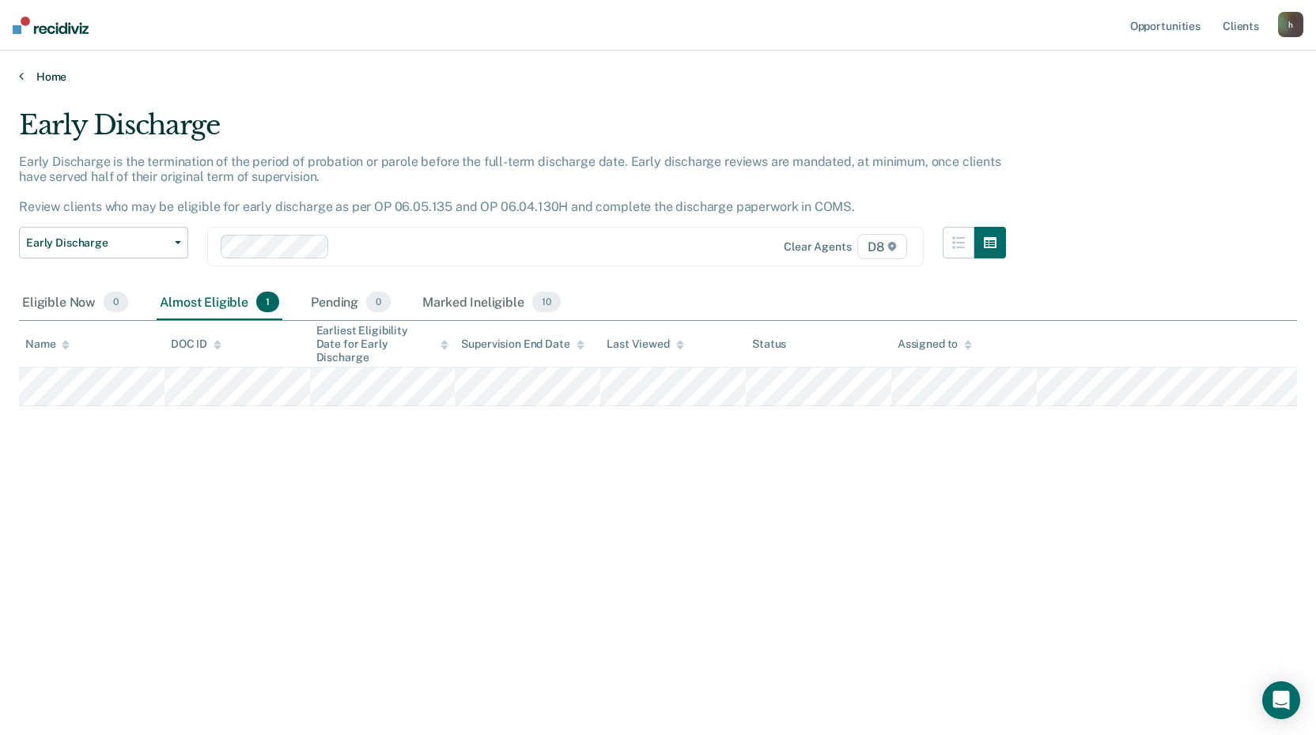
click at [53, 74] on link "Home" at bounding box center [658, 77] width 1278 height 14
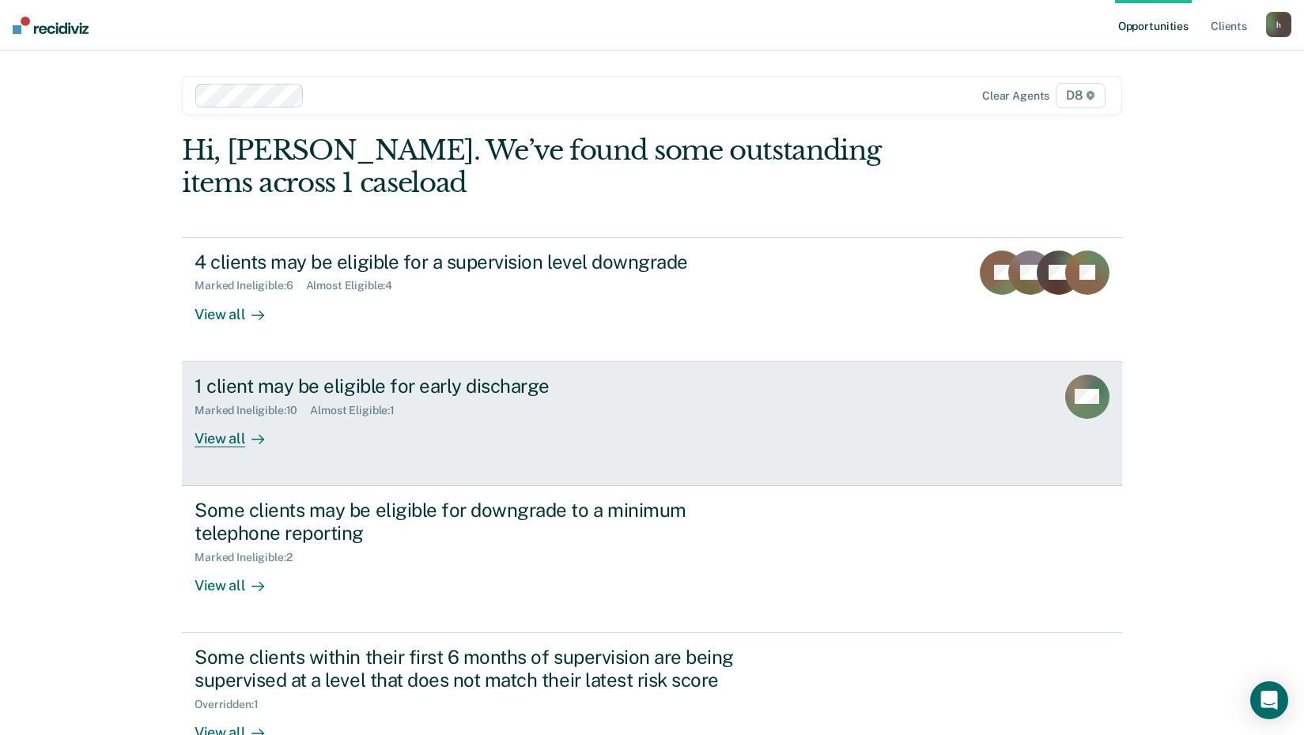
click at [259, 441] on icon at bounding box center [261, 439] width 4 height 9
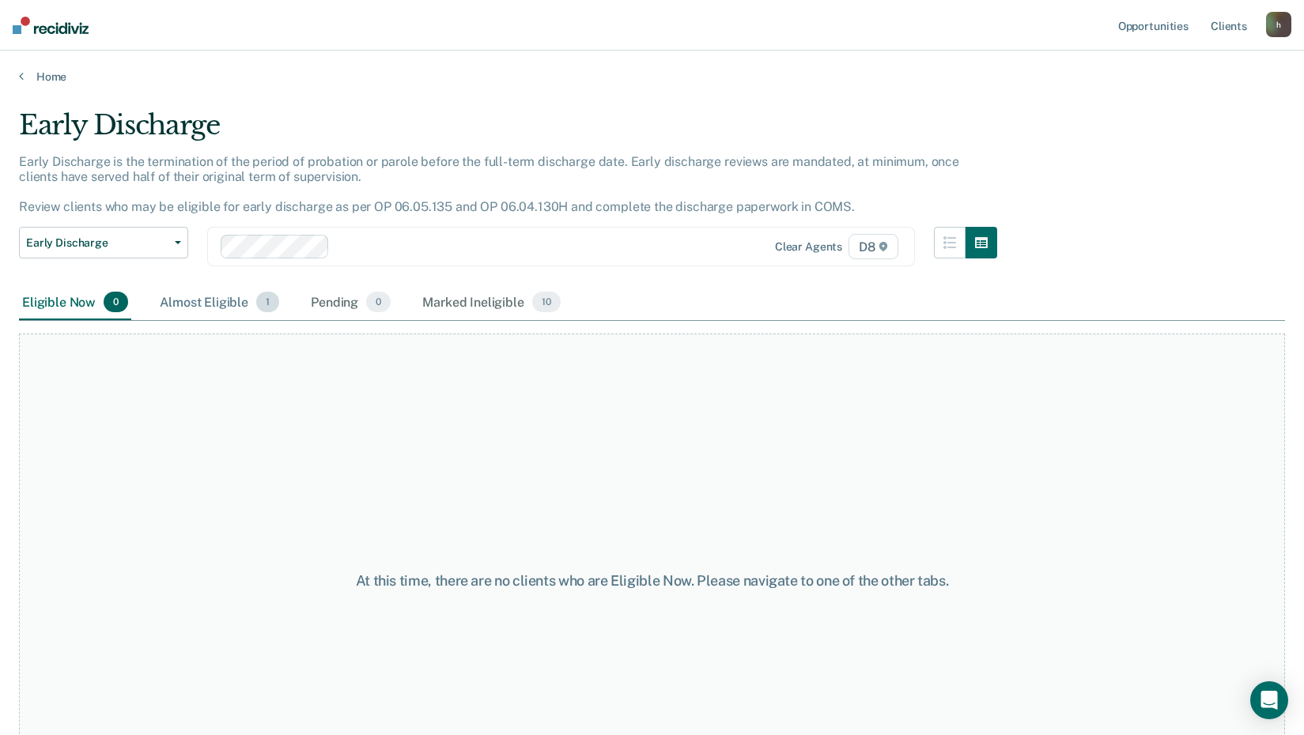
click at [218, 306] on div "Almost Eligible 1" at bounding box center [220, 302] width 126 height 35
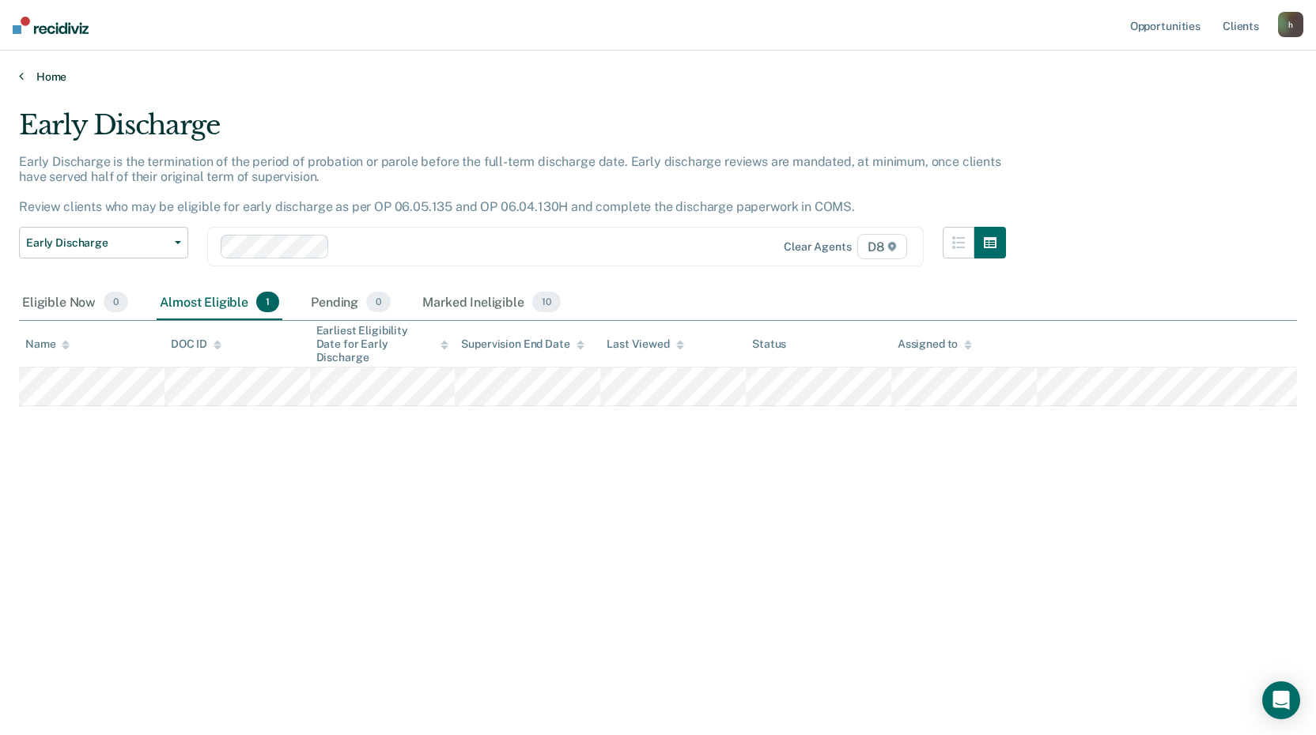
click at [51, 77] on link "Home" at bounding box center [658, 77] width 1278 height 14
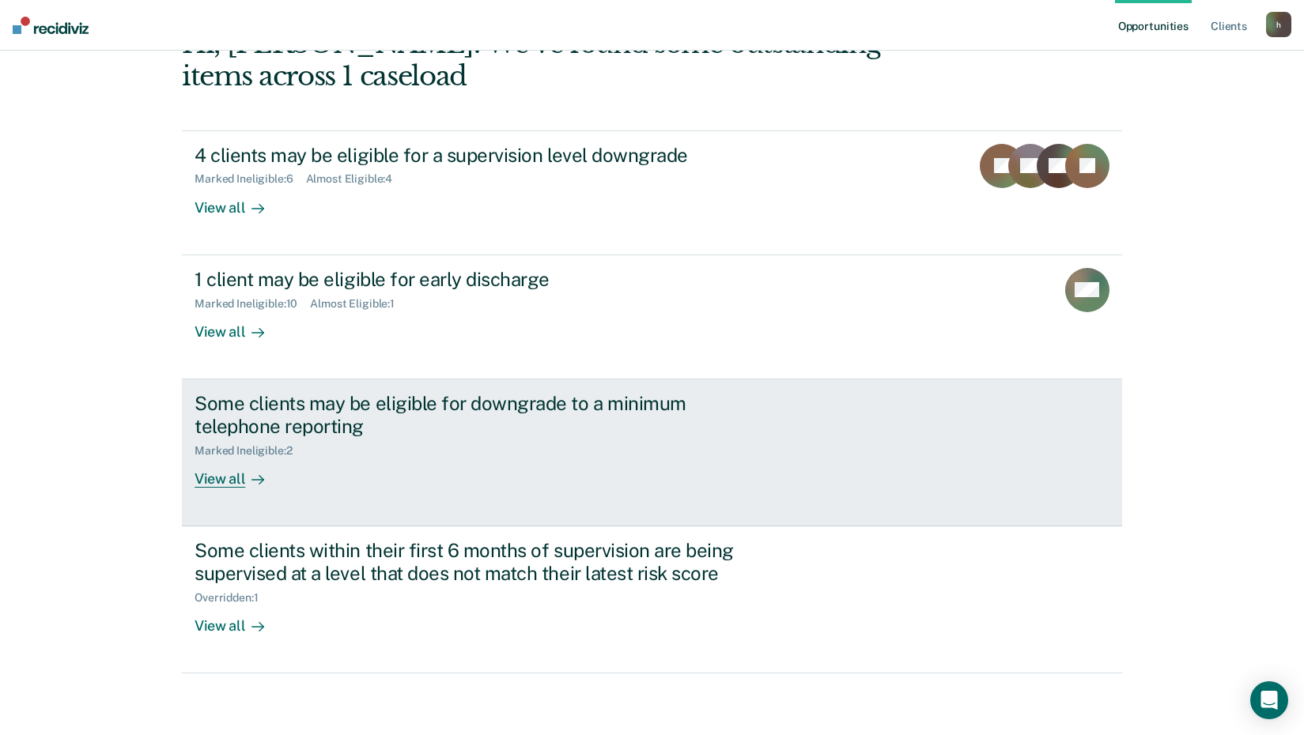
scroll to position [108, 0]
click at [228, 466] on div "View all" at bounding box center [239, 470] width 89 height 31
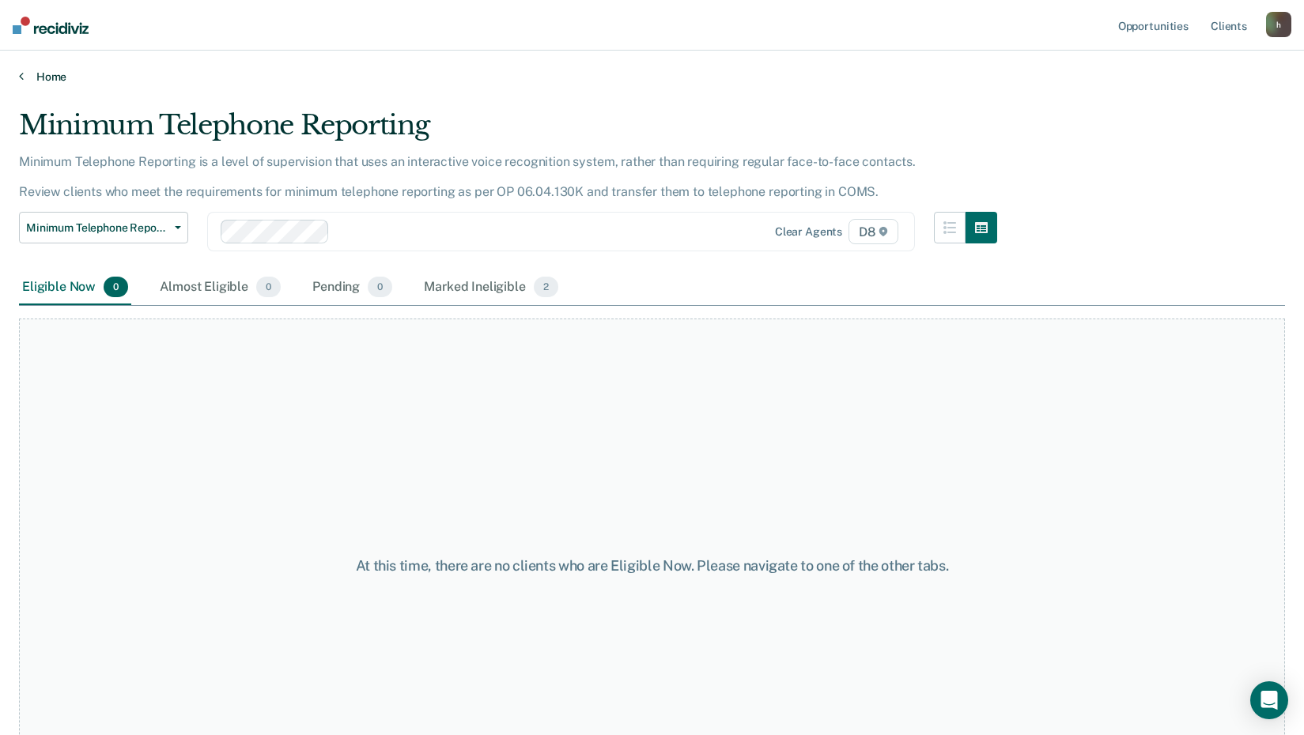
click at [36, 71] on link "Home" at bounding box center [652, 77] width 1266 height 14
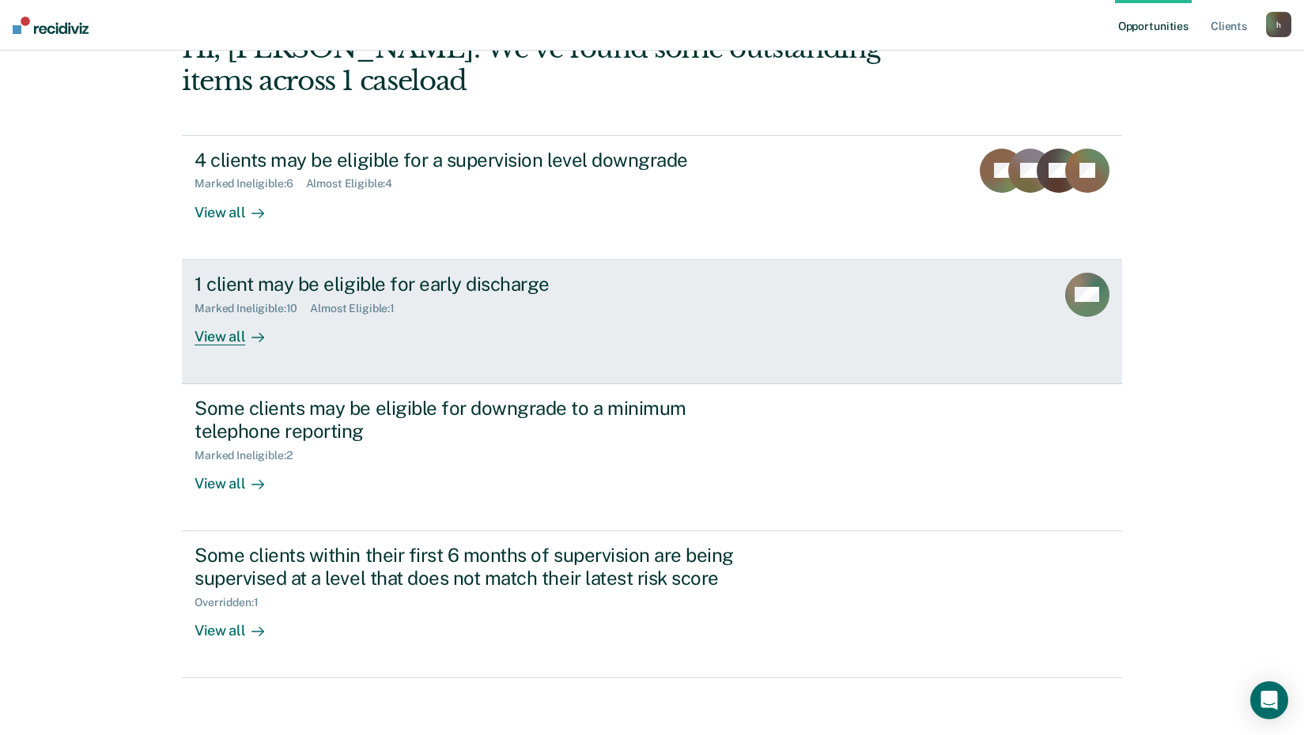
scroll to position [108, 0]
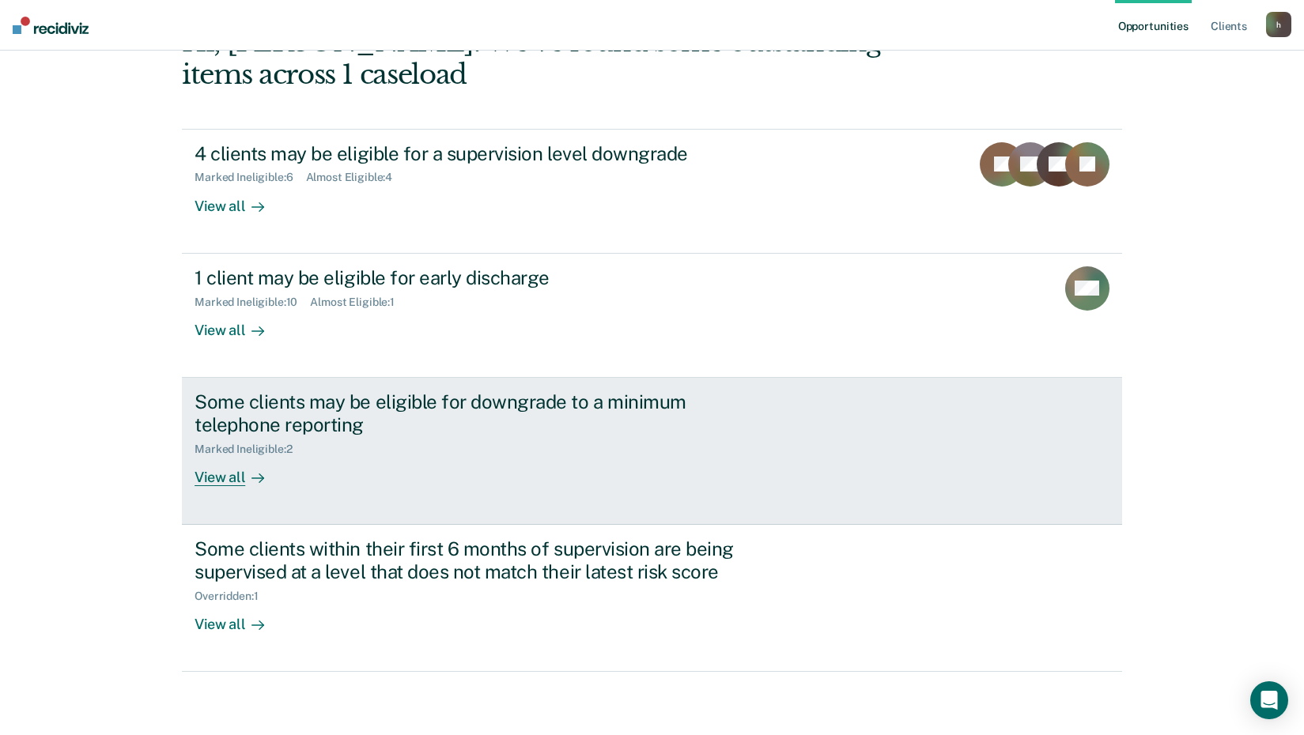
click at [204, 459] on div "View all" at bounding box center [239, 470] width 89 height 31
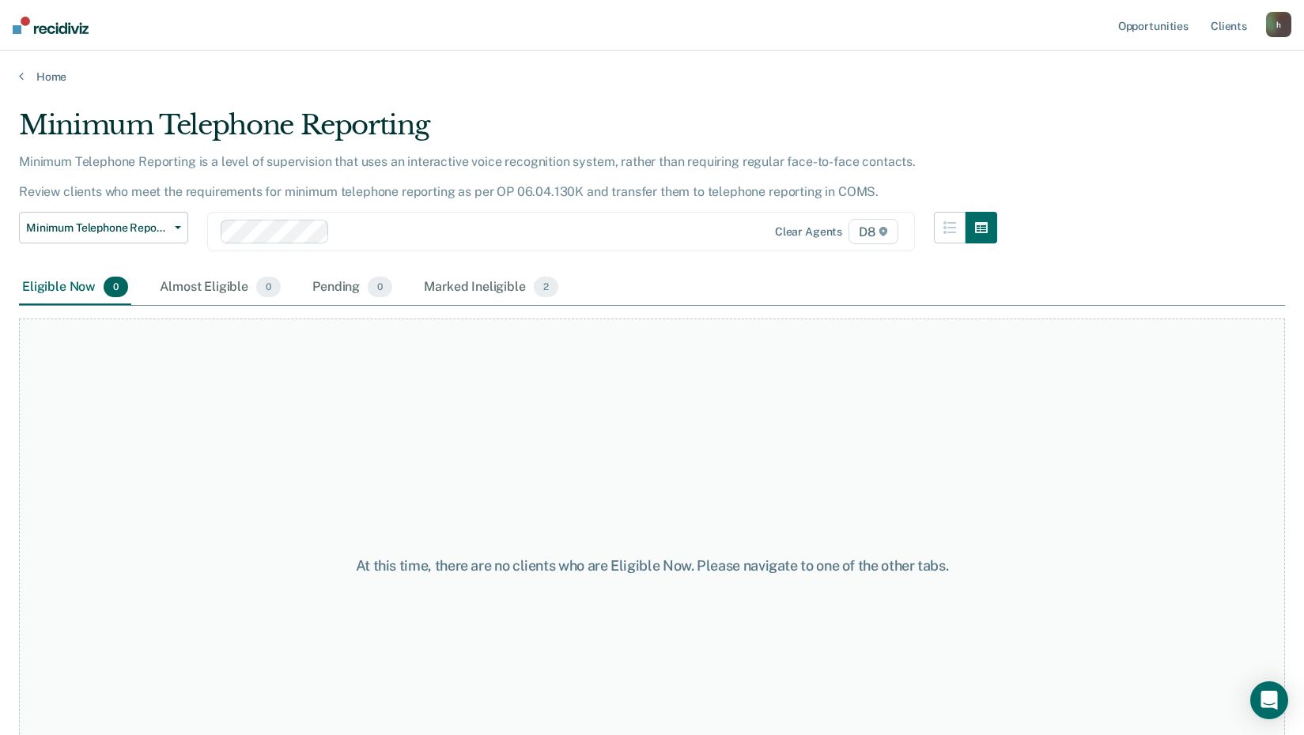
click at [33, 68] on div "Home" at bounding box center [652, 67] width 1304 height 33
click at [40, 70] on link "Home" at bounding box center [652, 77] width 1266 height 14
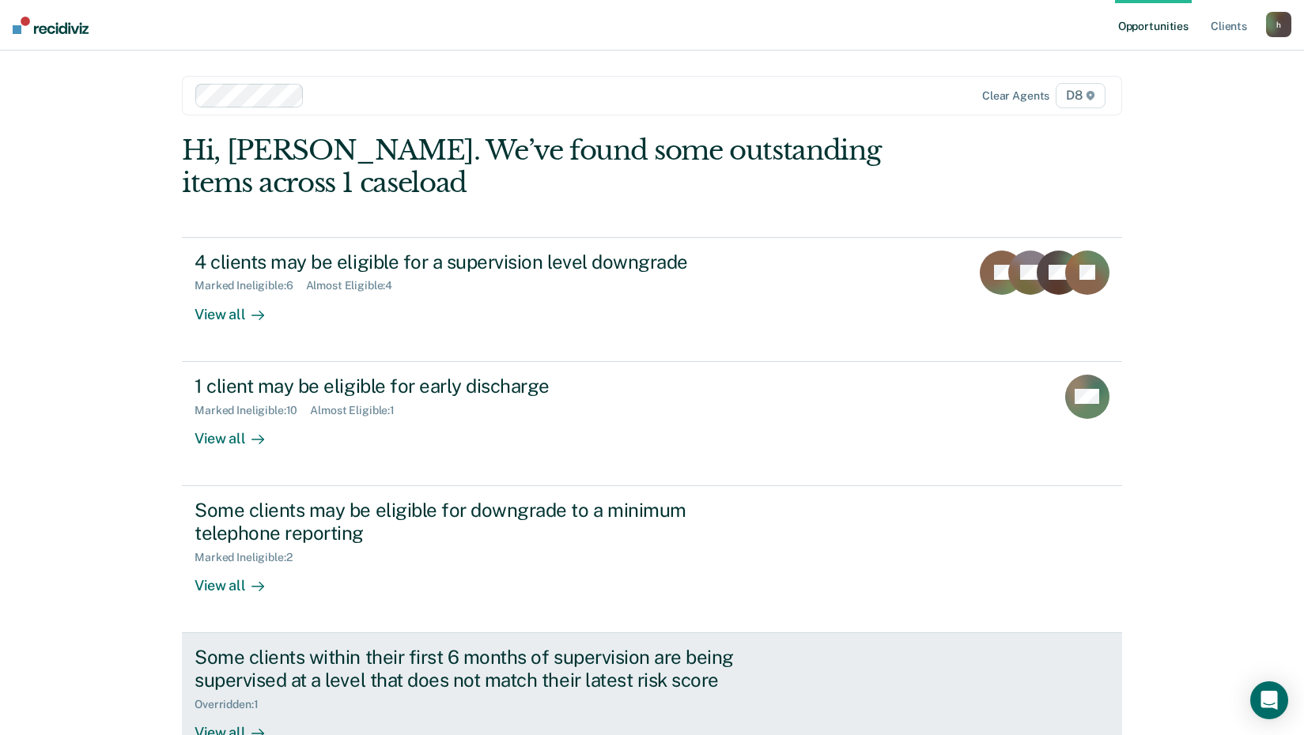
click at [263, 662] on div "Some clients within their first 6 months of supervision are being supervised at…" at bounding box center [472, 669] width 555 height 46
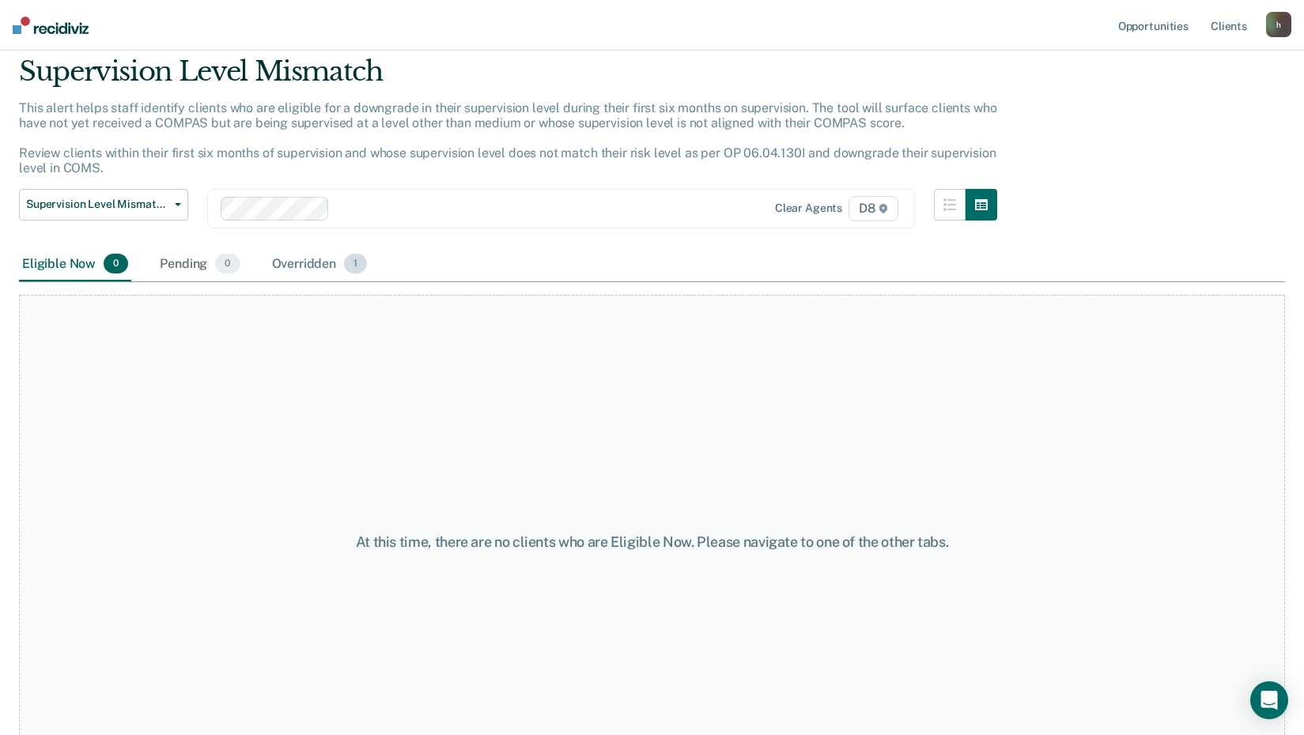
scroll to position [79, 0]
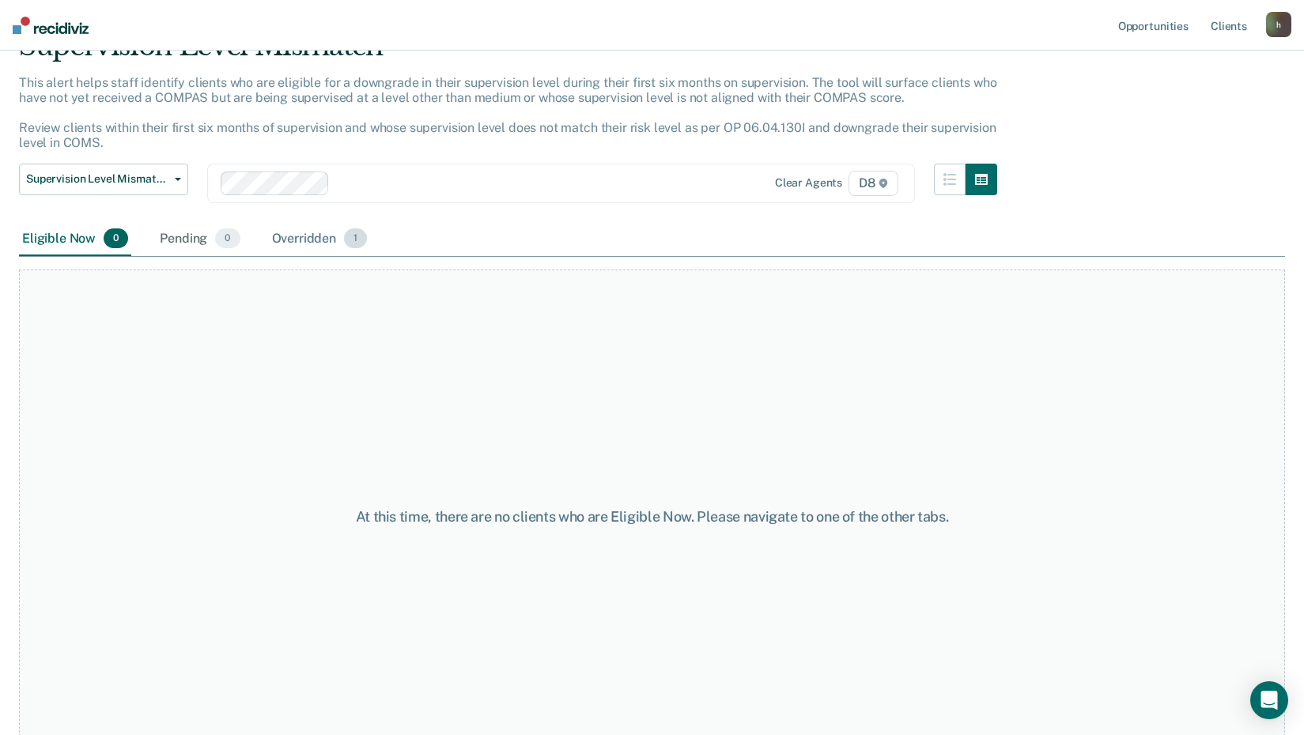
click at [289, 238] on div "Overridden 1" at bounding box center [320, 239] width 102 height 35
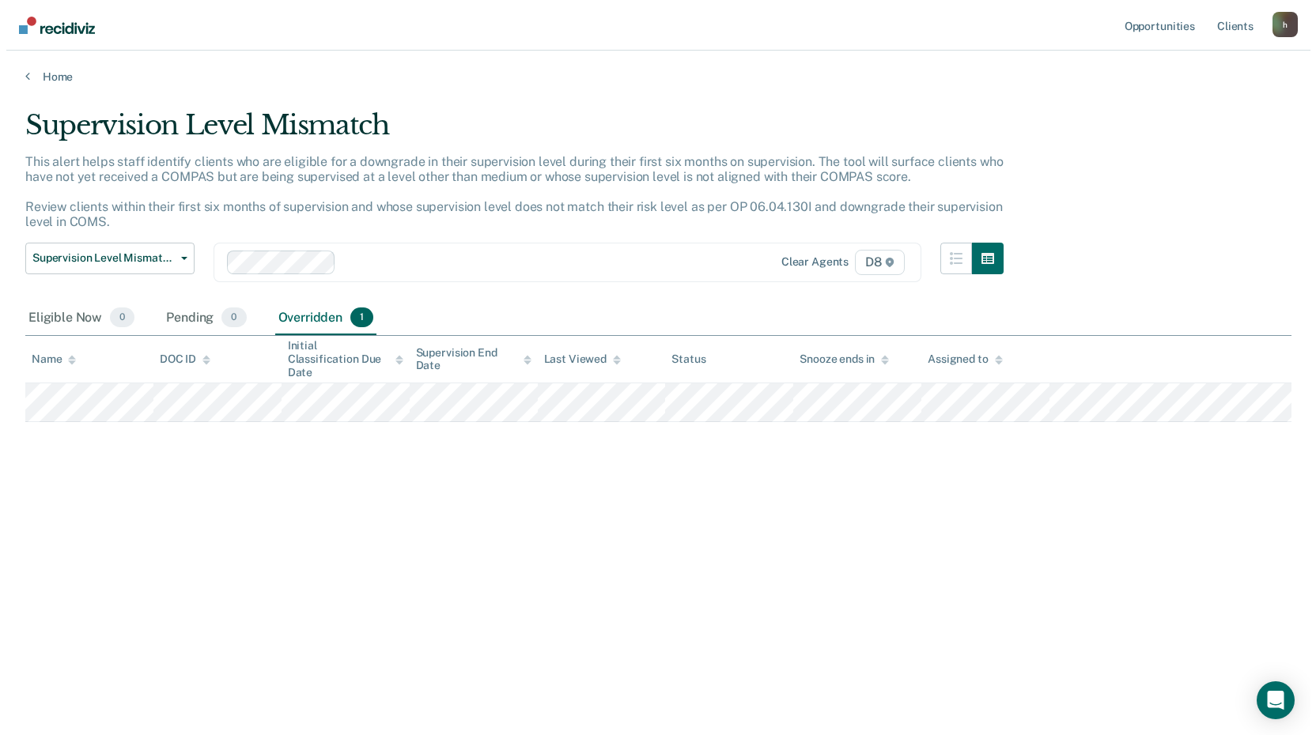
scroll to position [0, 0]
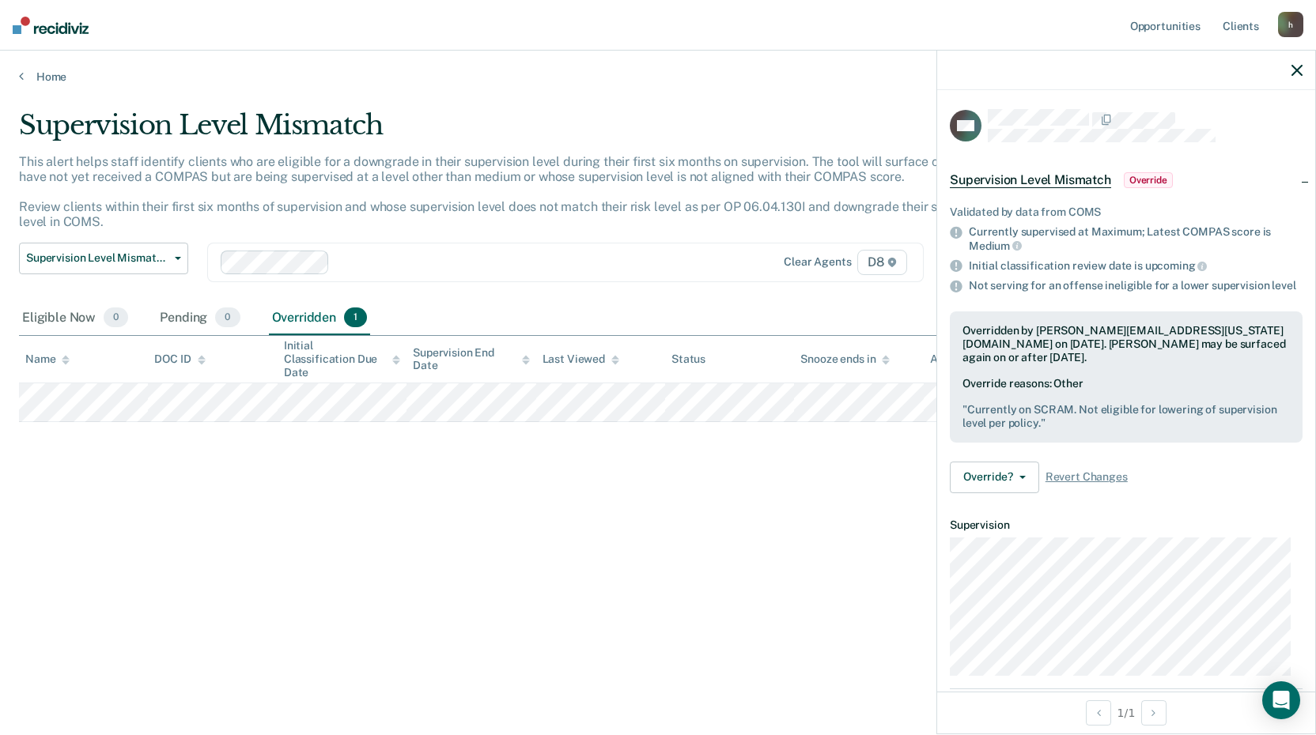
click at [1298, 69] on icon "button" at bounding box center [1296, 70] width 11 height 11
